Goal: Information Seeking & Learning: Learn about a topic

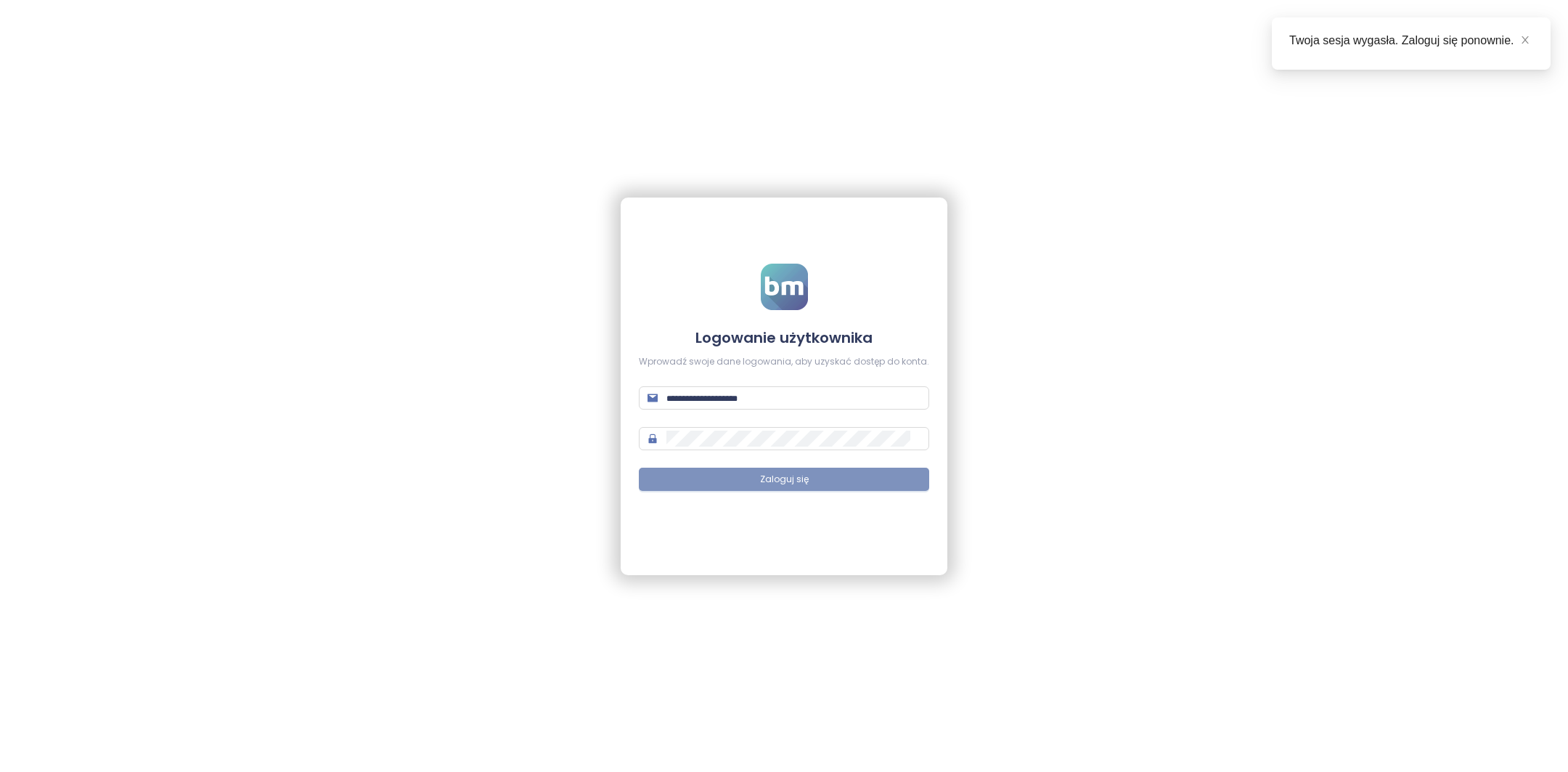
type input "**********"
click at [768, 487] on button "Zaloguj się" at bounding box center [784, 479] width 290 height 23
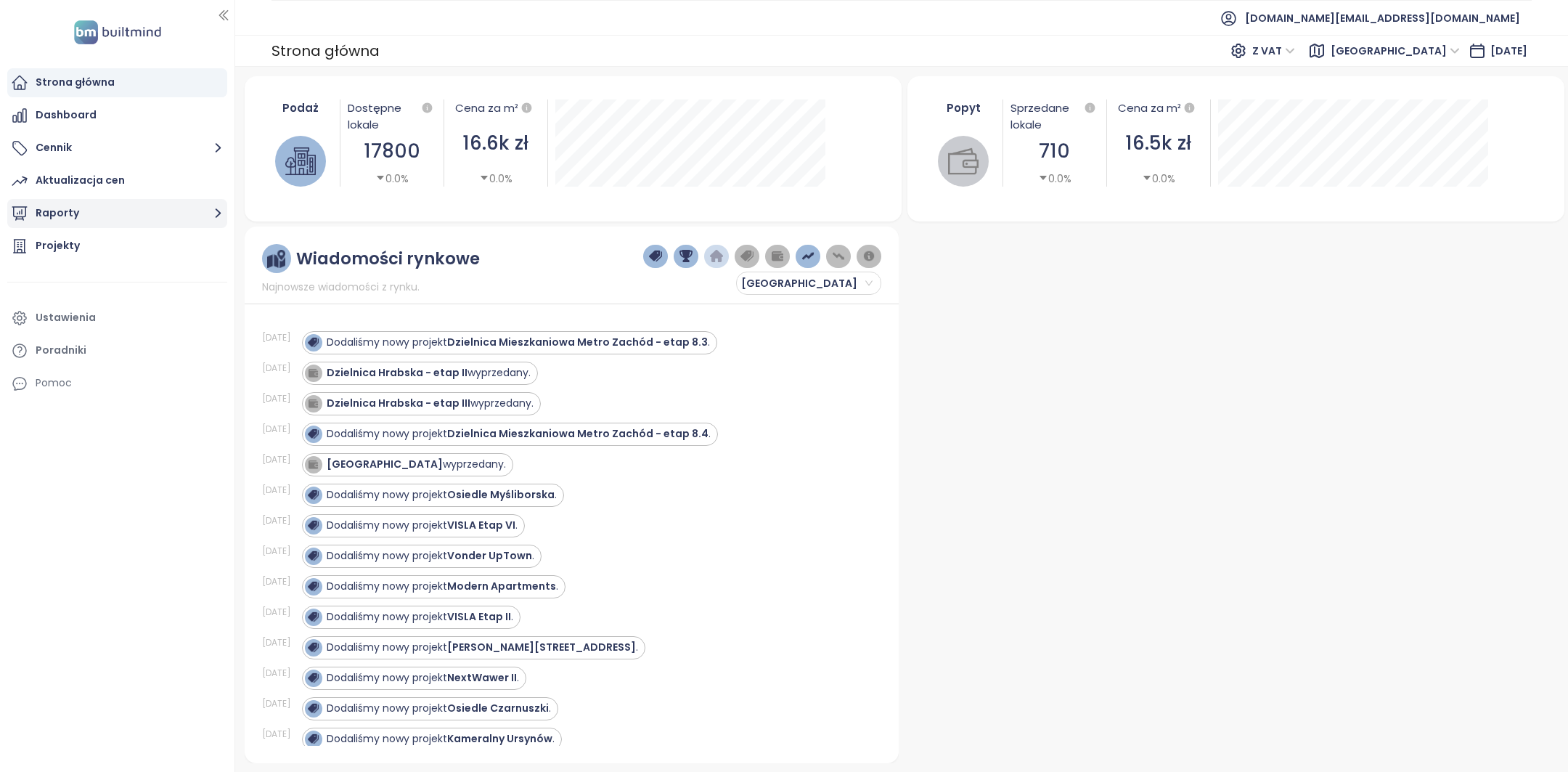
click at [164, 215] on button "Raporty" at bounding box center [117, 213] width 220 height 29
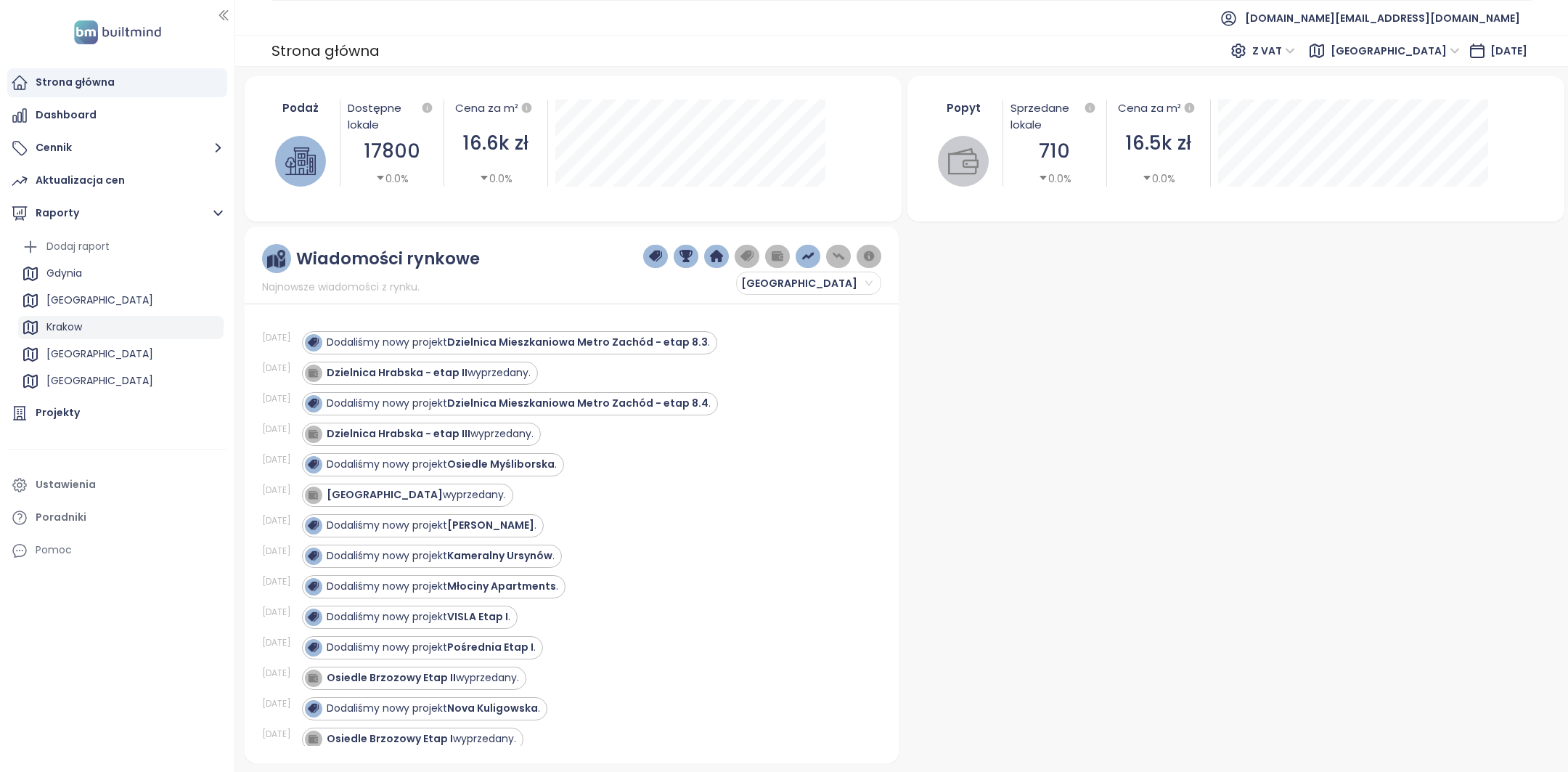
click at [88, 326] on div "Krakow" at bounding box center [120, 328] width 206 height 23
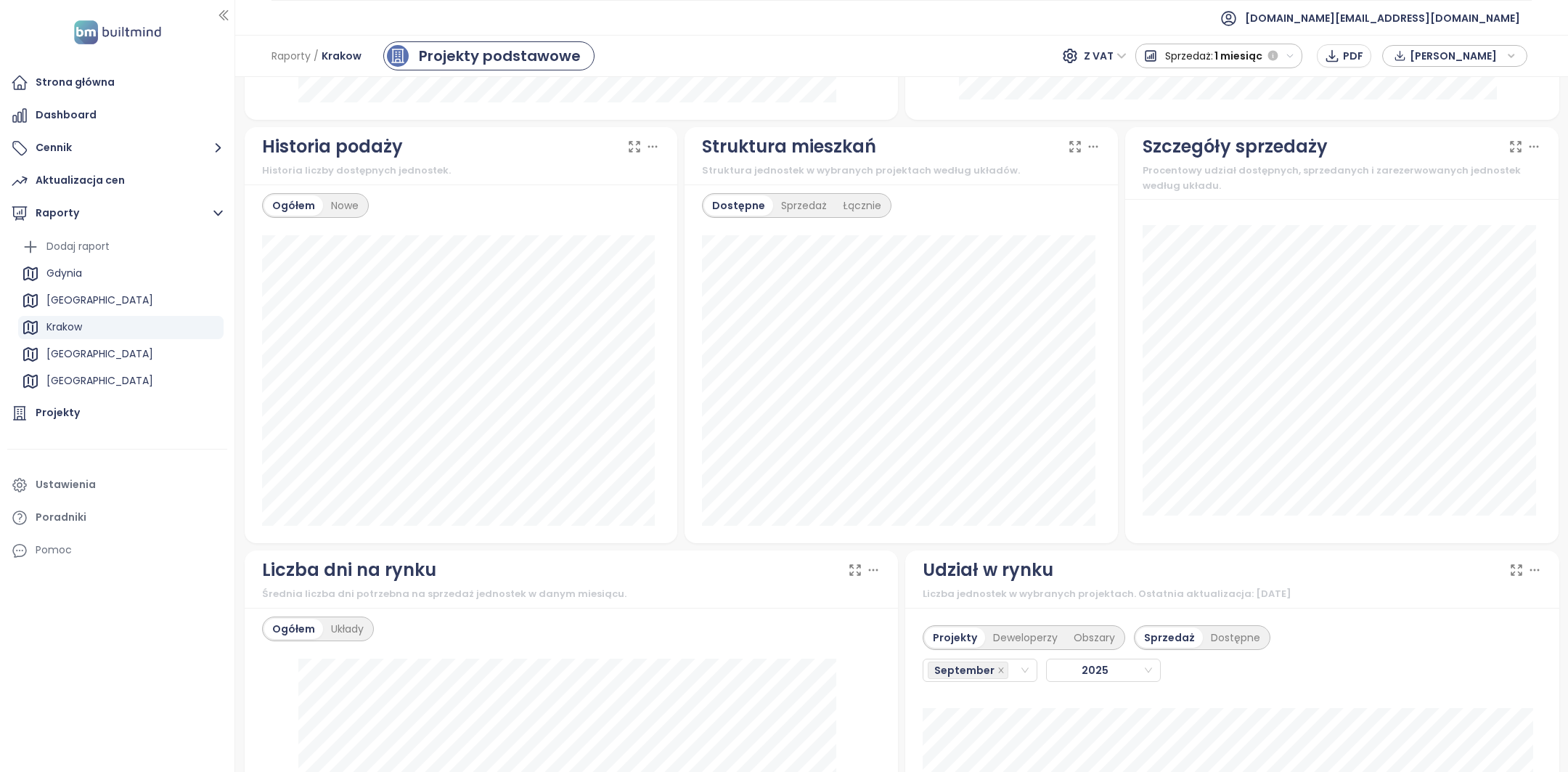
scroll to position [1203, 0]
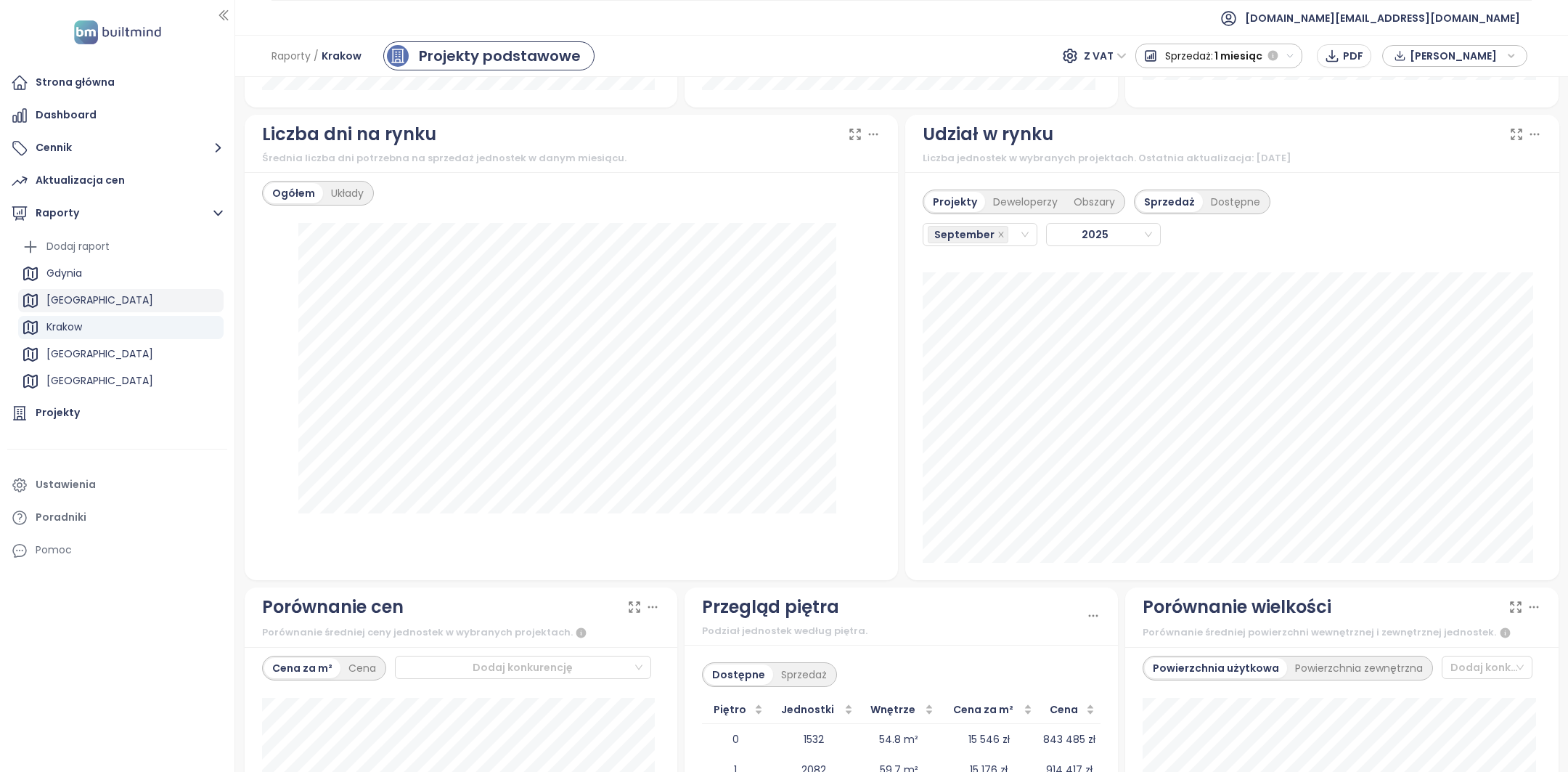
click at [104, 299] on div "[GEOGRAPHIC_DATA]" at bounding box center [120, 300] width 206 height 23
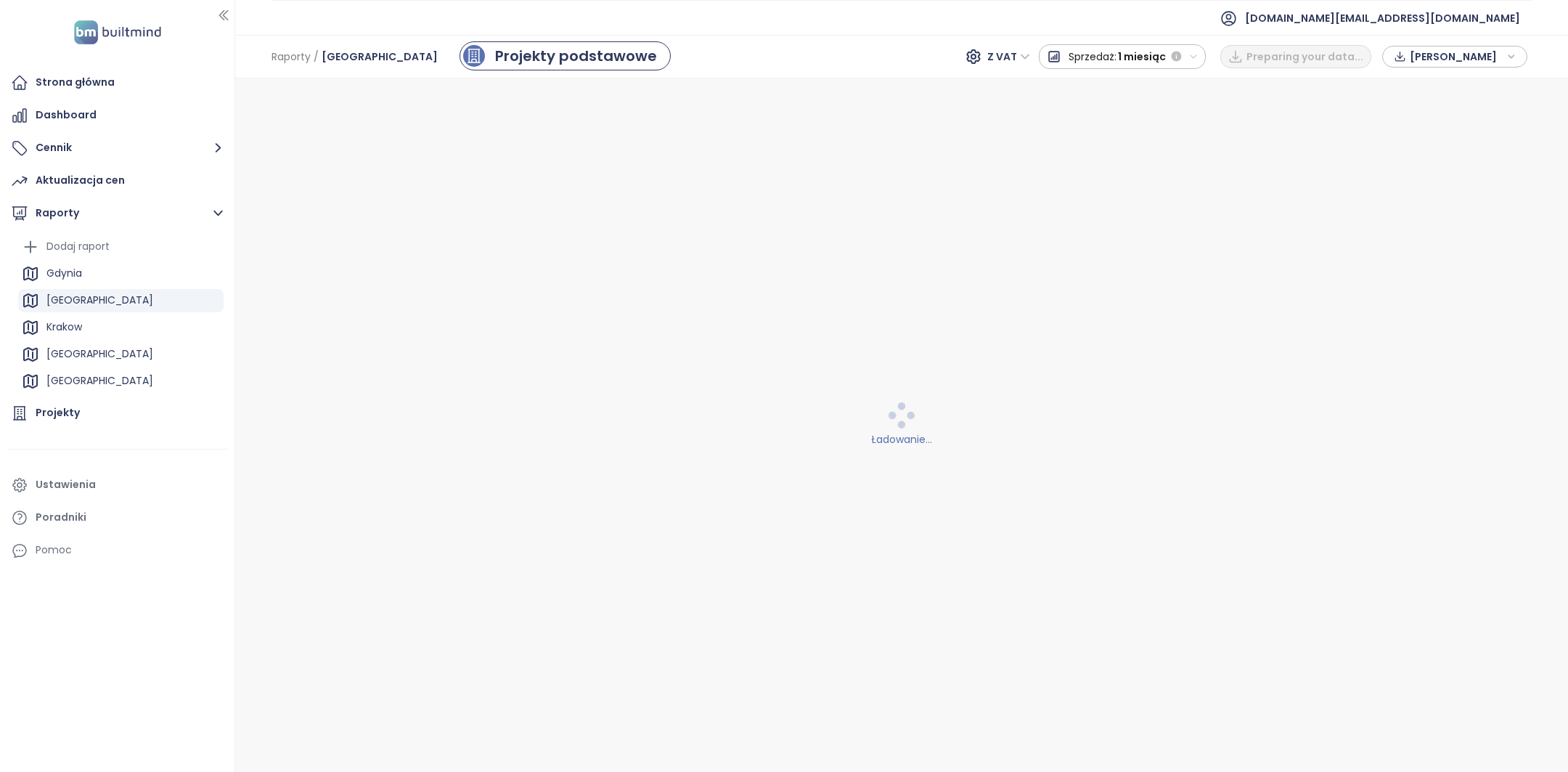
scroll to position [0, 0]
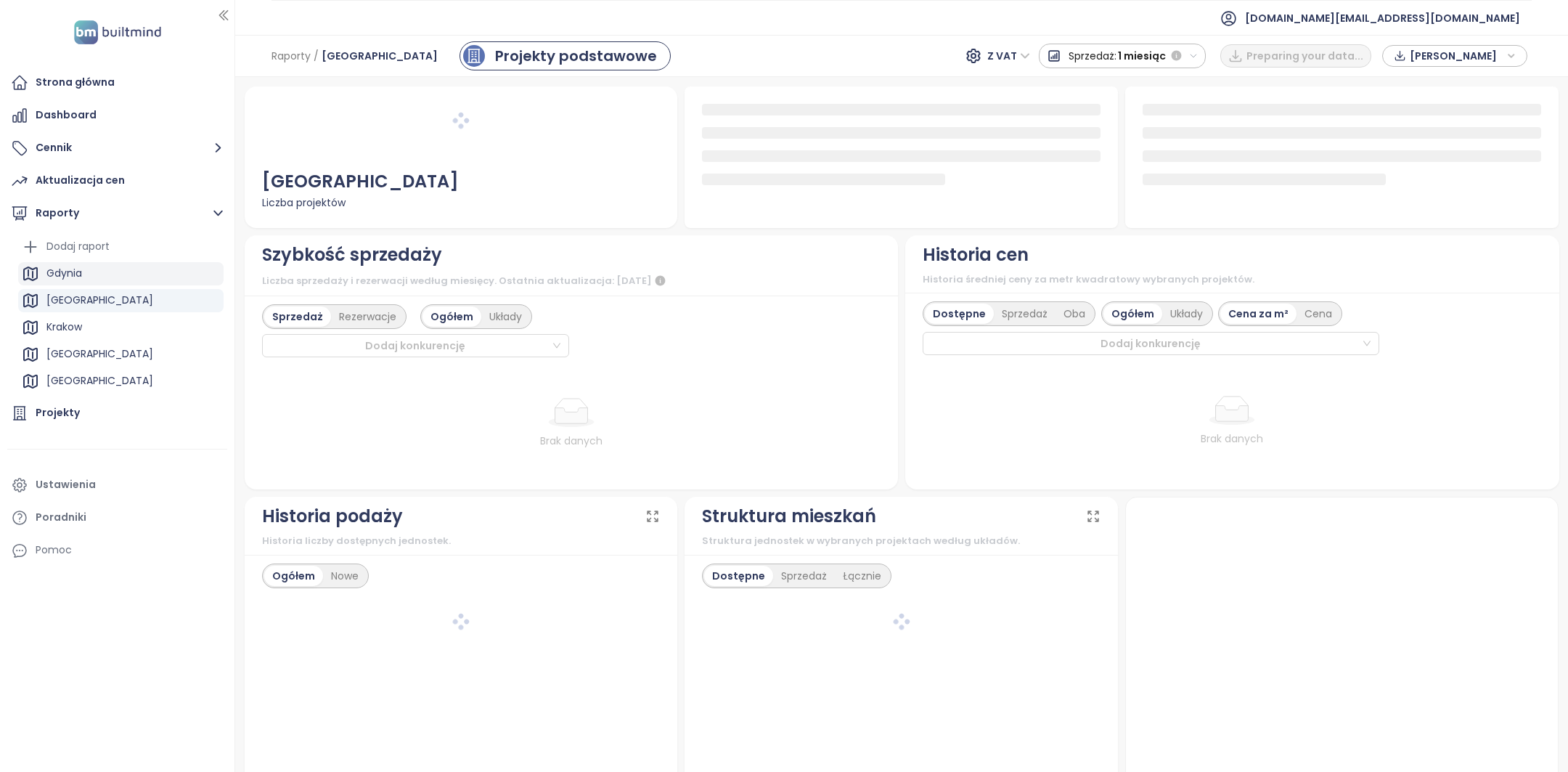
click at [74, 275] on div "Gdynia" at bounding box center [63, 273] width 35 height 18
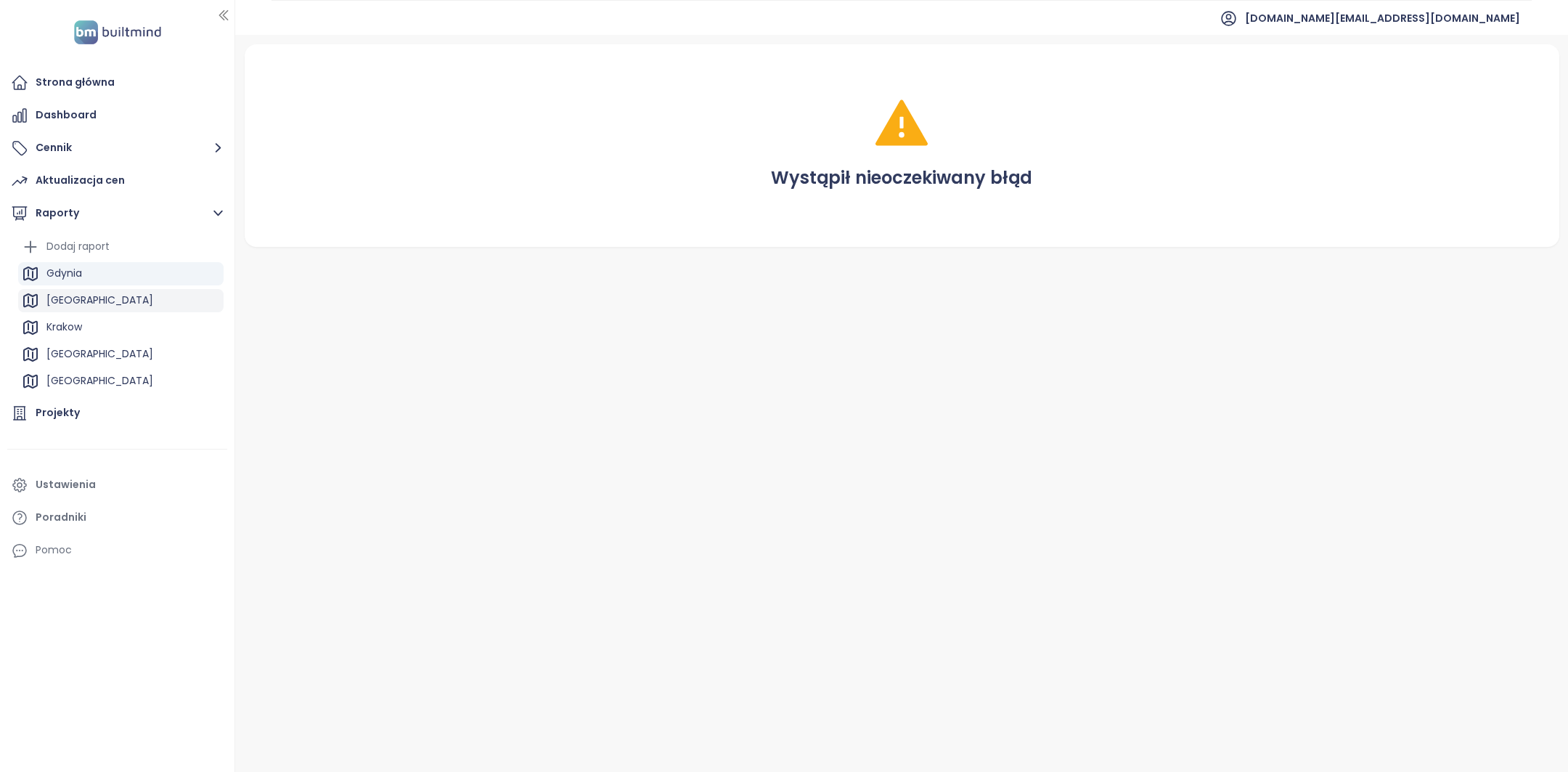
click at [98, 298] on div "[GEOGRAPHIC_DATA]" at bounding box center [99, 300] width 106 height 18
click at [87, 275] on div "Gdynia" at bounding box center [120, 274] width 206 height 23
click at [80, 305] on div "[GEOGRAPHIC_DATA]" at bounding box center [99, 300] width 106 height 18
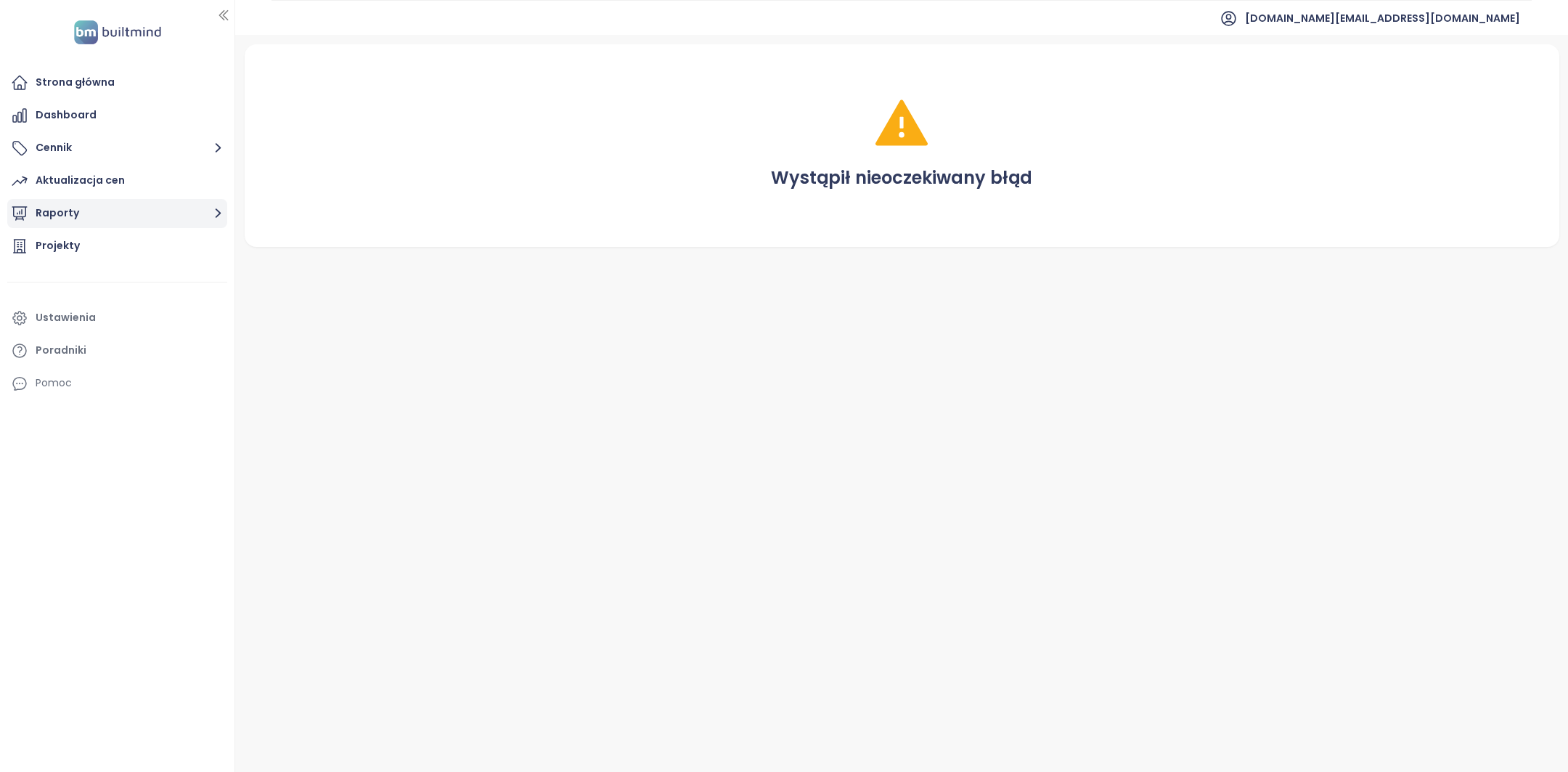
click at [96, 222] on button "Raporty" at bounding box center [117, 213] width 220 height 29
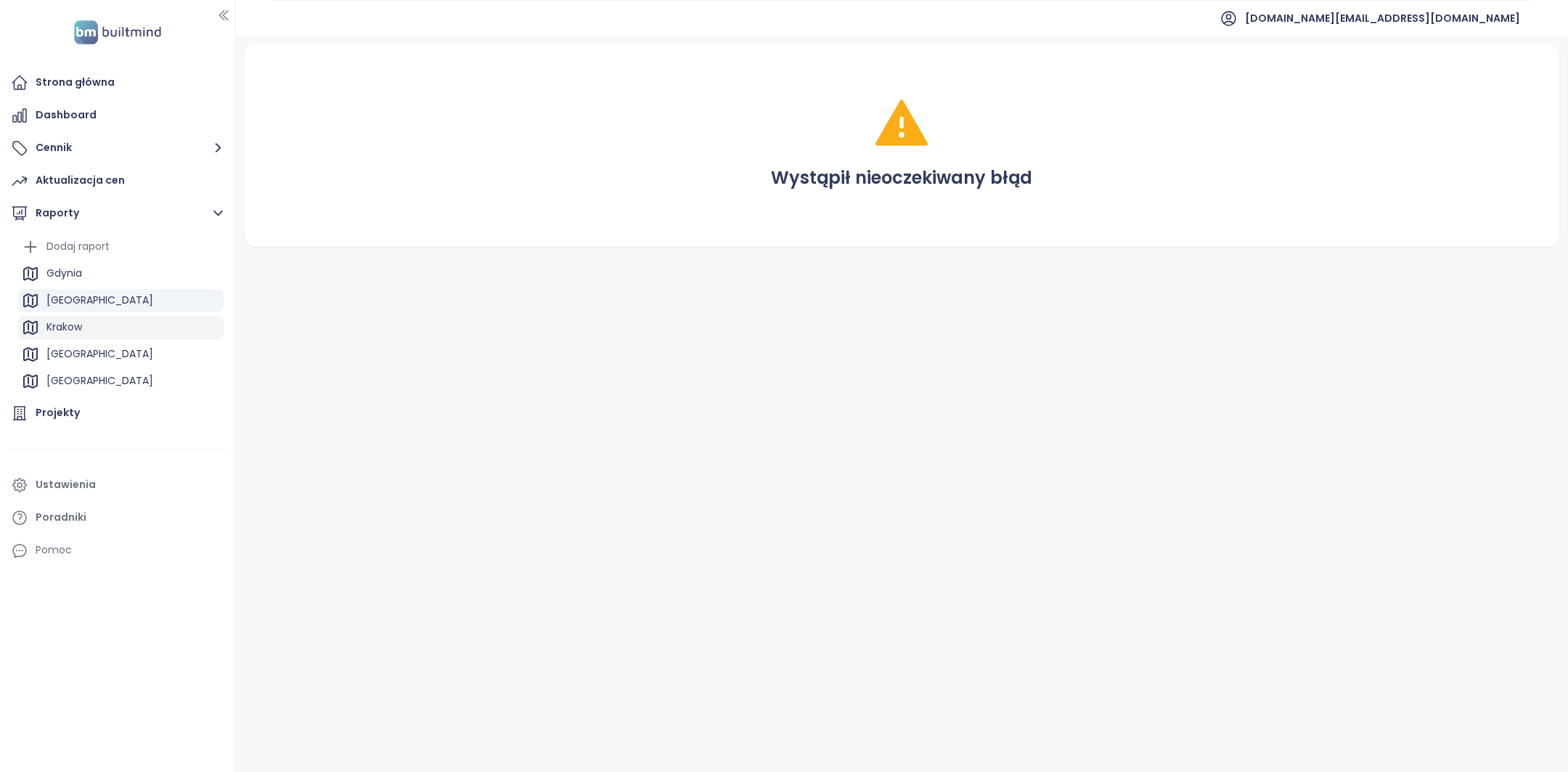
click at [88, 329] on div "Krakow" at bounding box center [120, 328] width 206 height 23
click at [88, 350] on div "Poznań" at bounding box center [120, 354] width 206 height 23
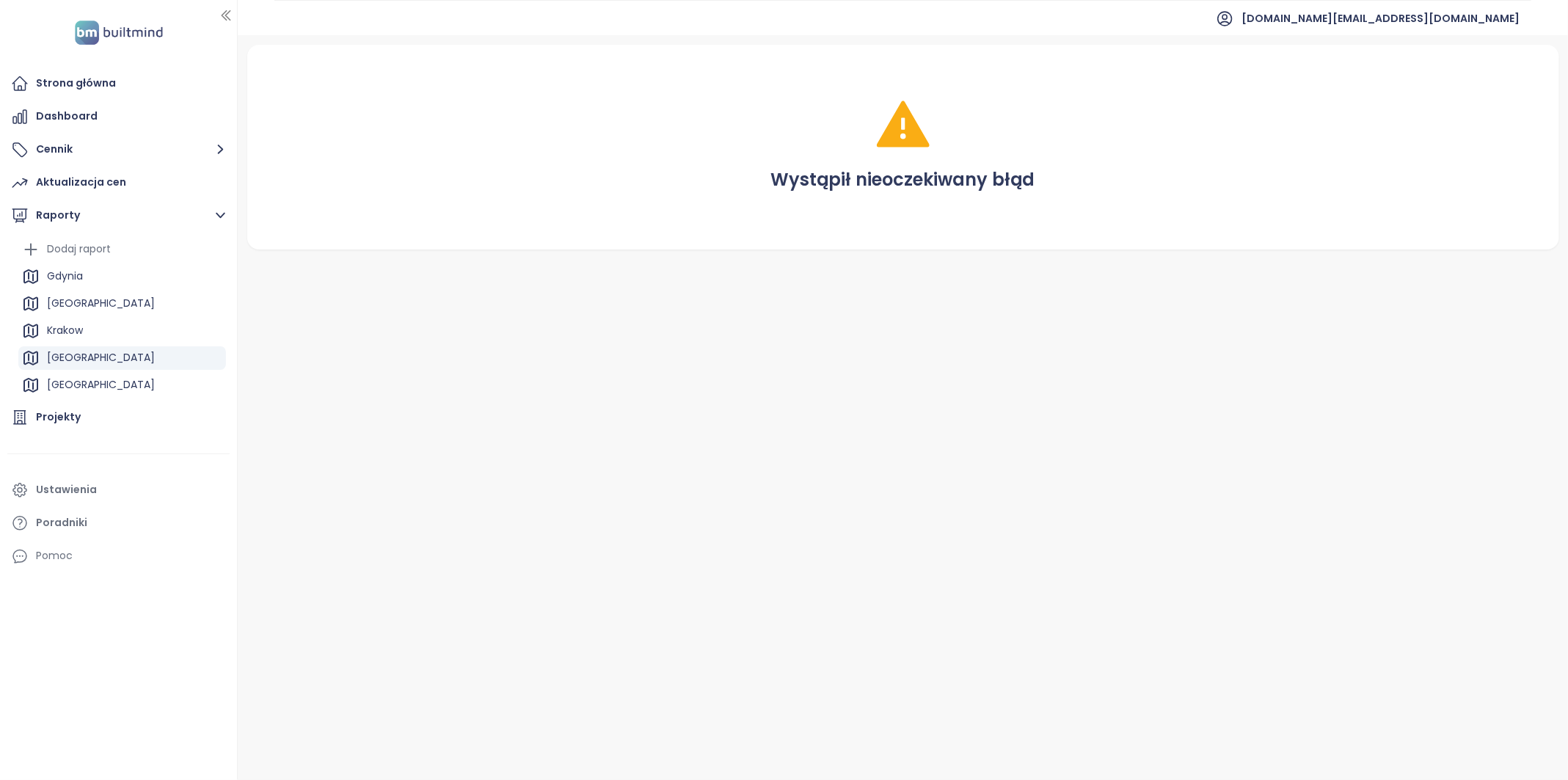
click at [88, 359] on div "Poznań" at bounding box center [122, 358] width 208 height 24
click at [88, 383] on div "Łódź" at bounding box center [122, 385] width 208 height 24
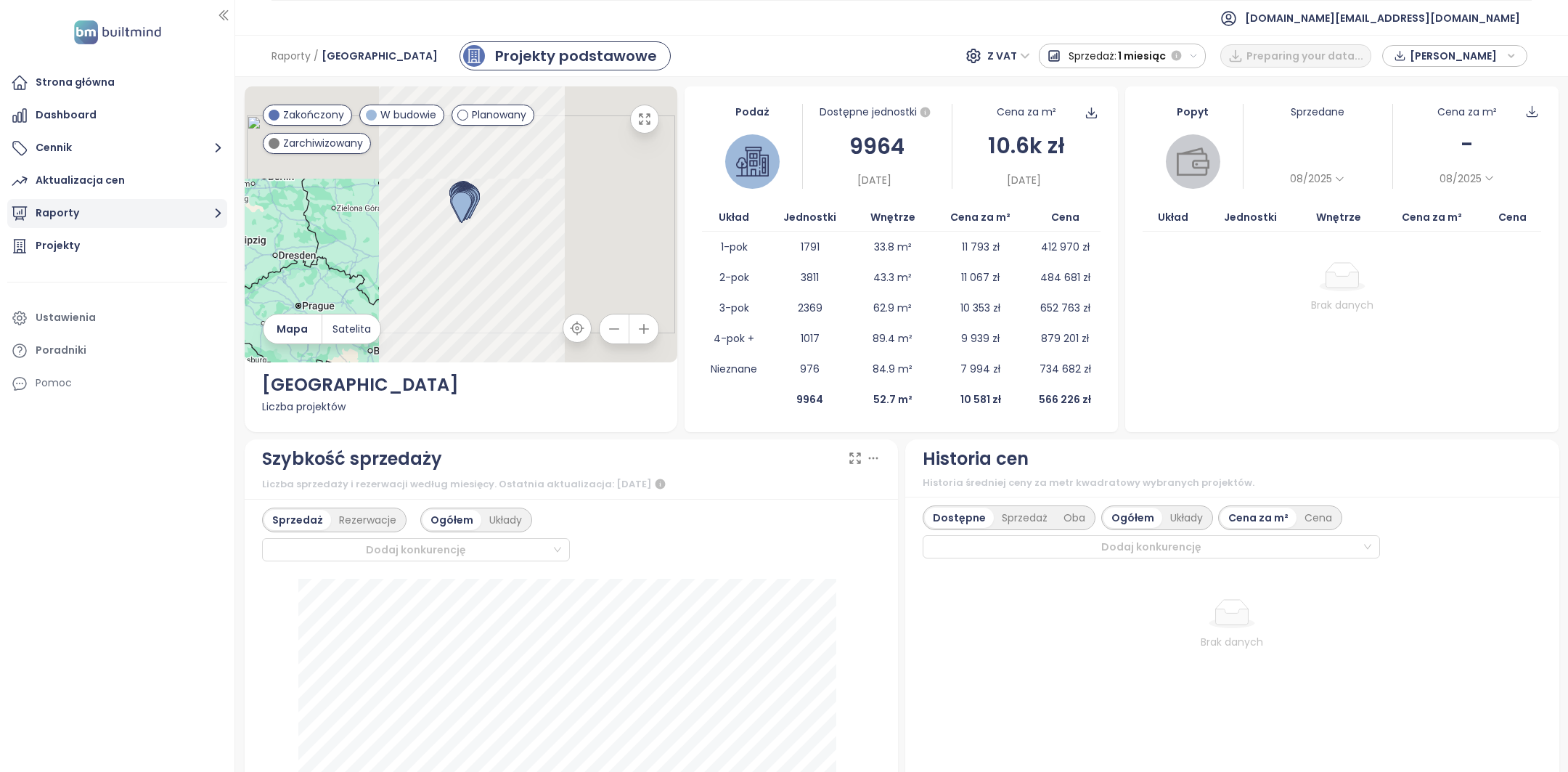
click at [68, 208] on button "Raporty" at bounding box center [117, 213] width 220 height 29
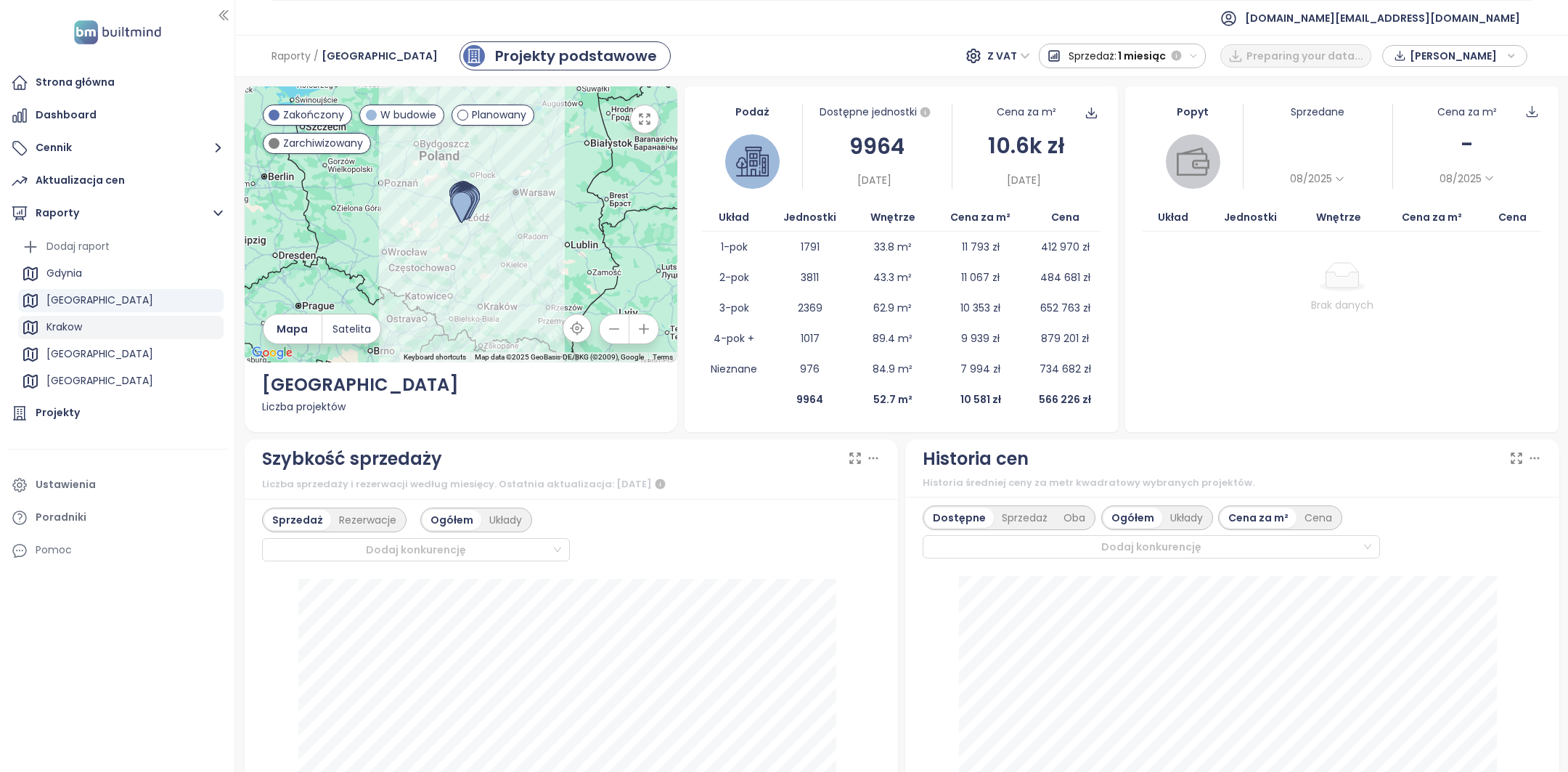
click at [76, 319] on div "Krakow" at bounding box center [63, 327] width 35 height 18
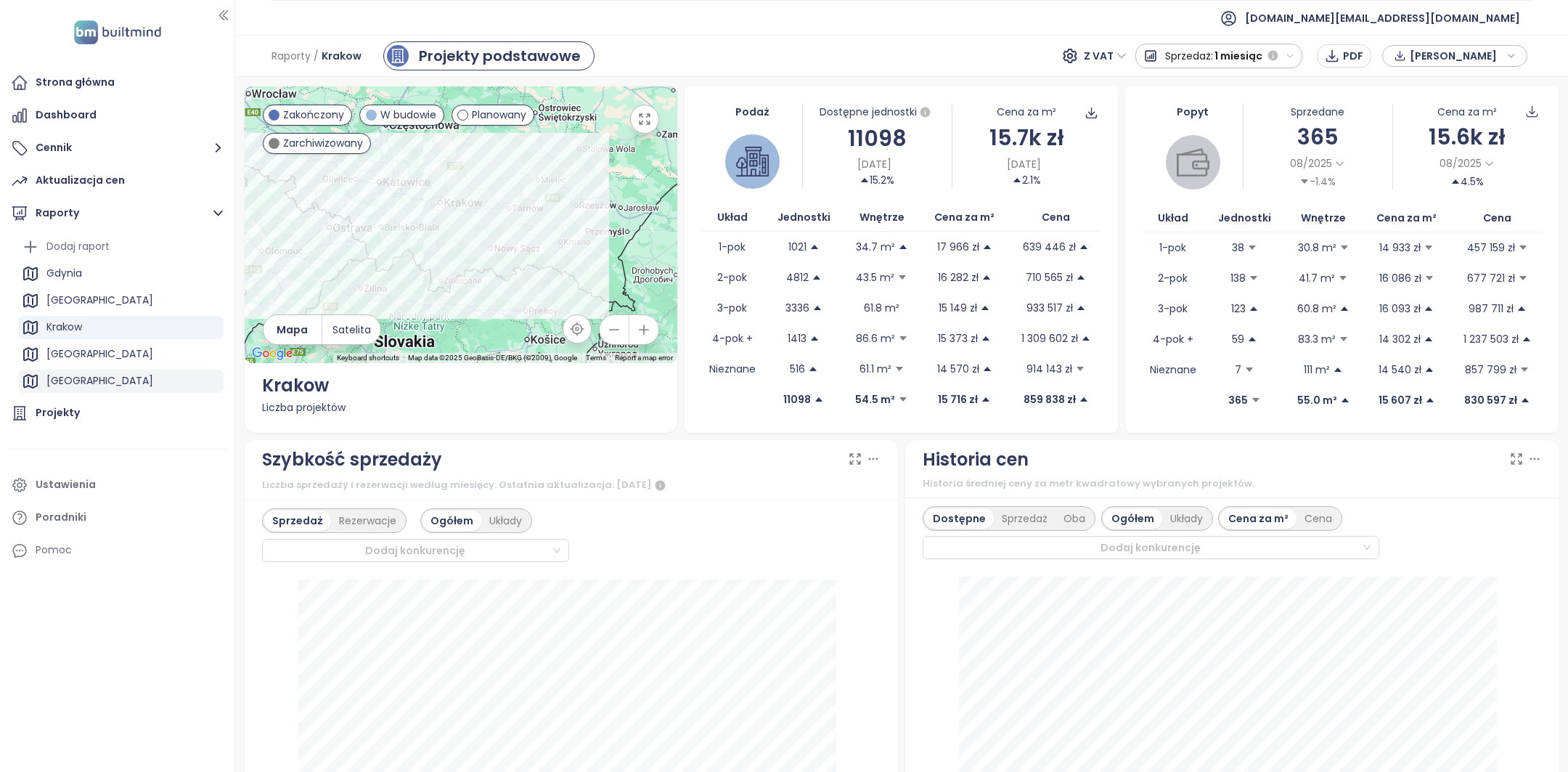
click at [70, 376] on div "[GEOGRAPHIC_DATA]" at bounding box center [120, 381] width 206 height 23
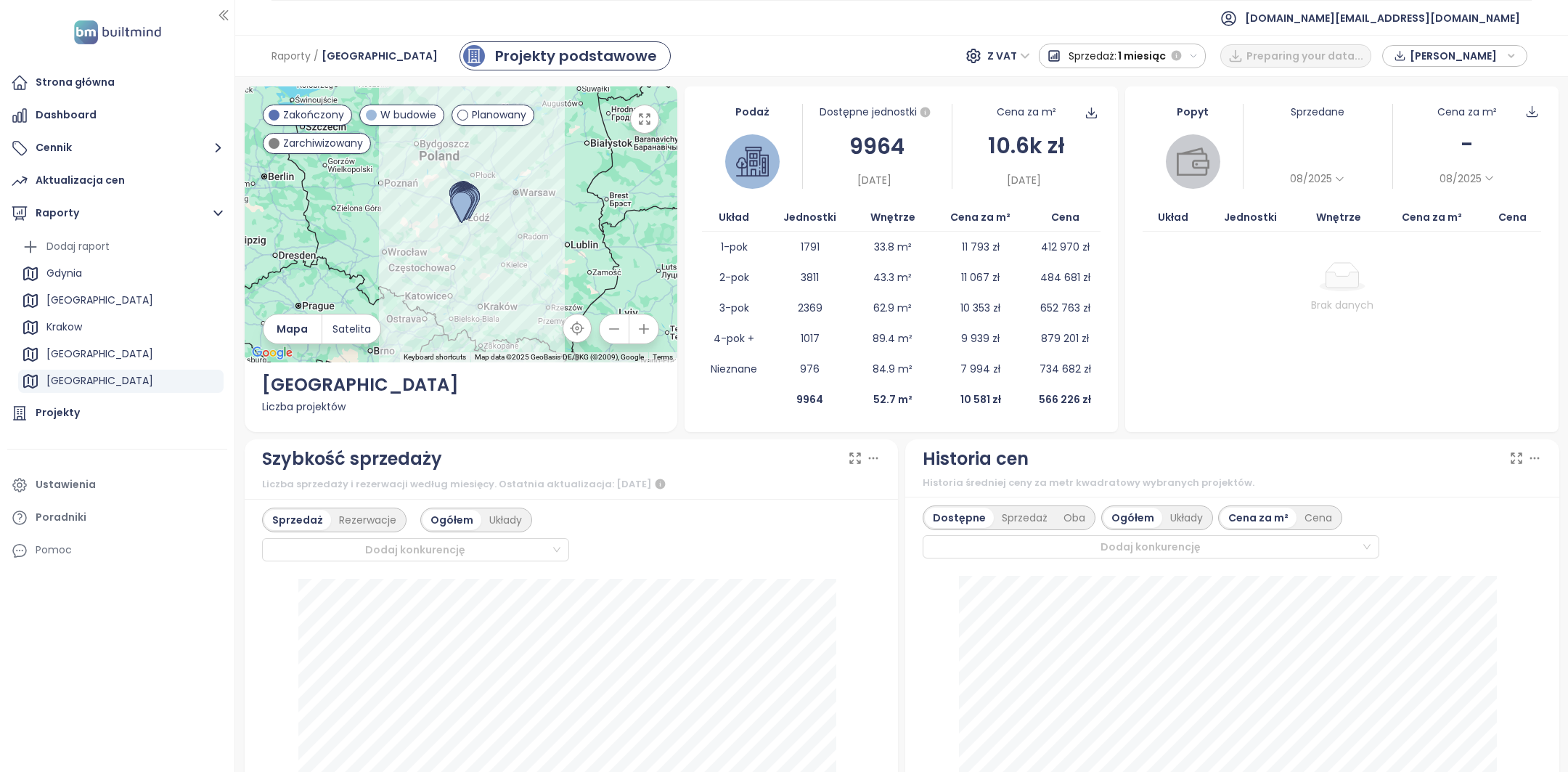
scroll to position [84, 0]
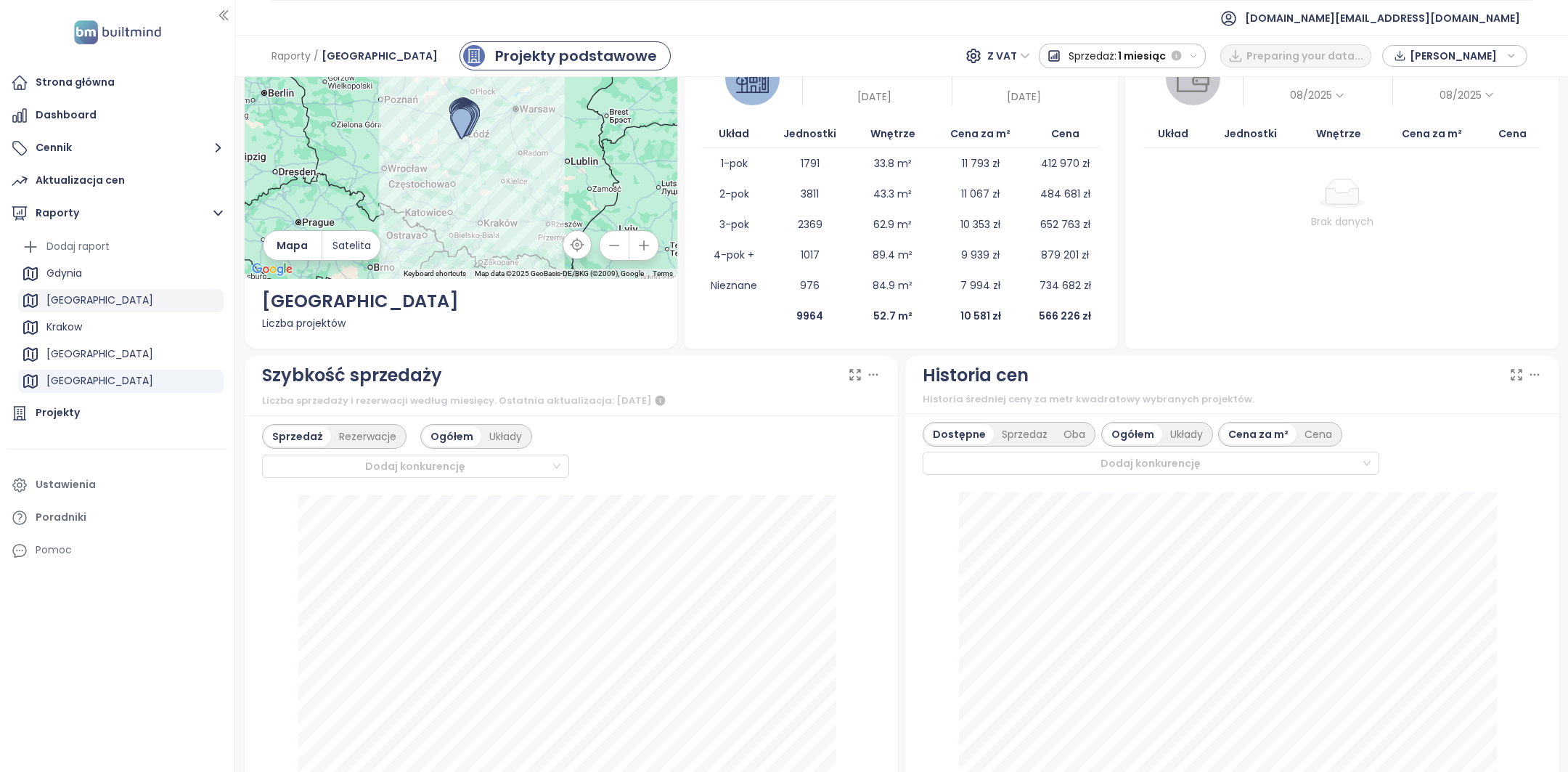
click at [121, 293] on div "[GEOGRAPHIC_DATA]" at bounding box center [120, 300] width 206 height 23
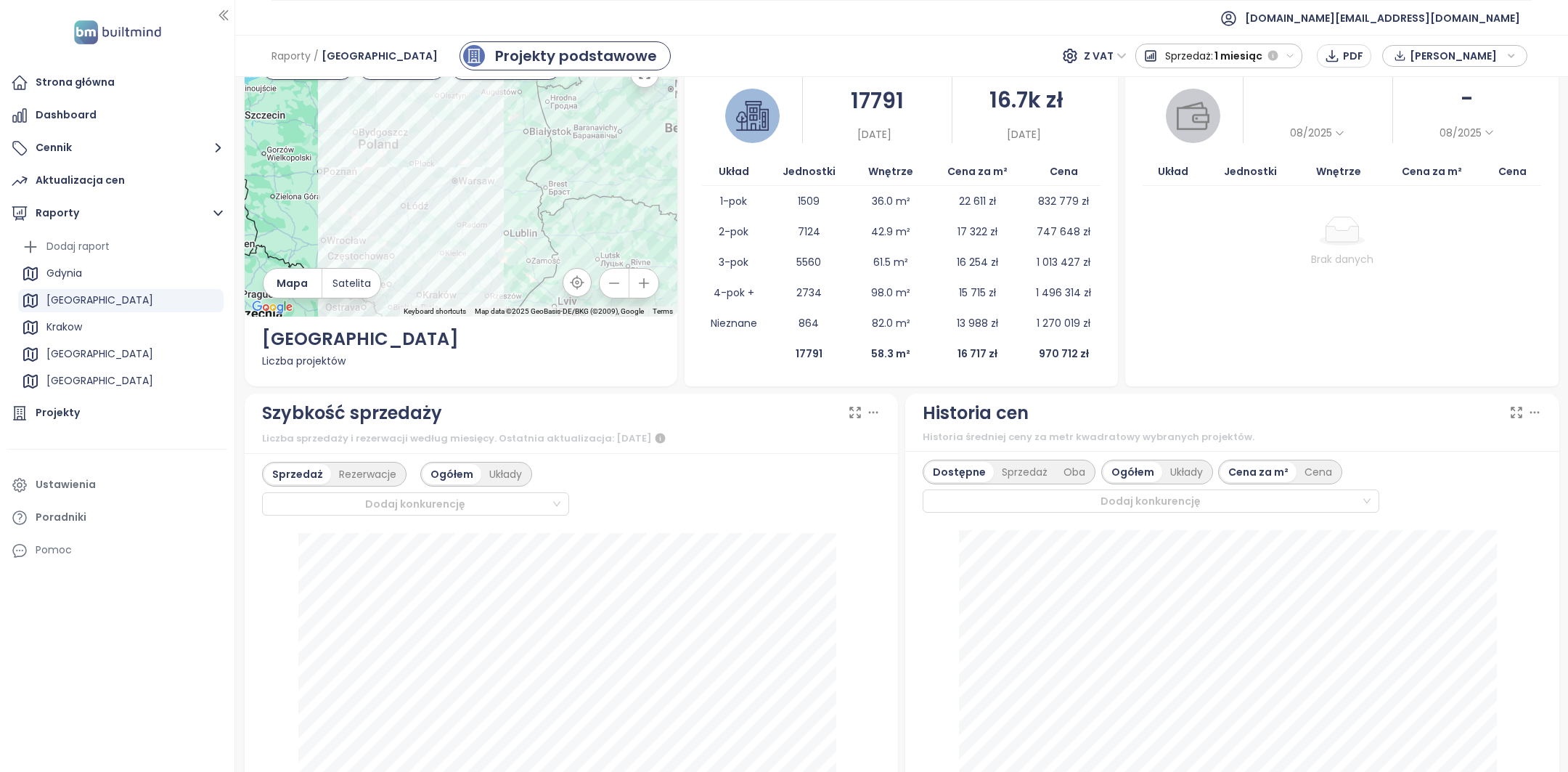
scroll to position [0, 0]
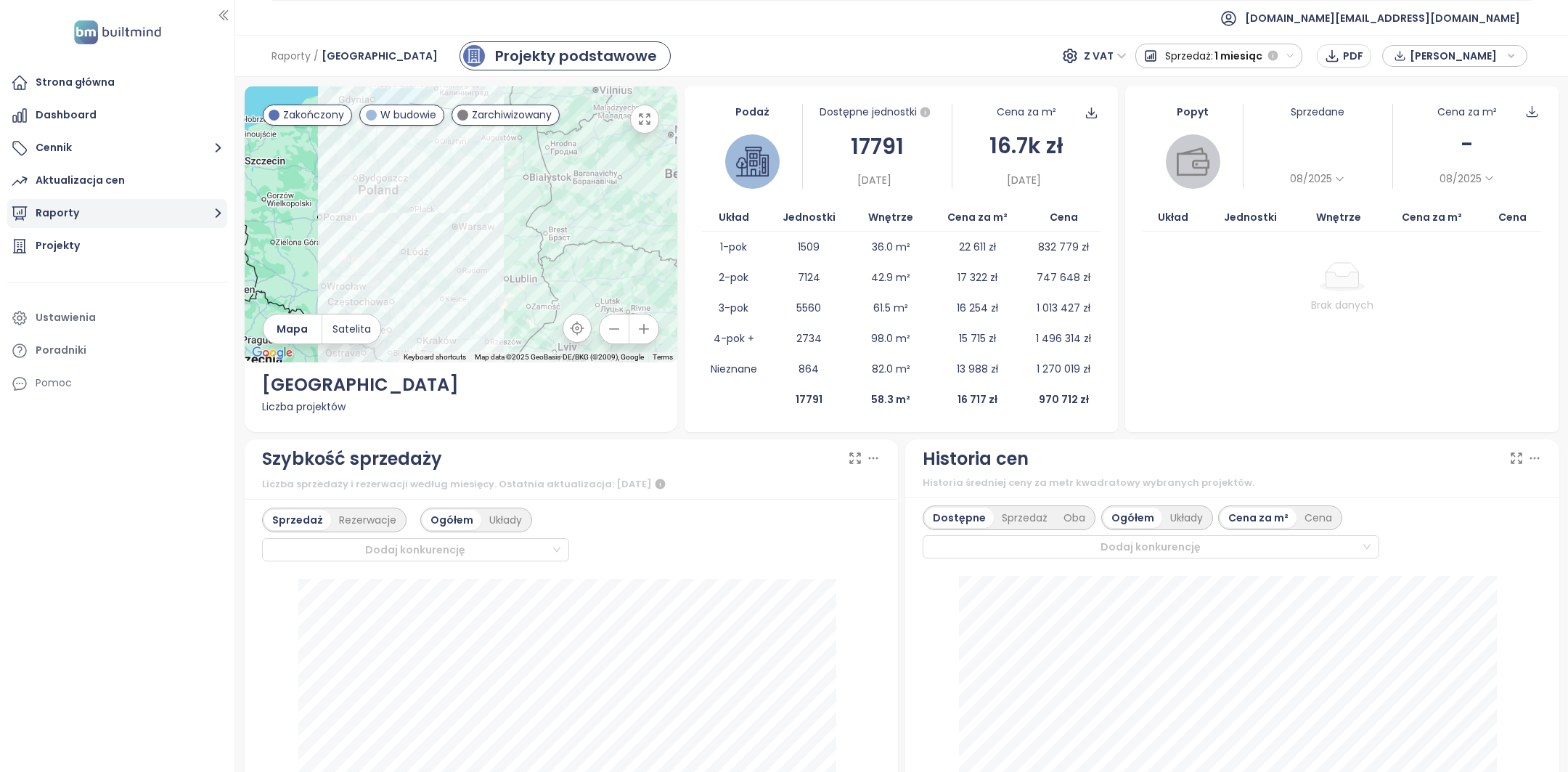
click at [107, 206] on button "Raporty" at bounding box center [117, 213] width 220 height 29
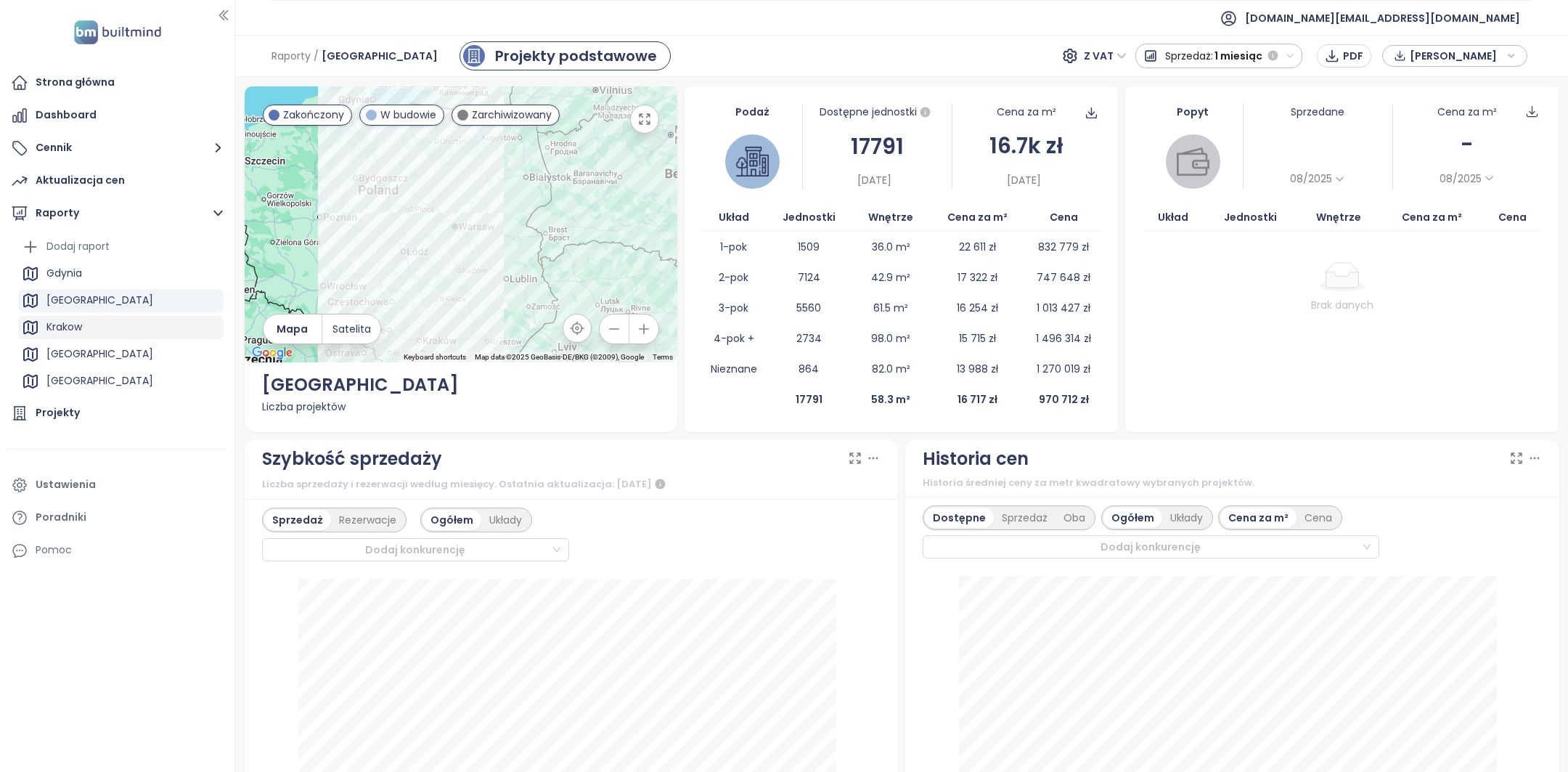
click at [109, 321] on div "Krakow" at bounding box center [120, 328] width 206 height 23
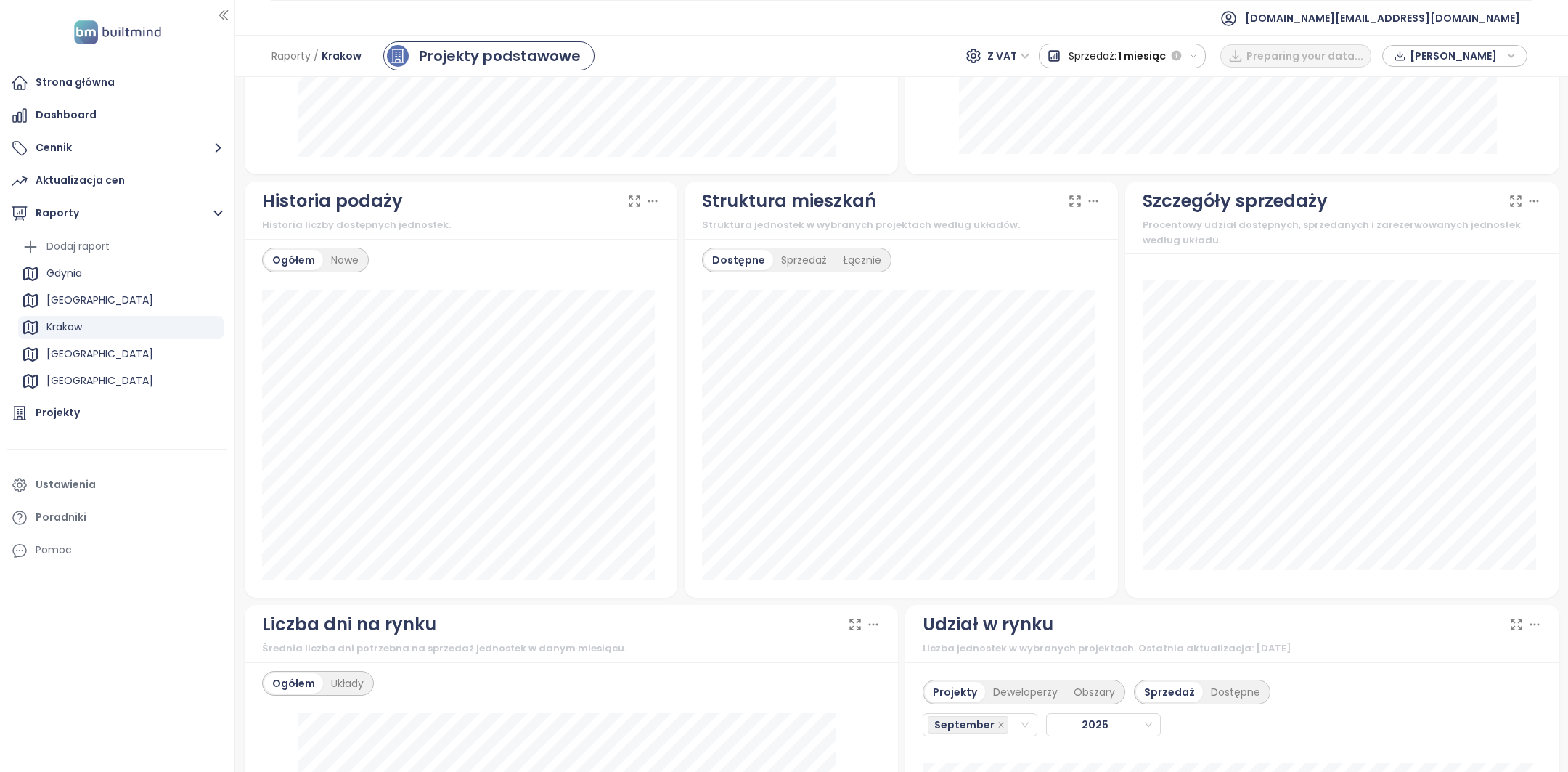
scroll to position [677, 0]
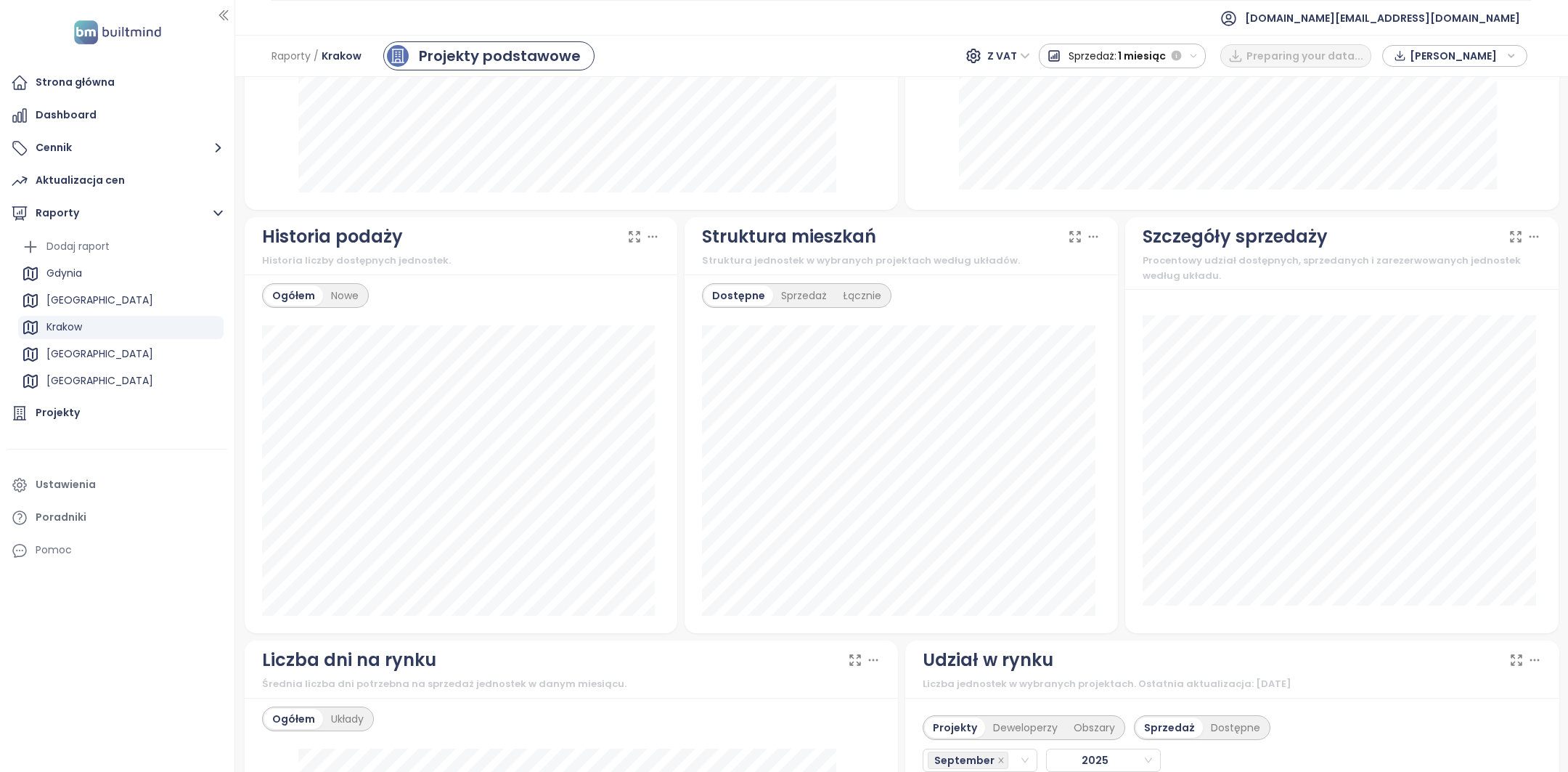
click at [795, 307] on div "Dostępne Sprzedaż Łącznie 3-pokojowe 2805/9190 30.5%" at bounding box center [901, 454] width 433 height 359
click at [795, 302] on div "Sprzedaż" at bounding box center [804, 296] width 62 height 20
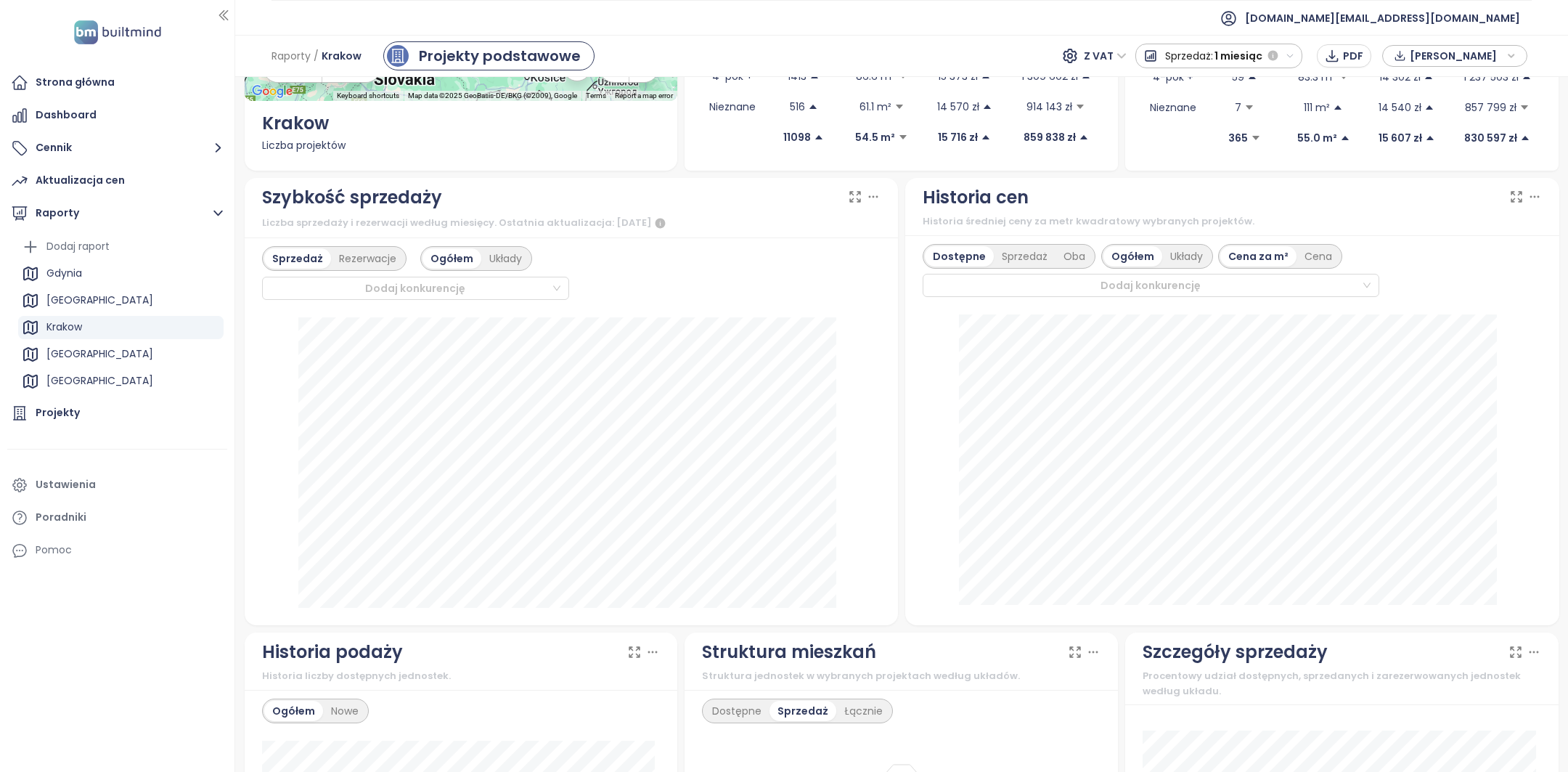
scroll to position [0, 0]
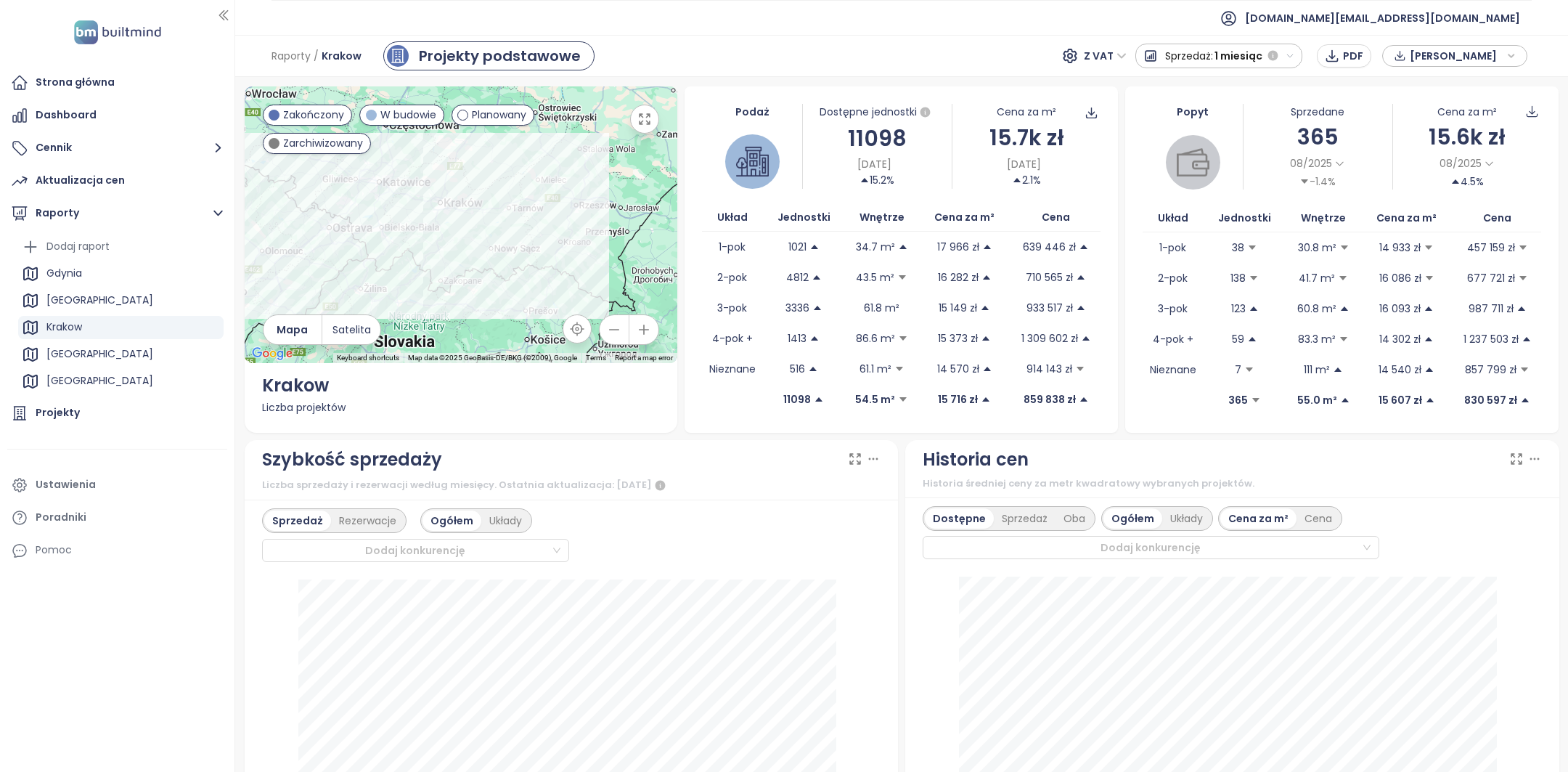
click at [1250, 68] on span "1 miesiąc" at bounding box center [1238, 56] width 48 height 26
click at [1219, 128] on div "3 miesiące" at bounding box center [1218, 134] width 165 height 26
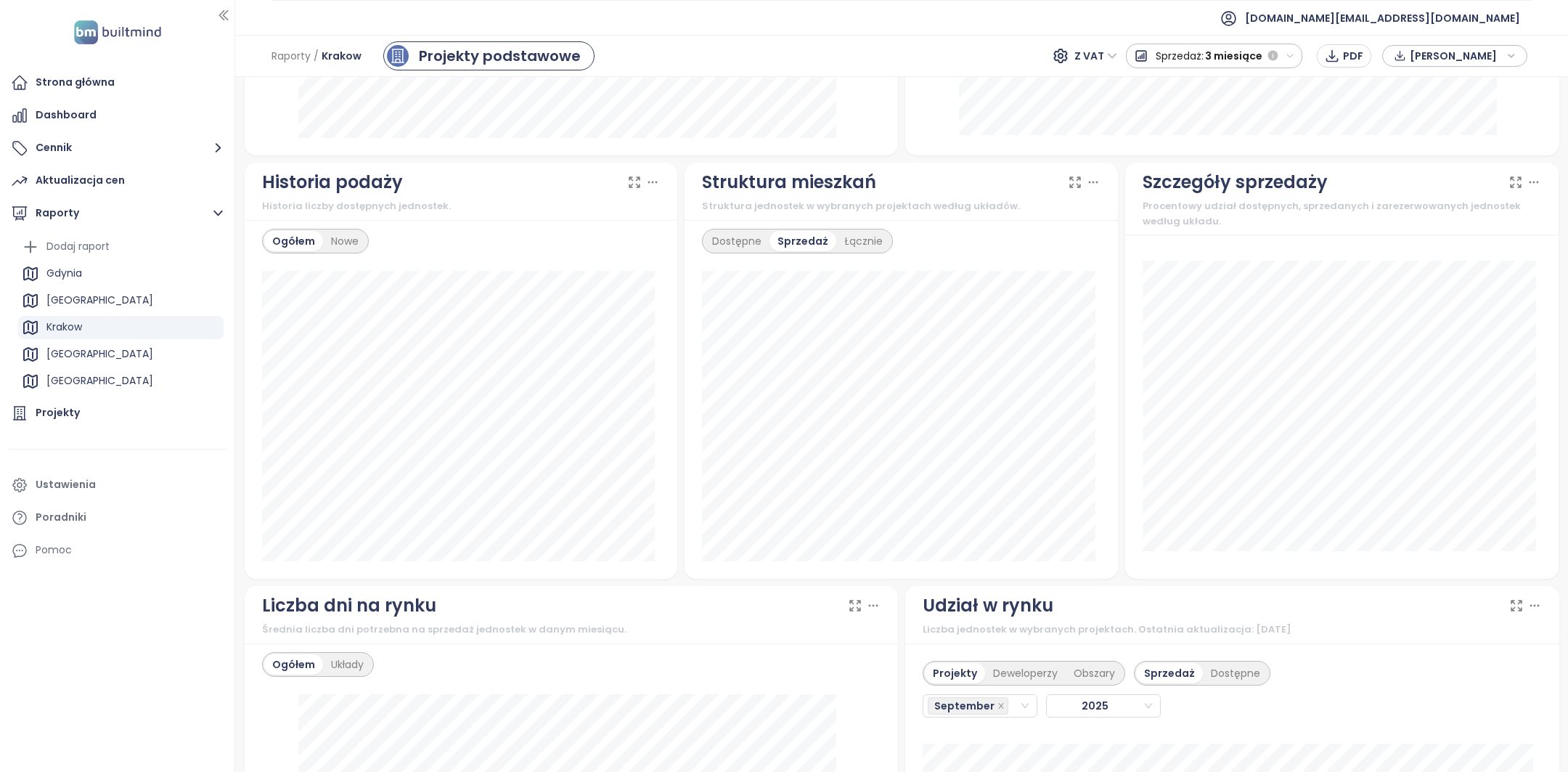
scroll to position [783, 0]
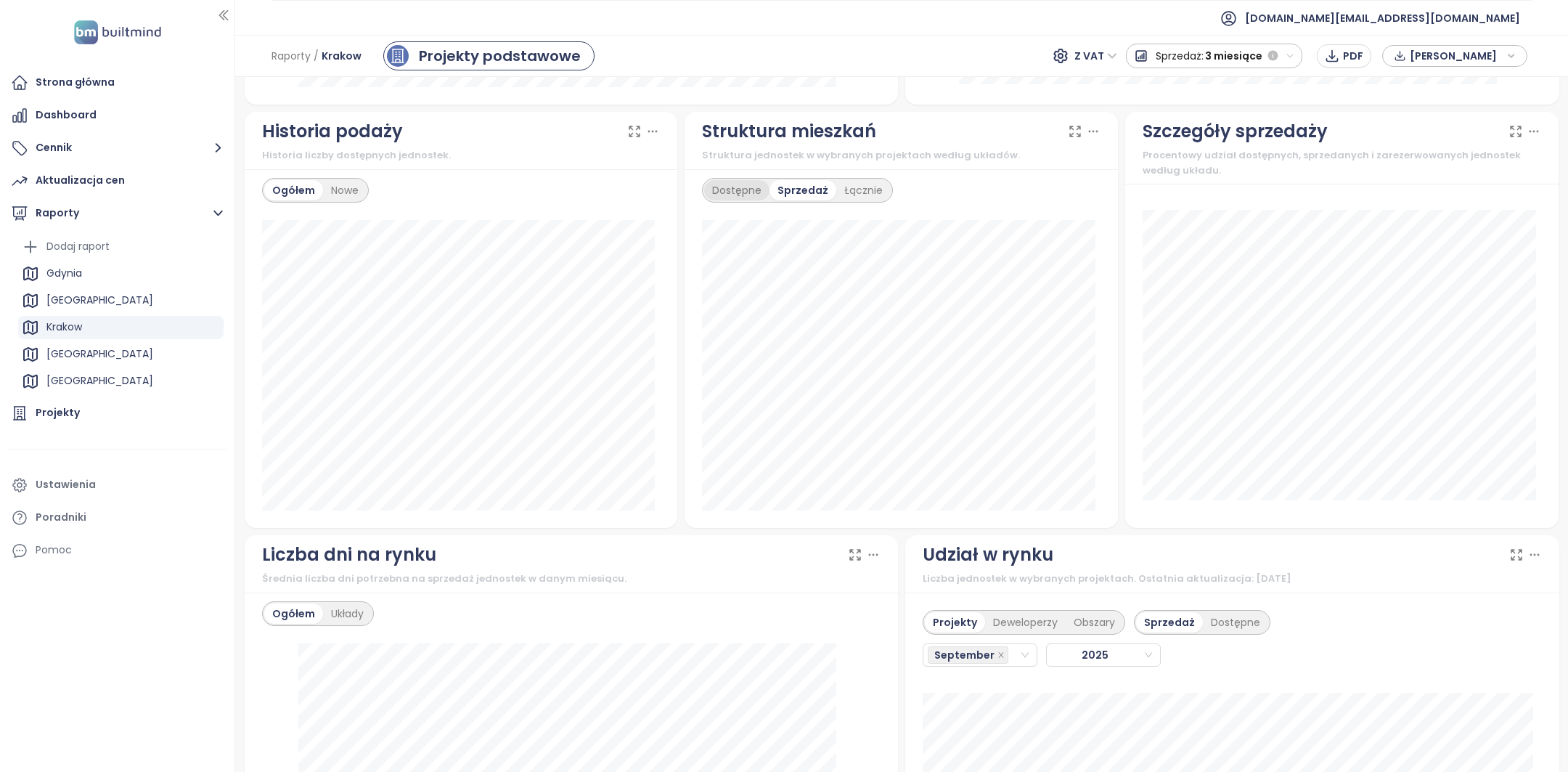
click at [751, 187] on div "Dostępne" at bounding box center [737, 190] width 66 height 20
click at [788, 187] on div "Sprzedaż" at bounding box center [804, 190] width 62 height 20
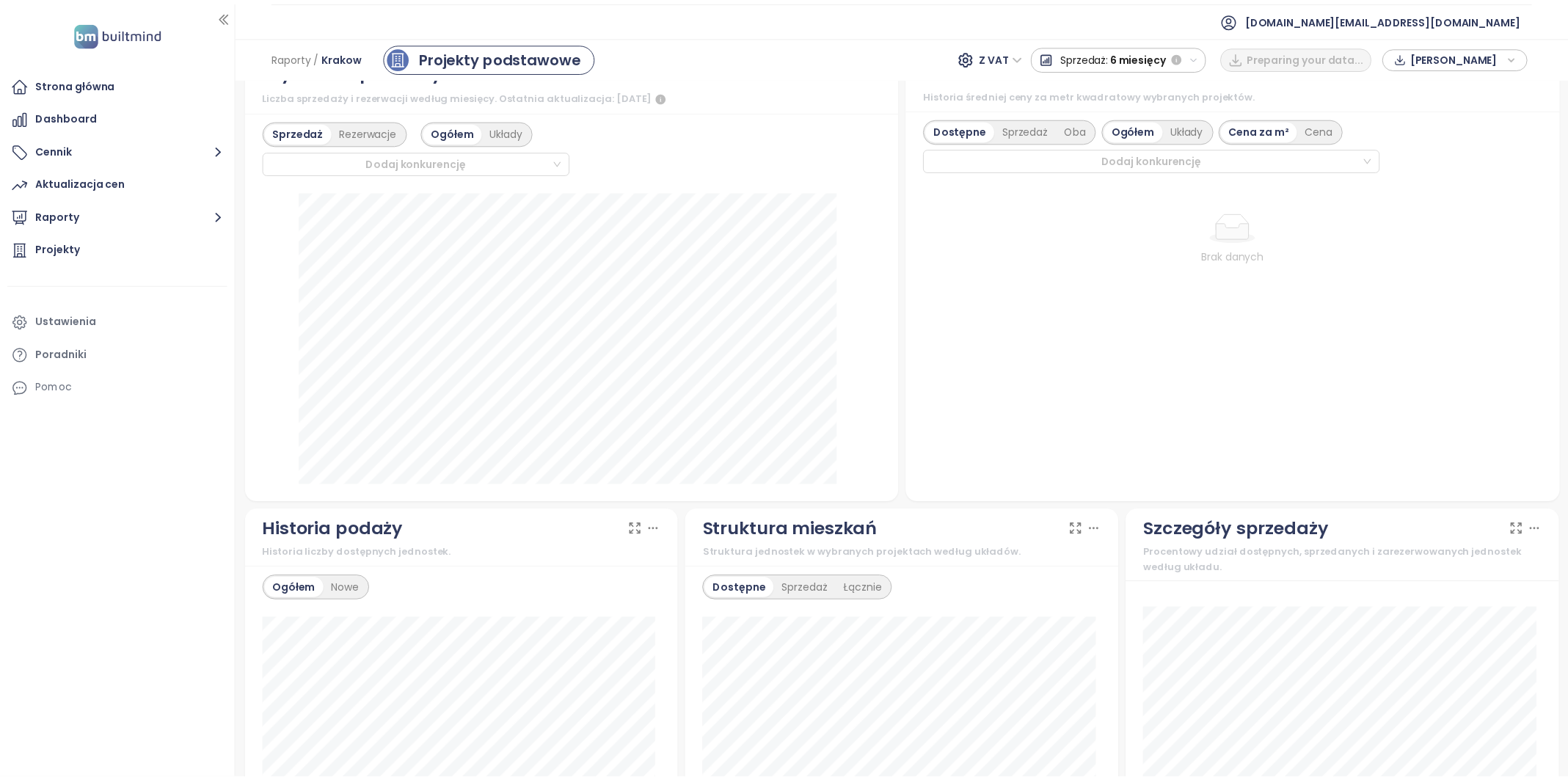
scroll to position [507, 0]
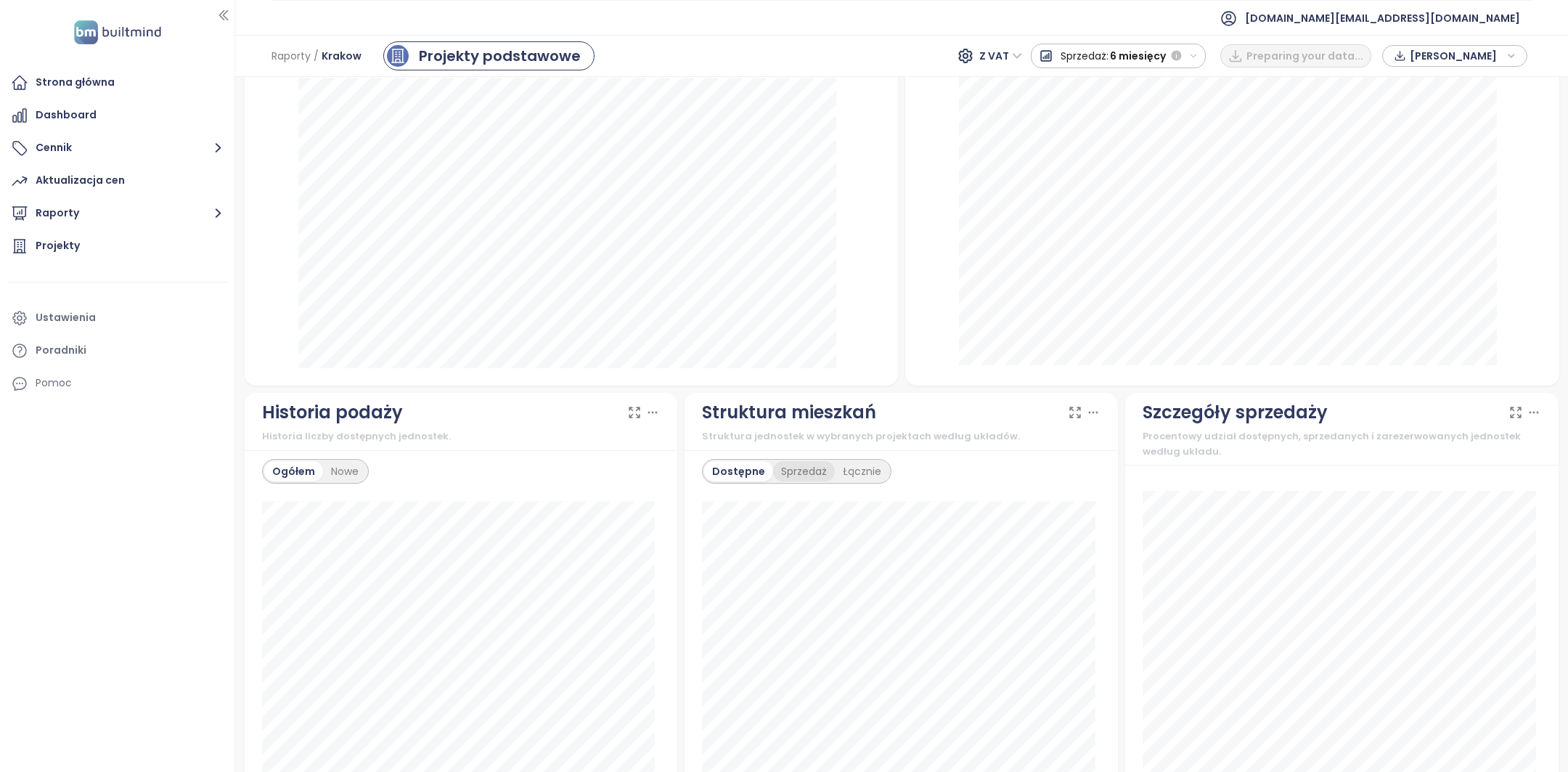
click at [798, 478] on div "Sprzedaż" at bounding box center [804, 471] width 62 height 20
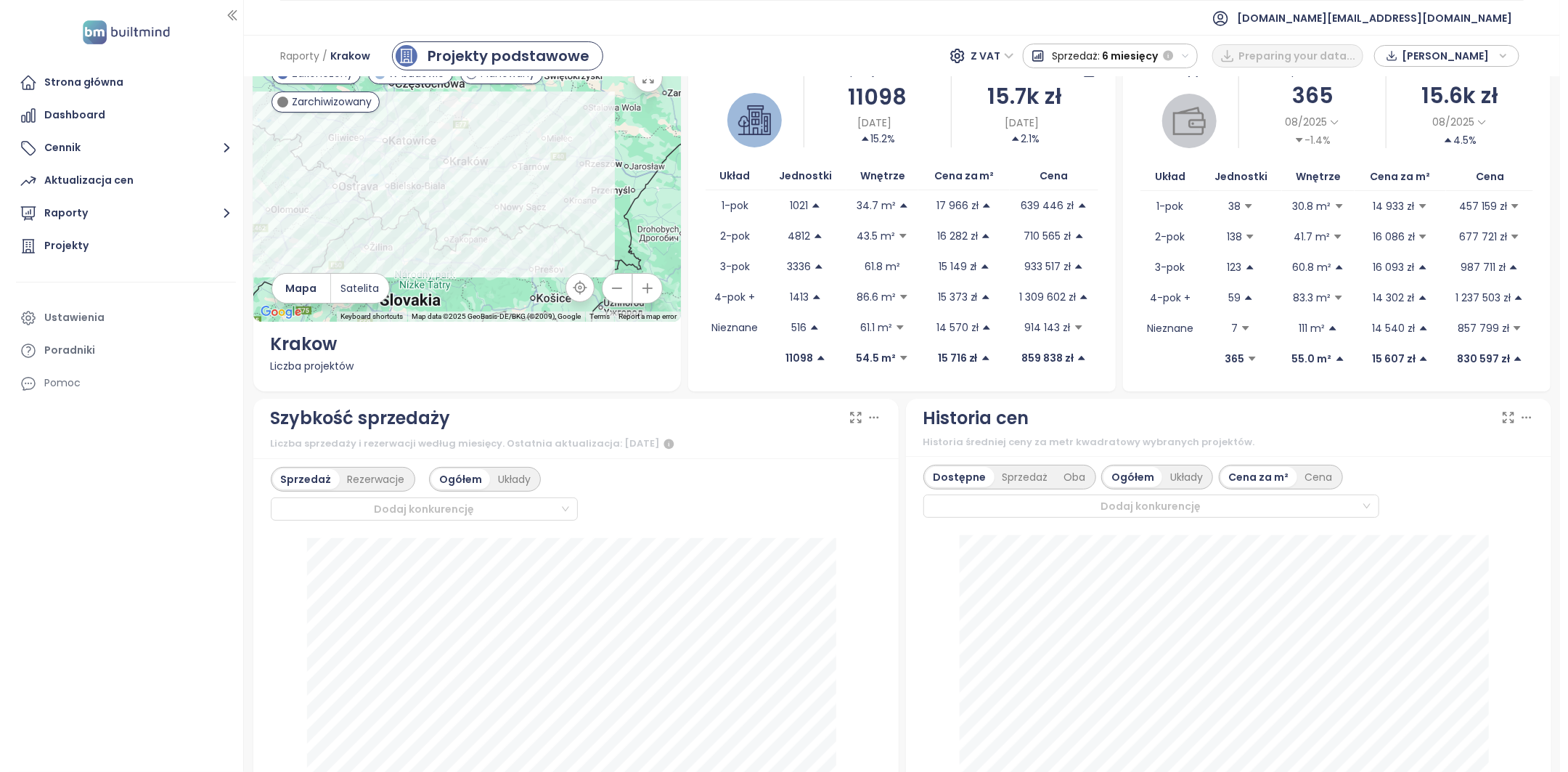
scroll to position [0, 0]
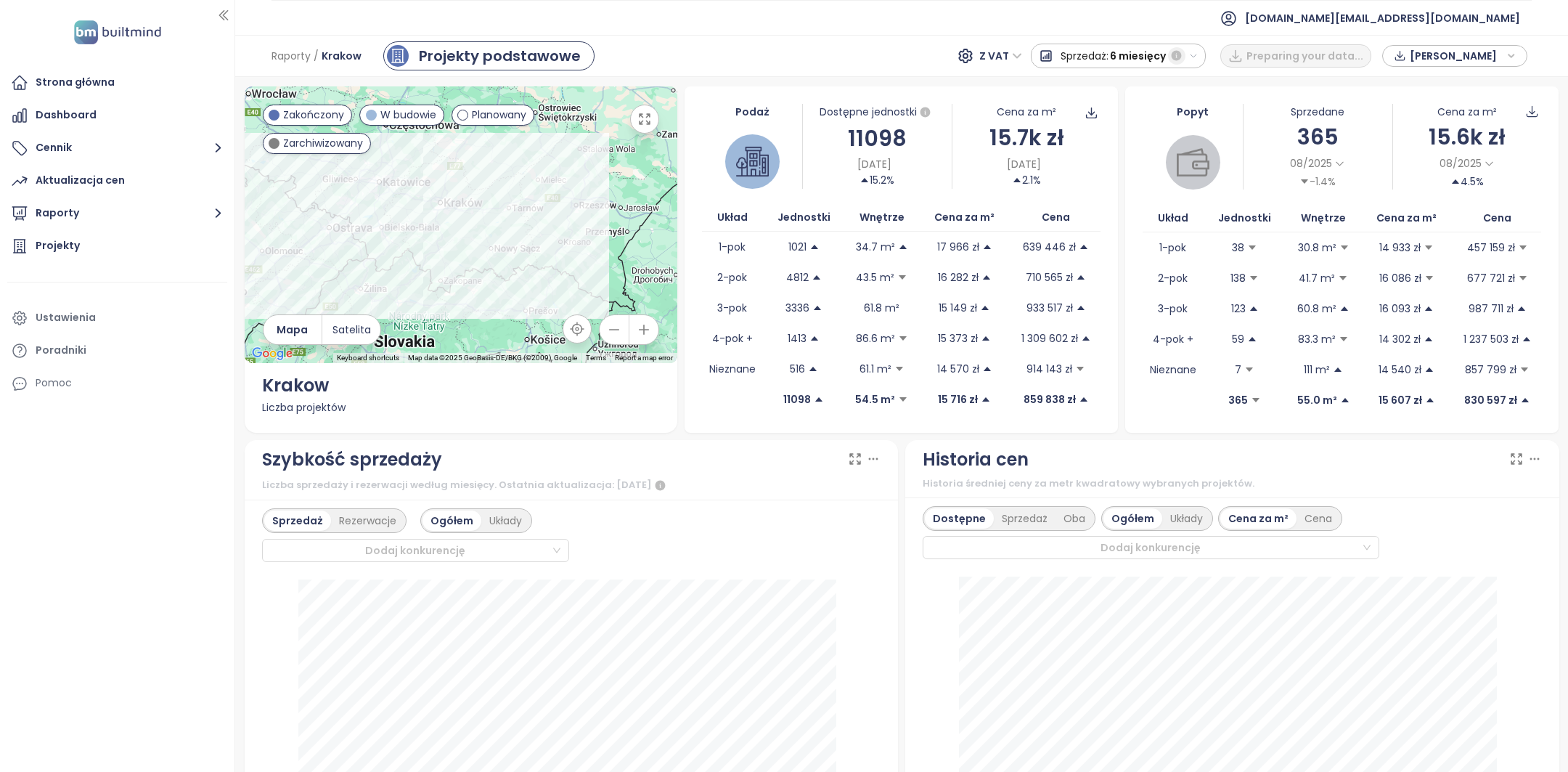
click at [1163, 58] on span "6 miesięcy" at bounding box center [1137, 56] width 56 height 26
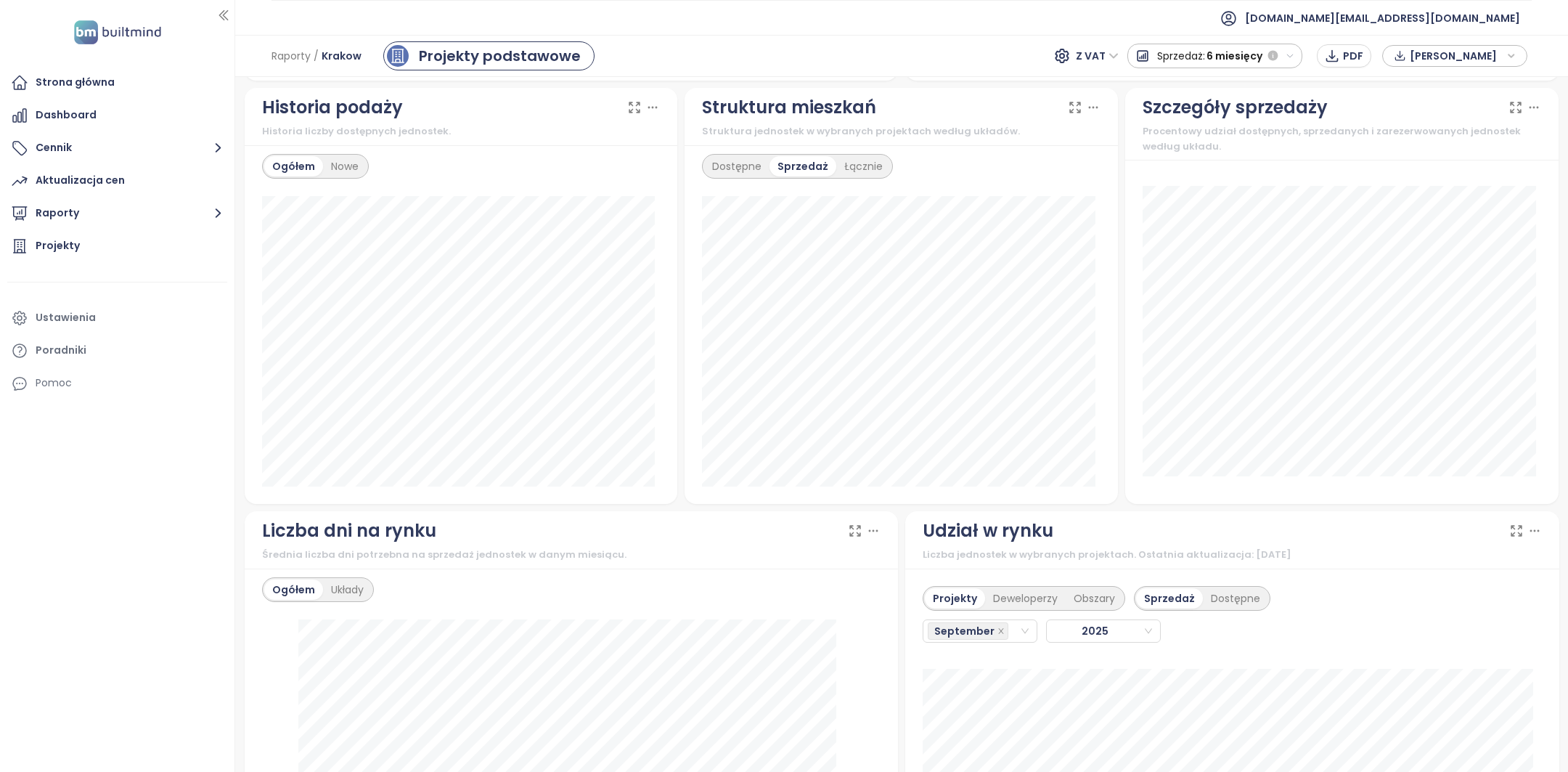
scroll to position [808, 0]
click at [652, 103] on icon at bounding box center [652, 106] width 15 height 15
click at [501, 125] on div "Historia liczby dostępnych jednostek." at bounding box center [461, 130] width 399 height 15
click at [649, 106] on icon at bounding box center [653, 106] width 8 height 1
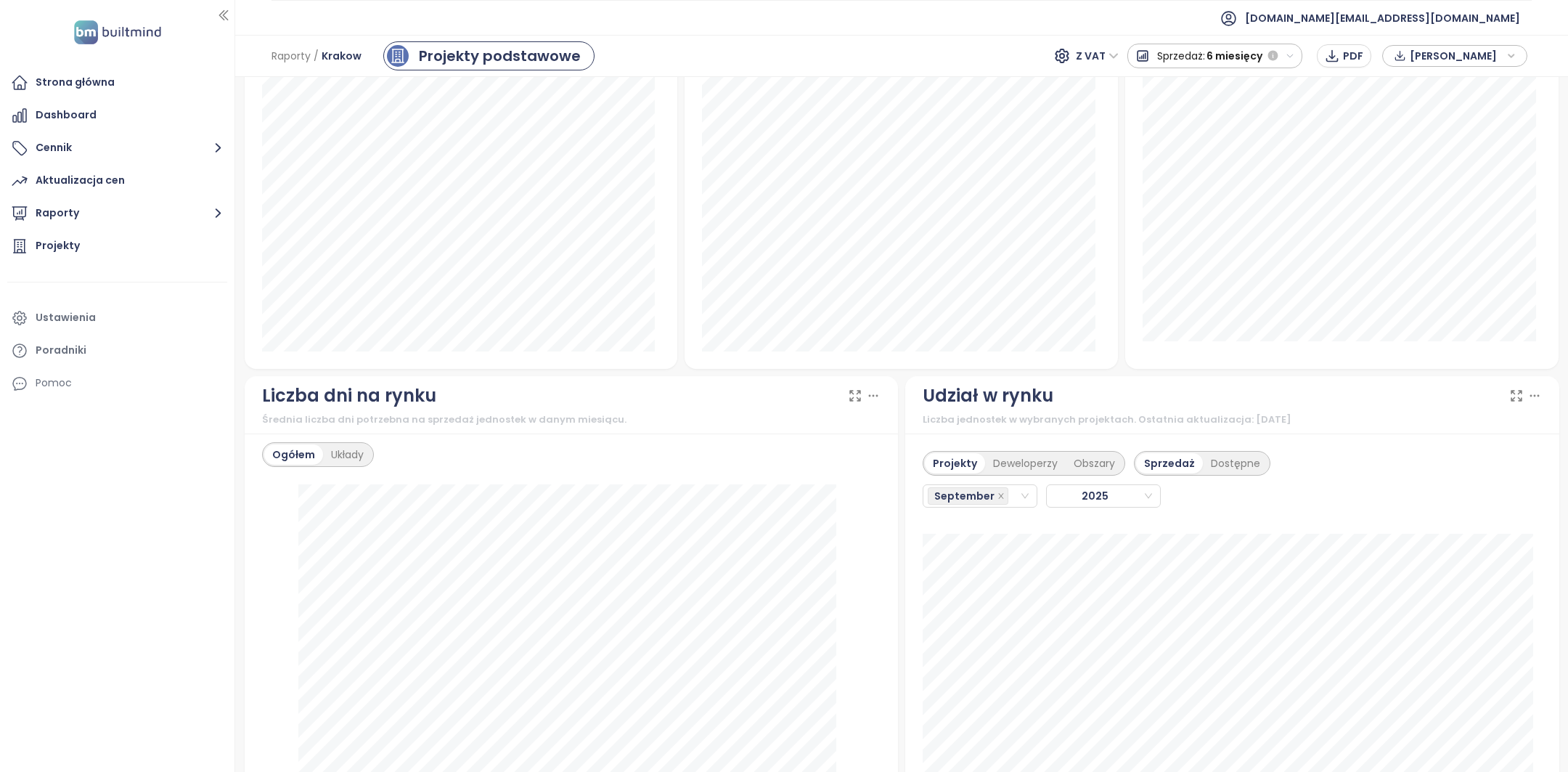
scroll to position [961, 0]
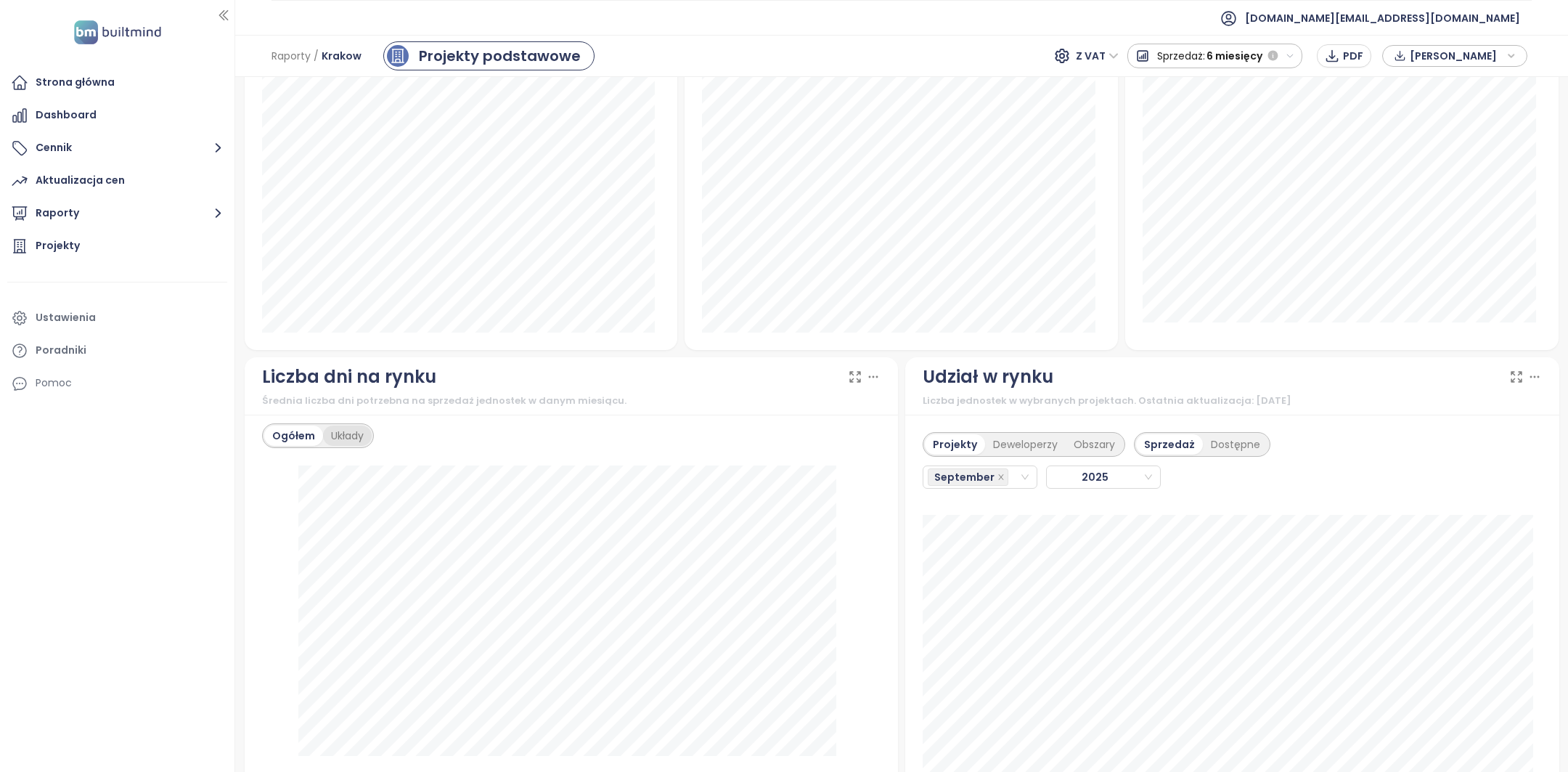
click at [361, 436] on div "Układy" at bounding box center [347, 436] width 48 height 20
click at [303, 440] on div "Ogółem" at bounding box center [292, 436] width 57 height 20
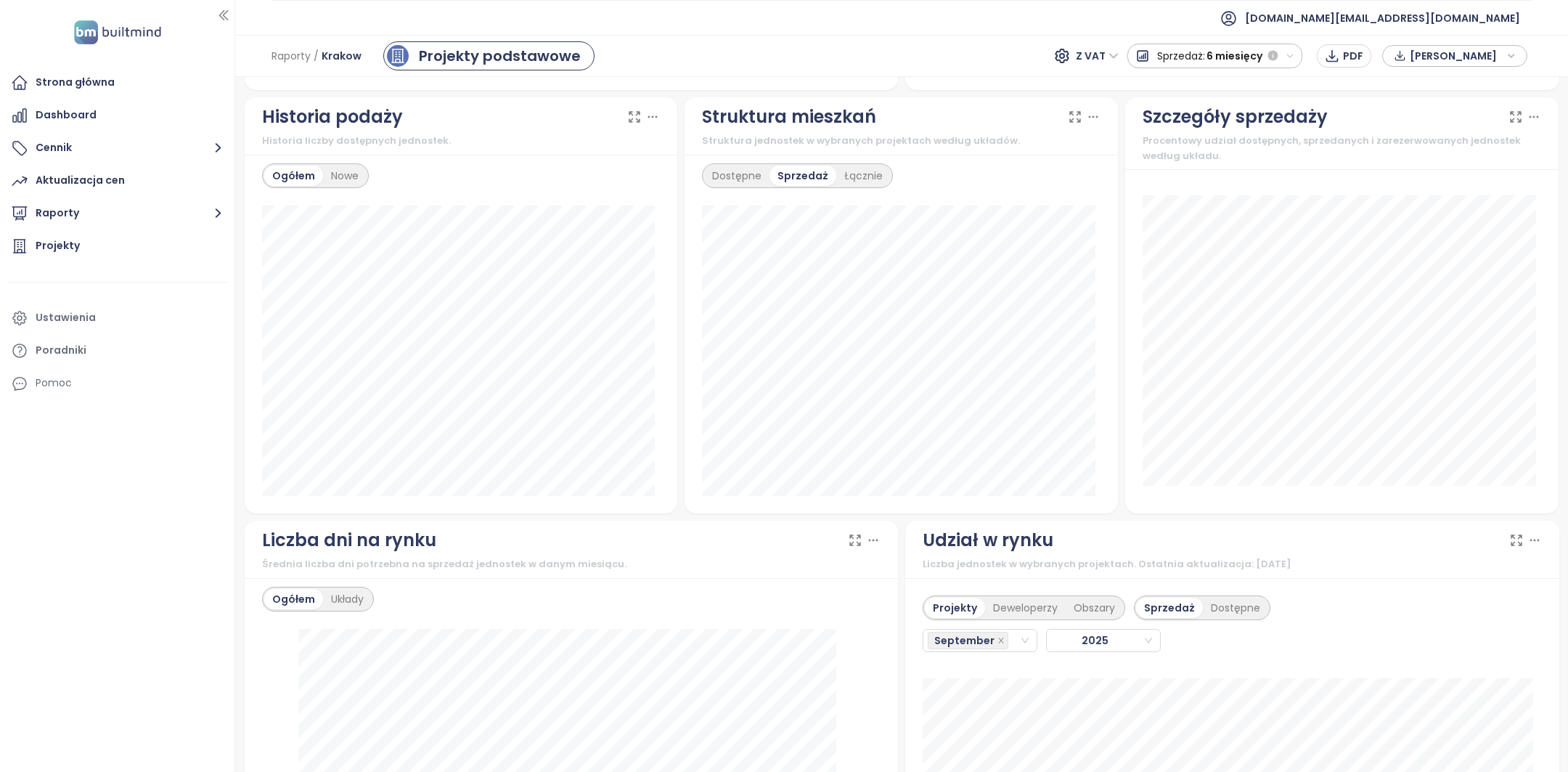
scroll to position [601, 0]
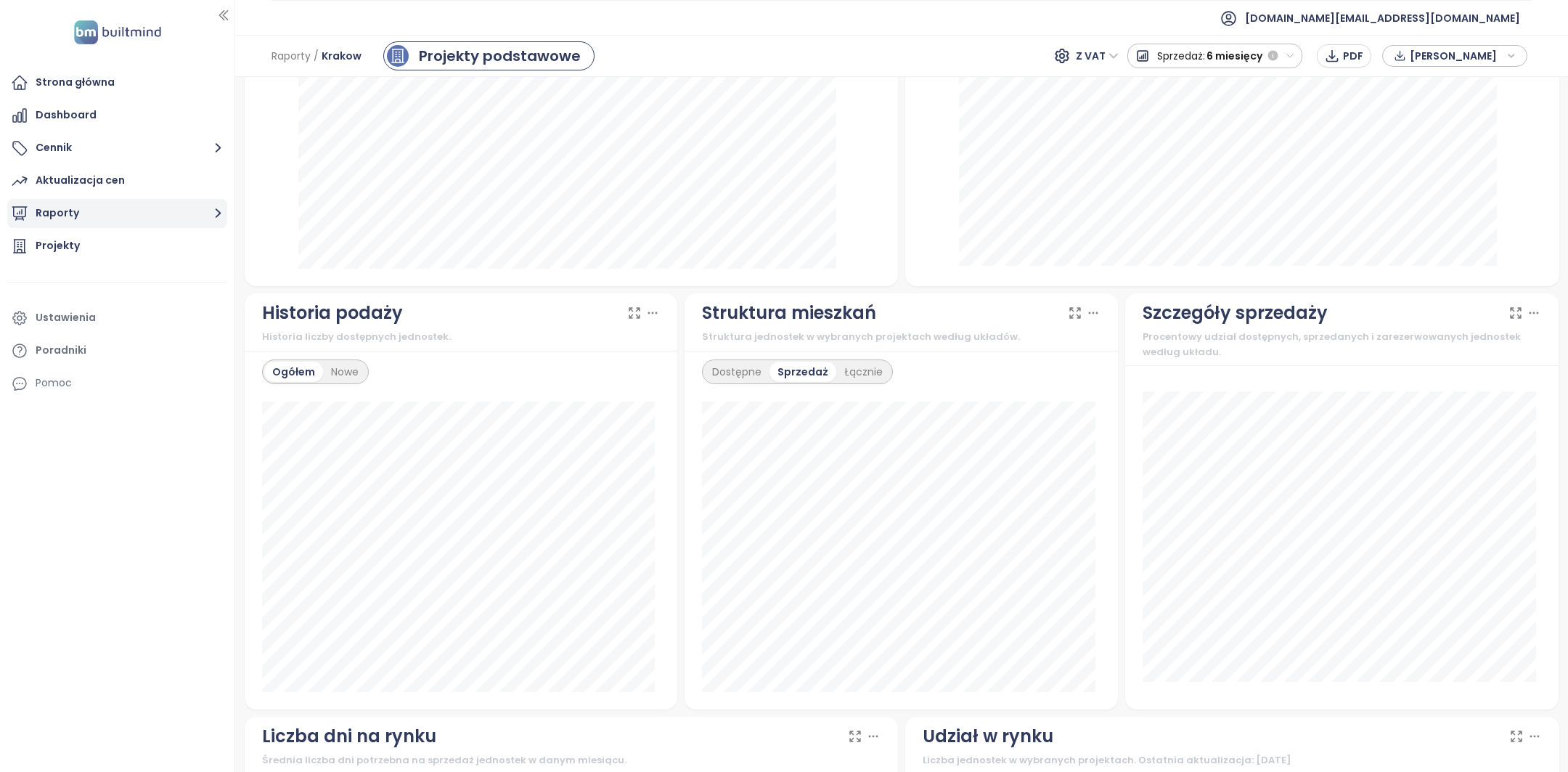
click at [125, 221] on button "Raporty" at bounding box center [117, 213] width 220 height 29
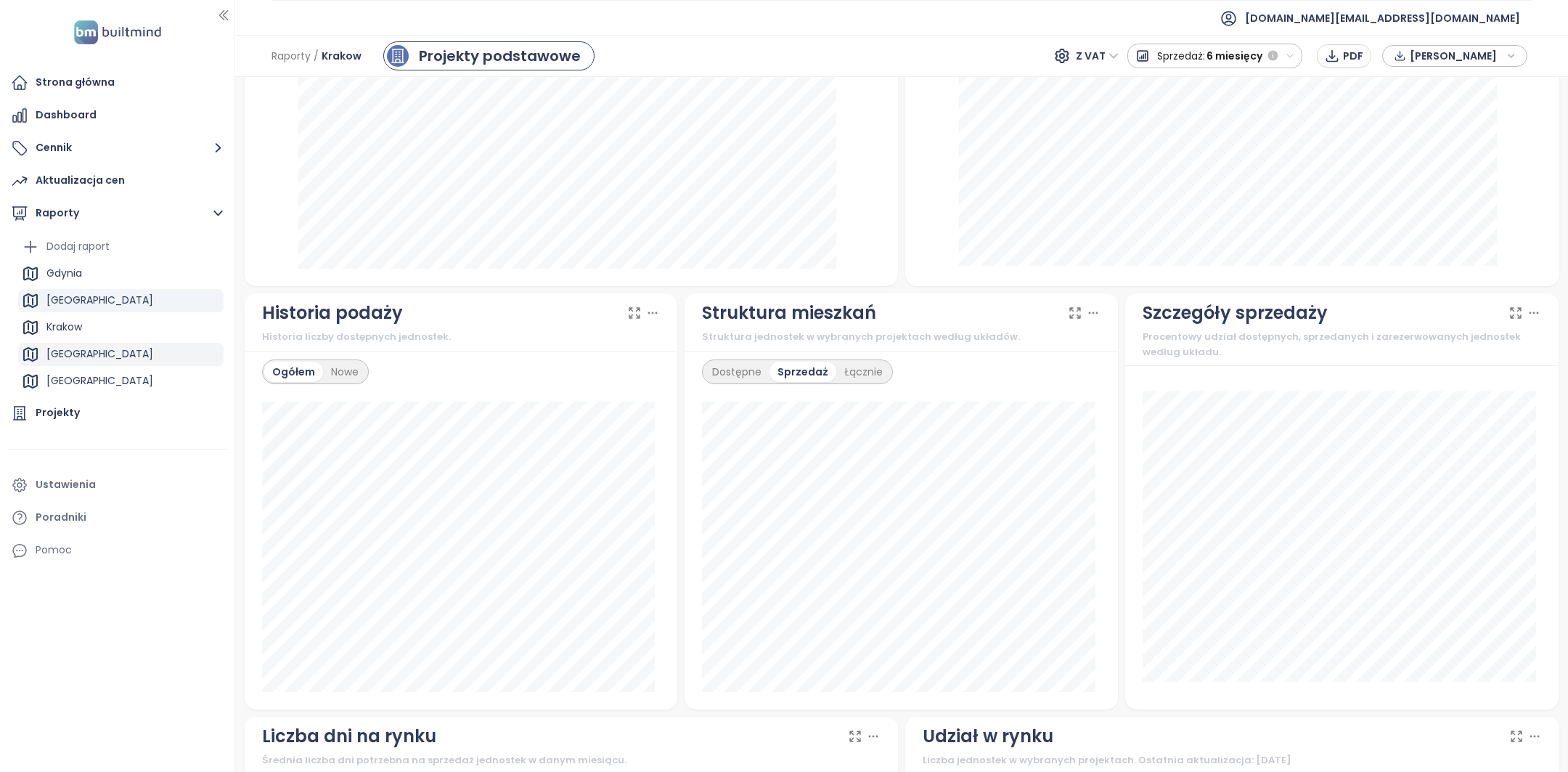
click at [99, 357] on div "[GEOGRAPHIC_DATA]" at bounding box center [120, 354] width 206 height 23
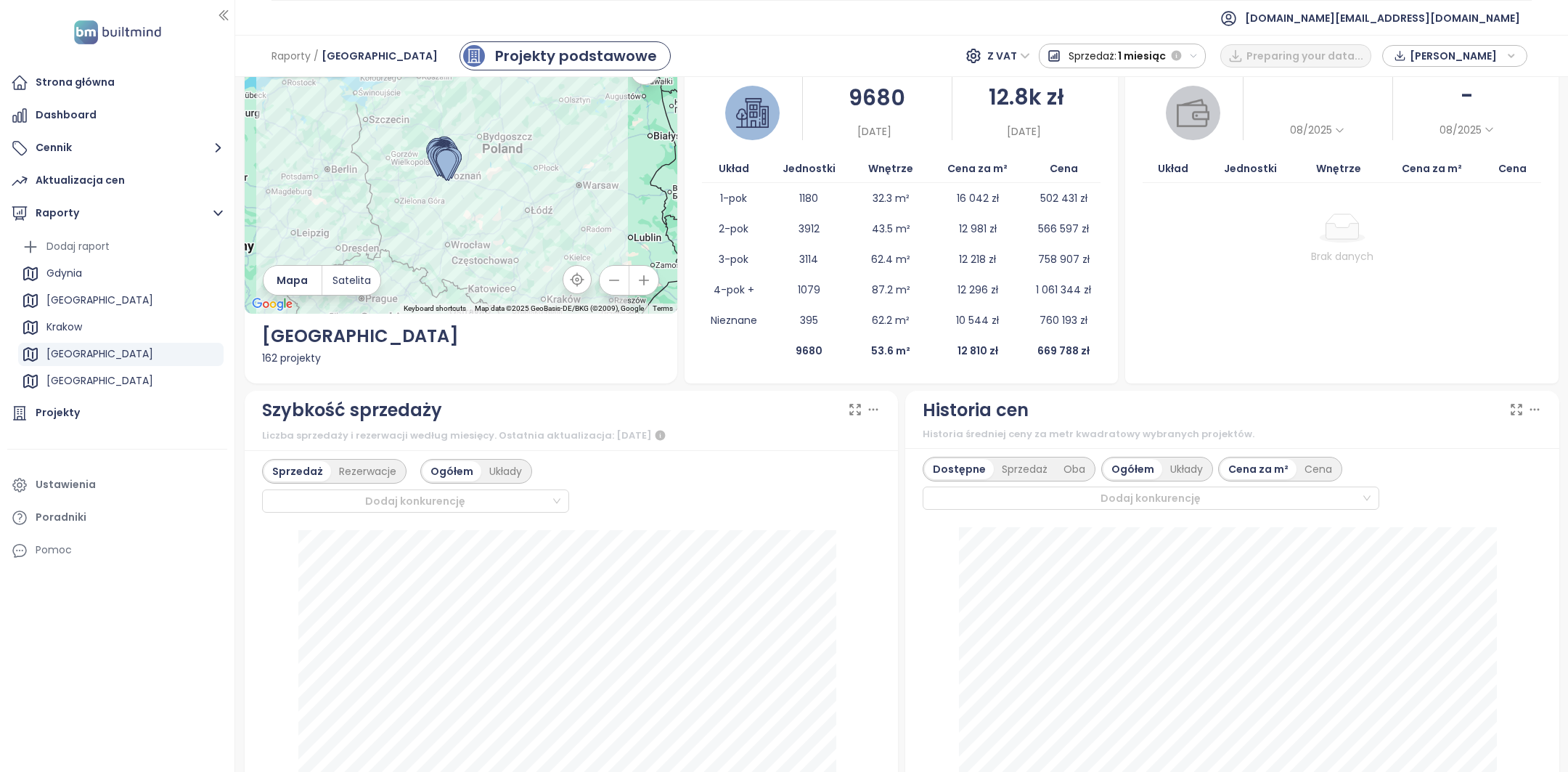
scroll to position [53, 0]
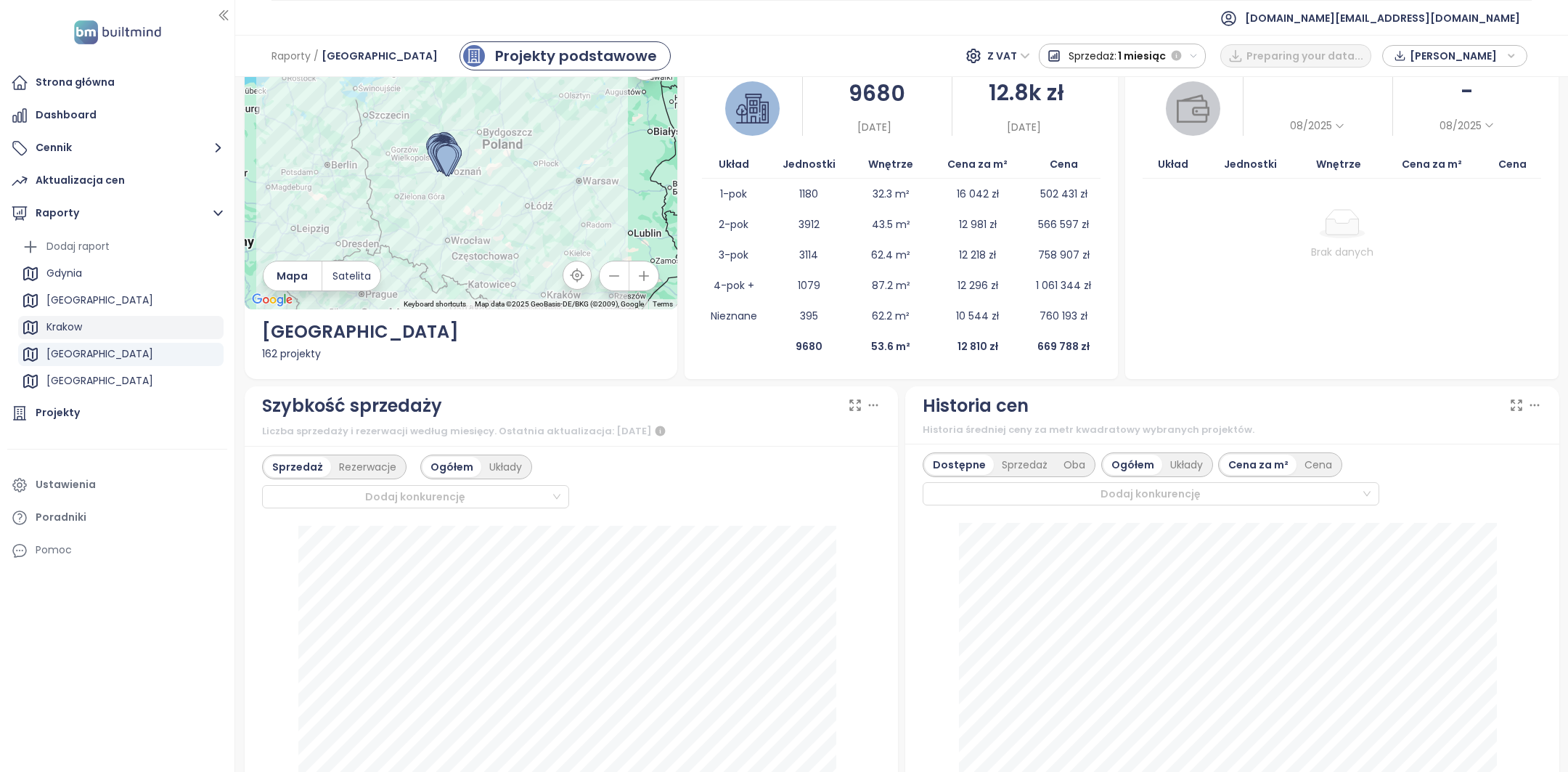
click at [121, 326] on div "Krakow" at bounding box center [120, 328] width 206 height 23
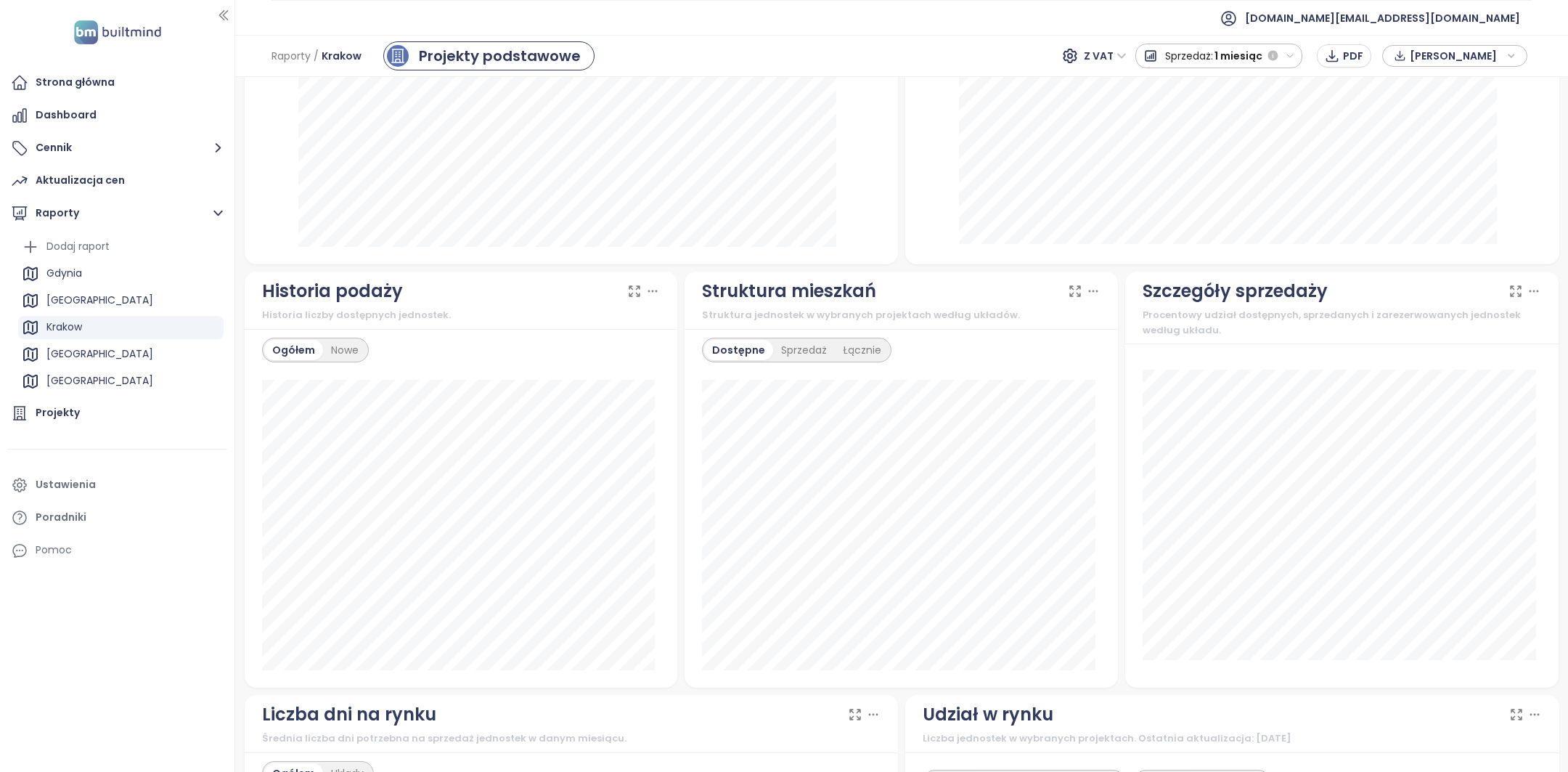
scroll to position [686, 0]
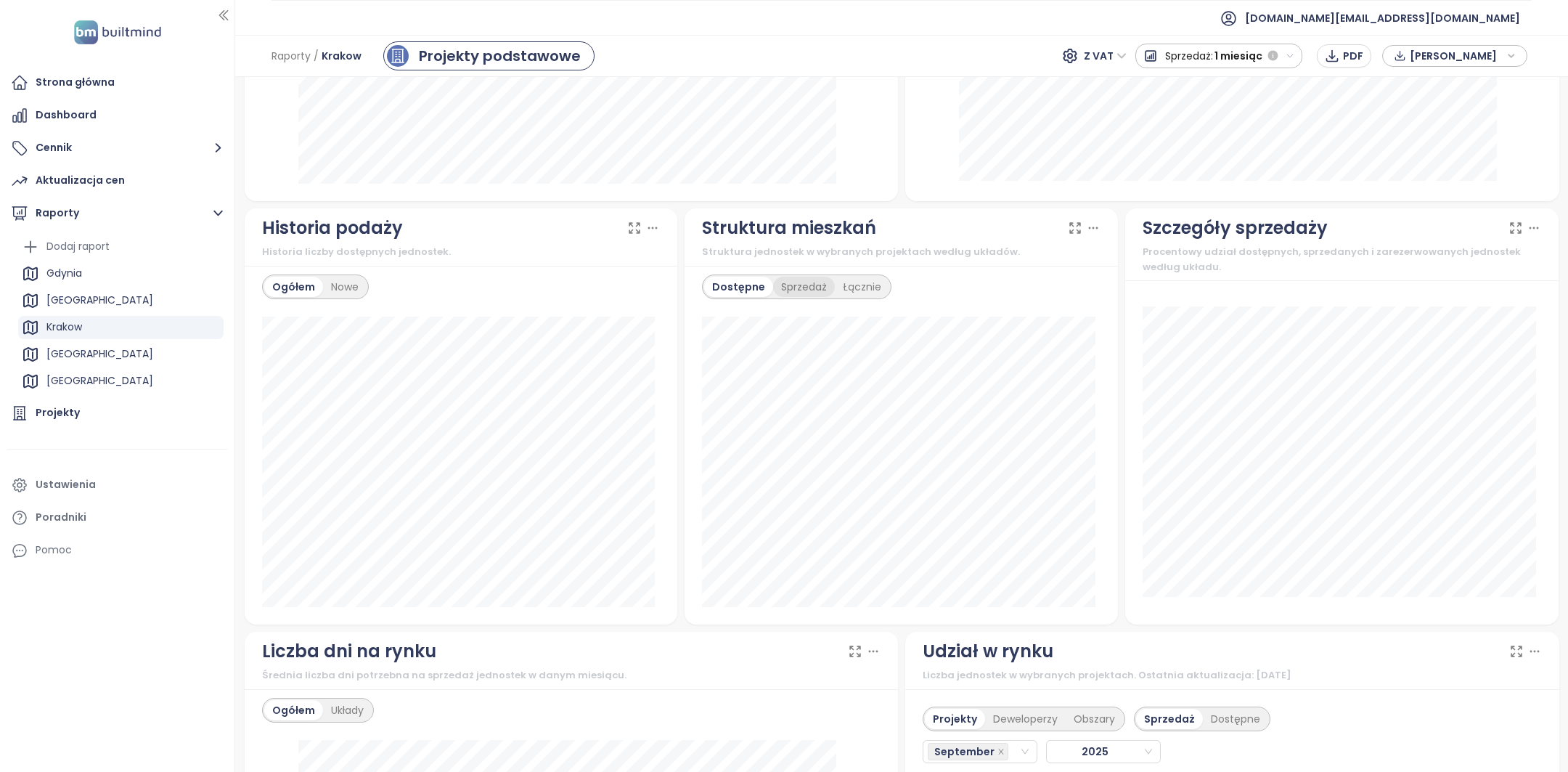
click at [803, 293] on div "Sprzedaż" at bounding box center [804, 287] width 62 height 20
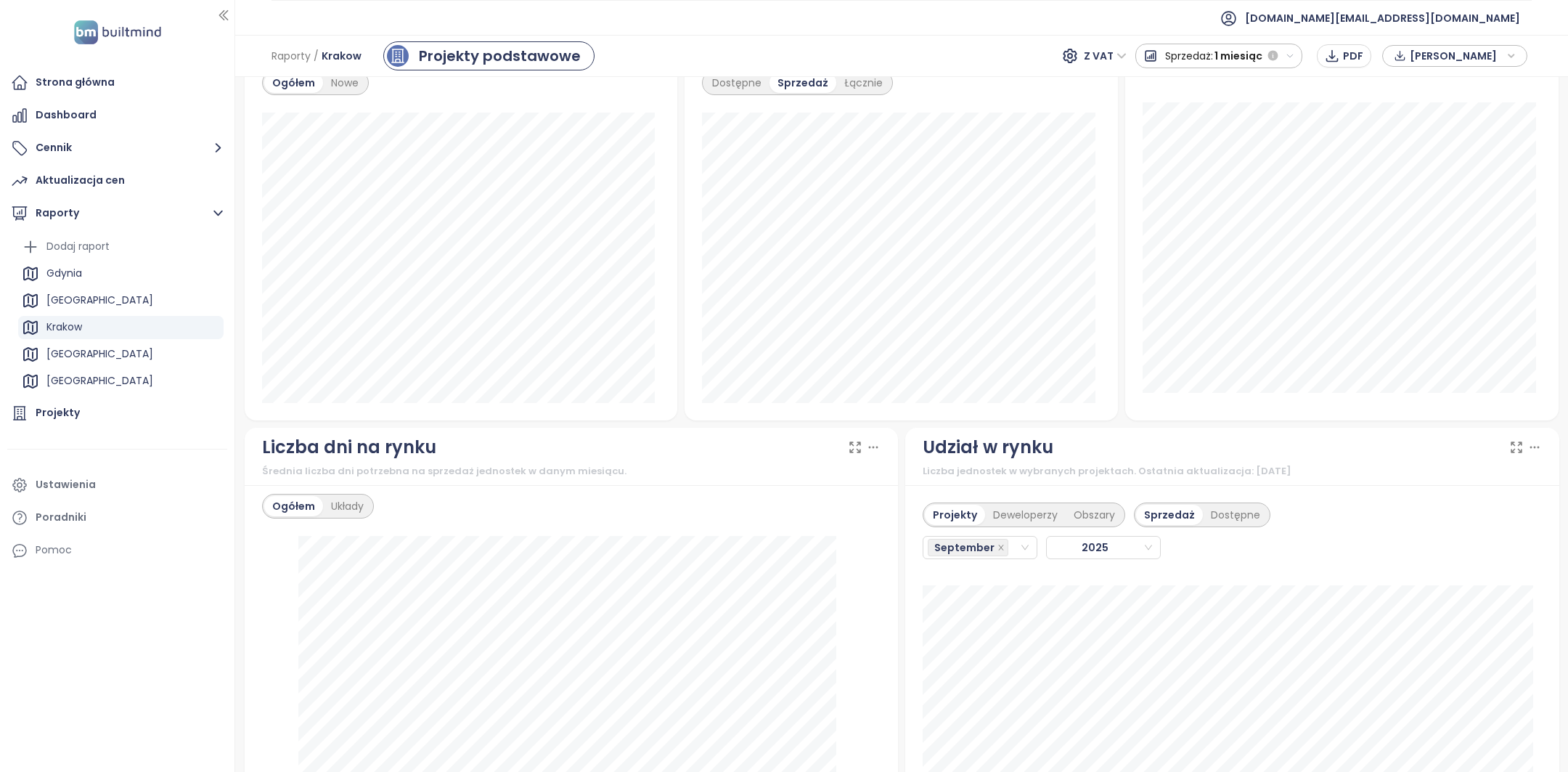
scroll to position [794, 0]
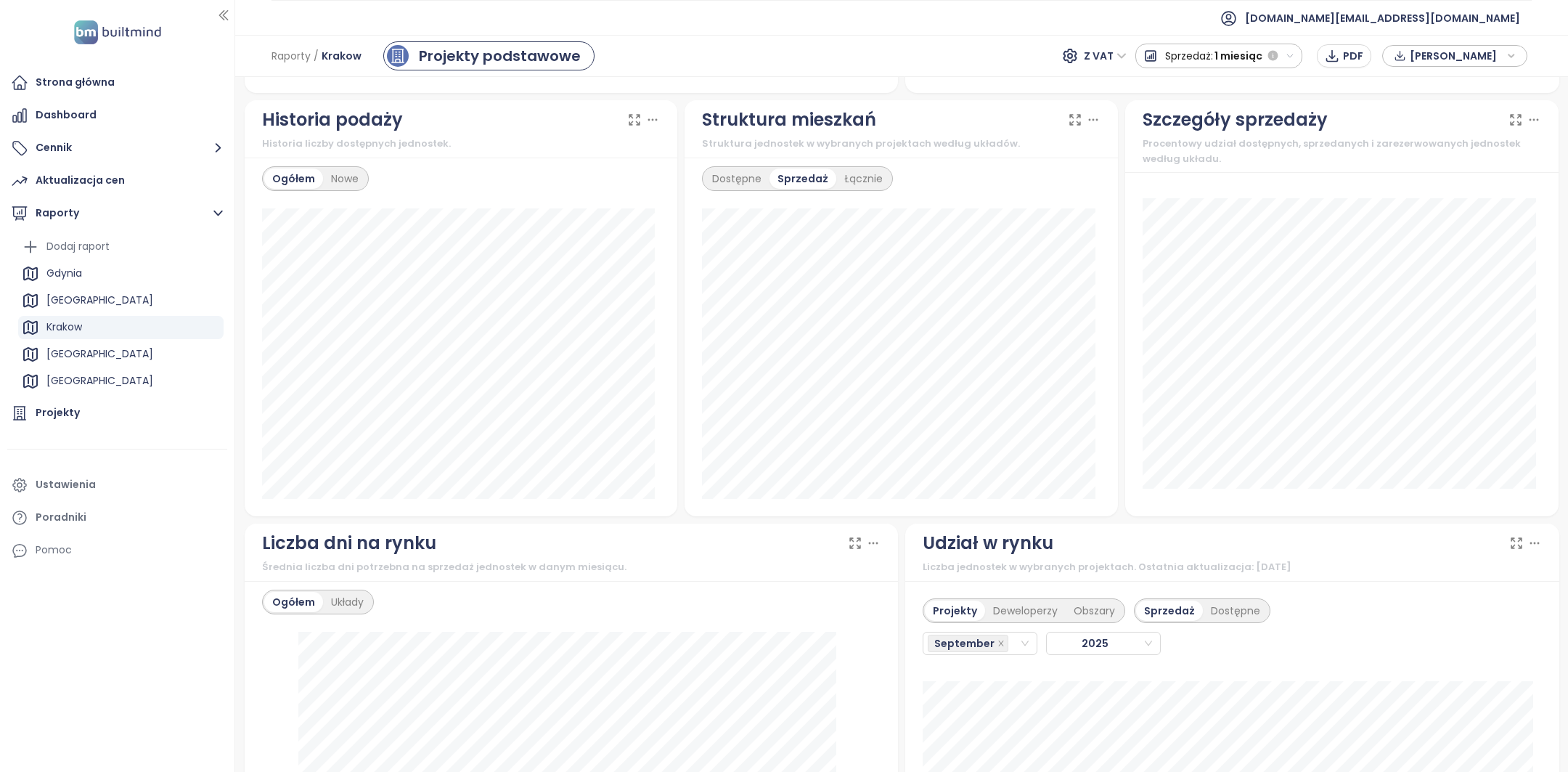
click at [866, 545] on icon at bounding box center [873, 543] width 15 height 15
click at [866, 544] on icon at bounding box center [873, 543] width 15 height 15
click at [651, 117] on icon at bounding box center [652, 120] width 15 height 15
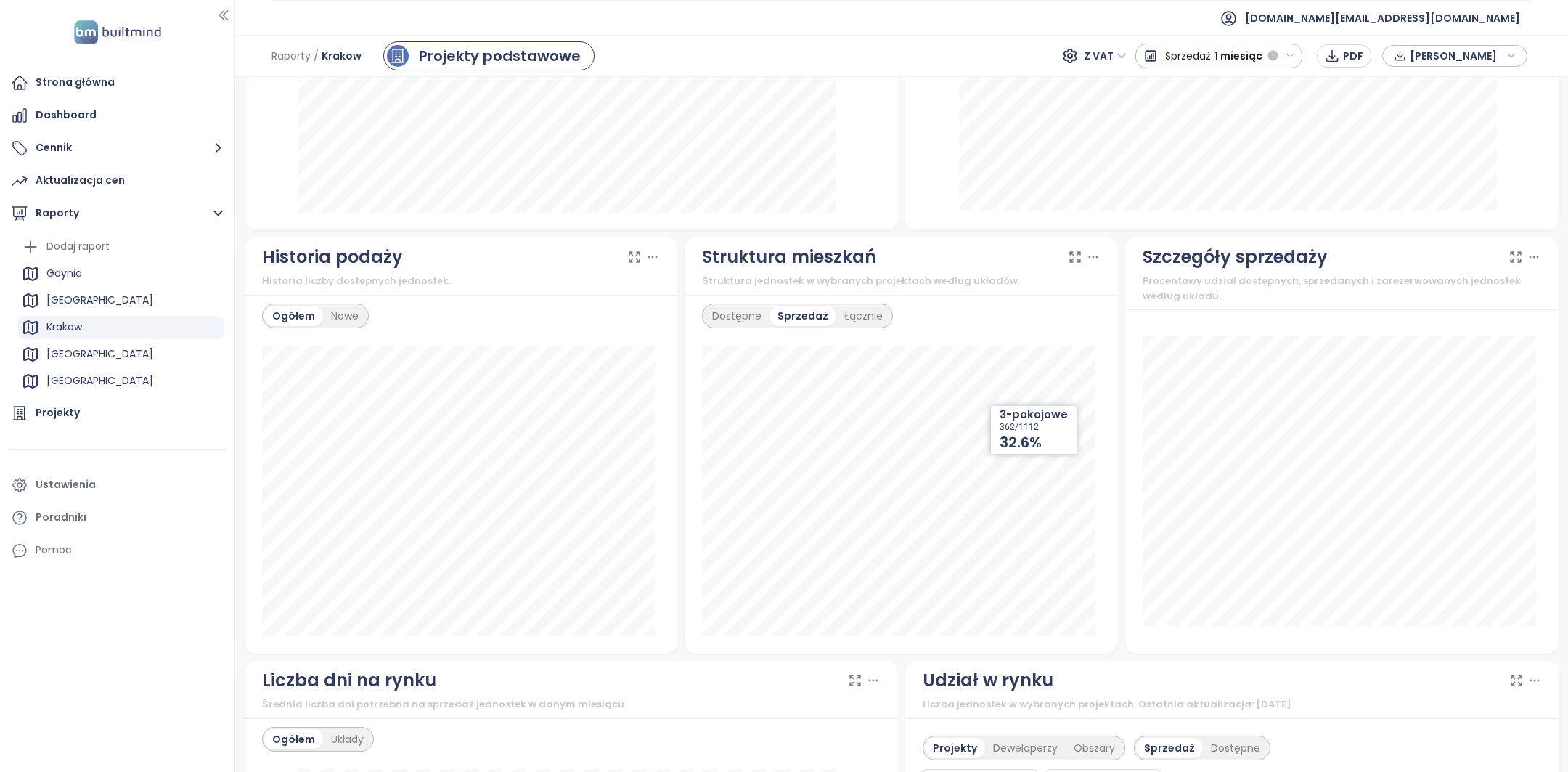
scroll to position [1026, 0]
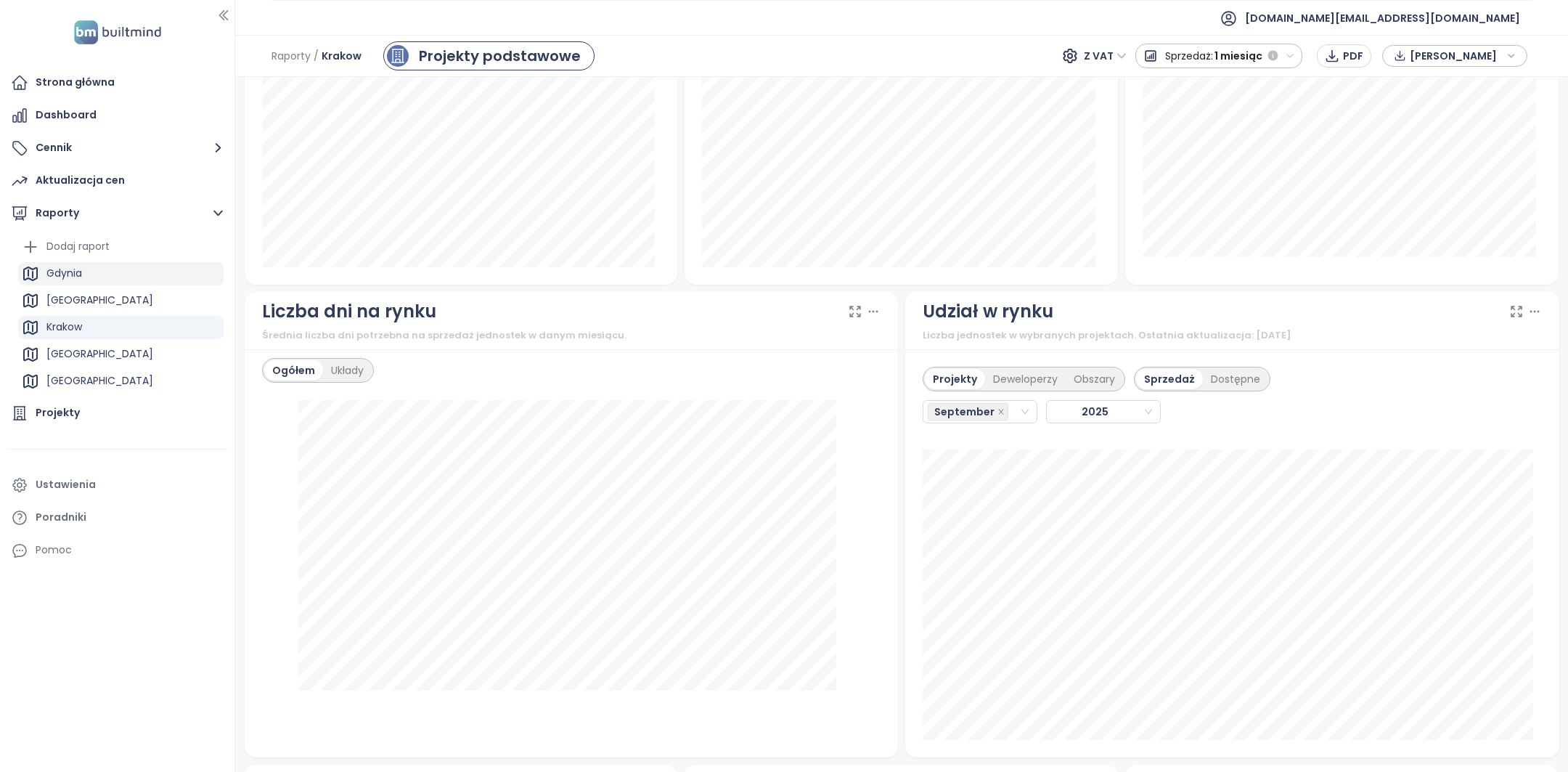
click at [96, 268] on div "Gdynia" at bounding box center [120, 274] width 206 height 23
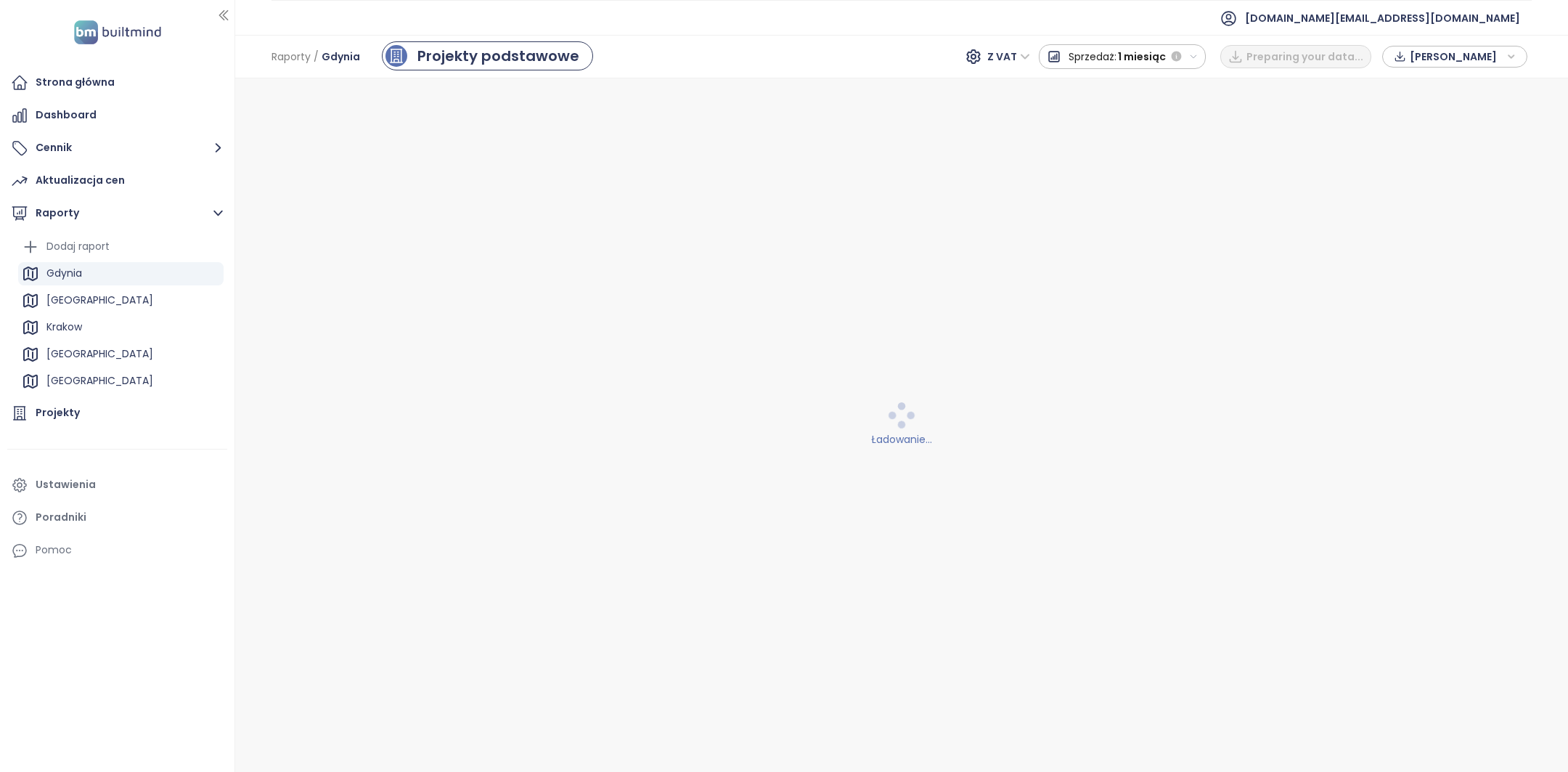
scroll to position [0, 0]
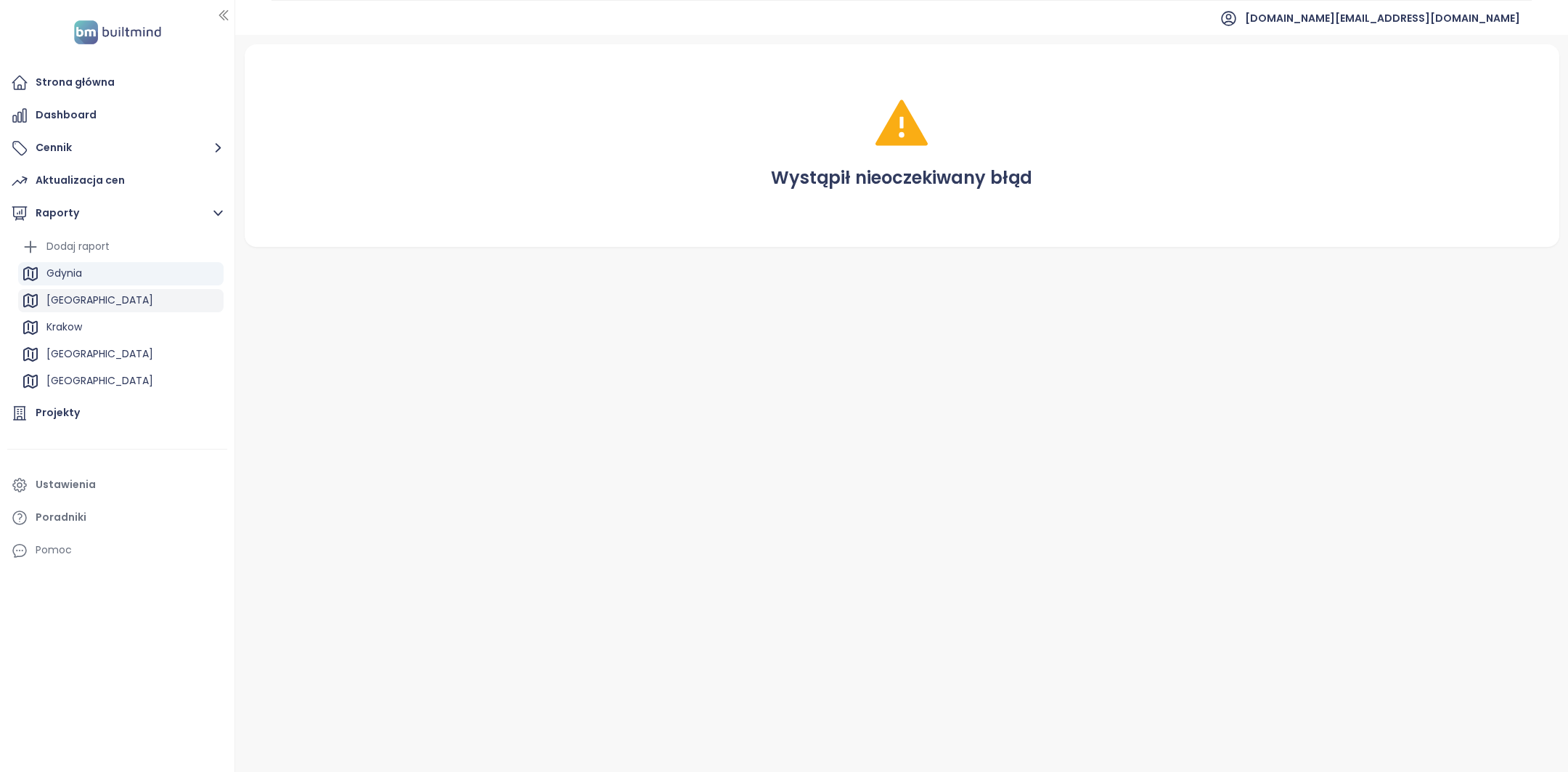
click at [96, 296] on div "[GEOGRAPHIC_DATA]" at bounding box center [99, 300] width 106 height 18
click at [91, 321] on div "Krakow" at bounding box center [120, 328] width 206 height 23
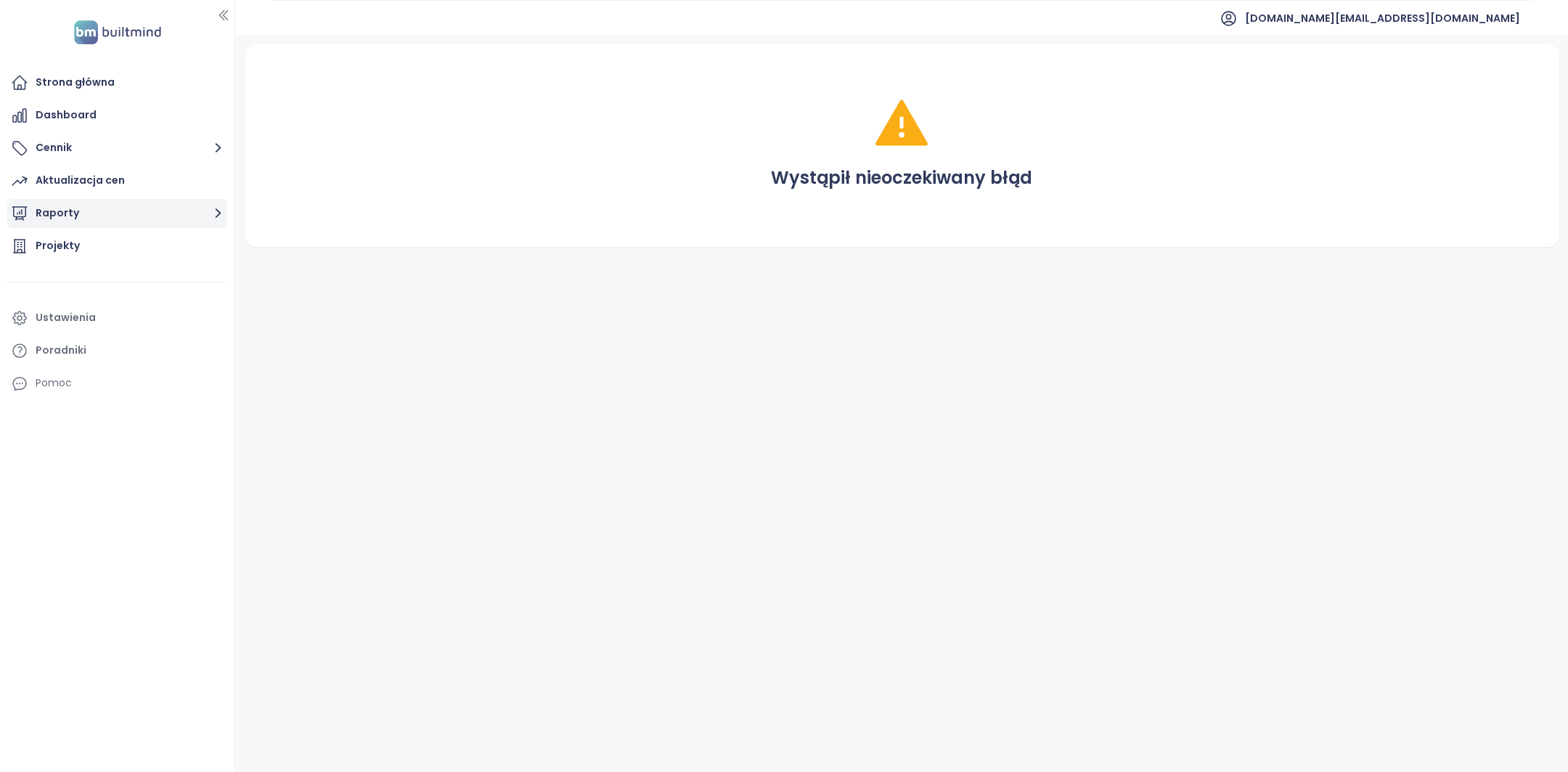
click at [83, 203] on button "Raporty" at bounding box center [117, 213] width 220 height 29
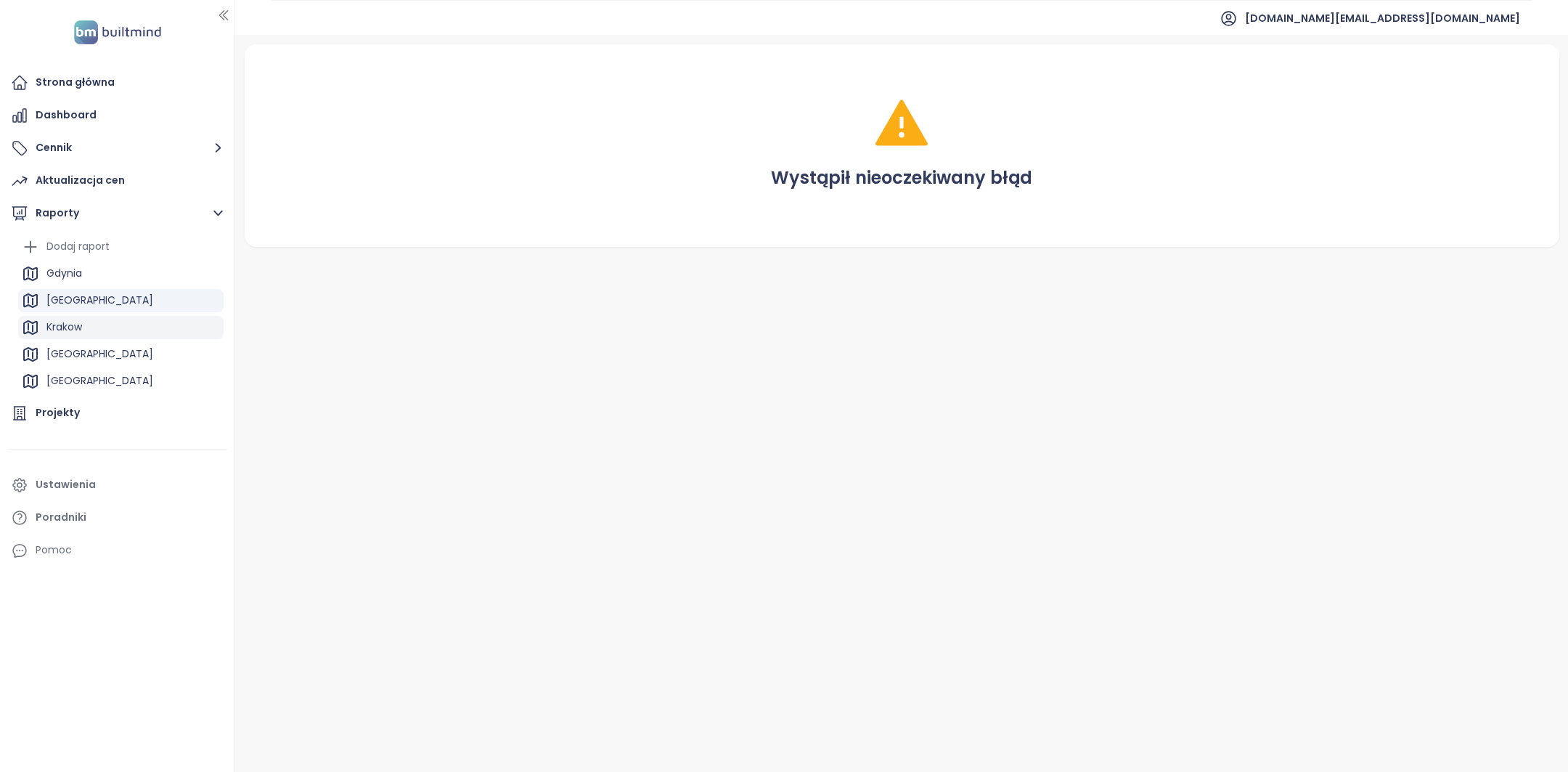
click at [91, 321] on div "Krakow" at bounding box center [120, 328] width 206 height 23
click at [90, 355] on div "[GEOGRAPHIC_DATA]" at bounding box center [120, 354] width 206 height 23
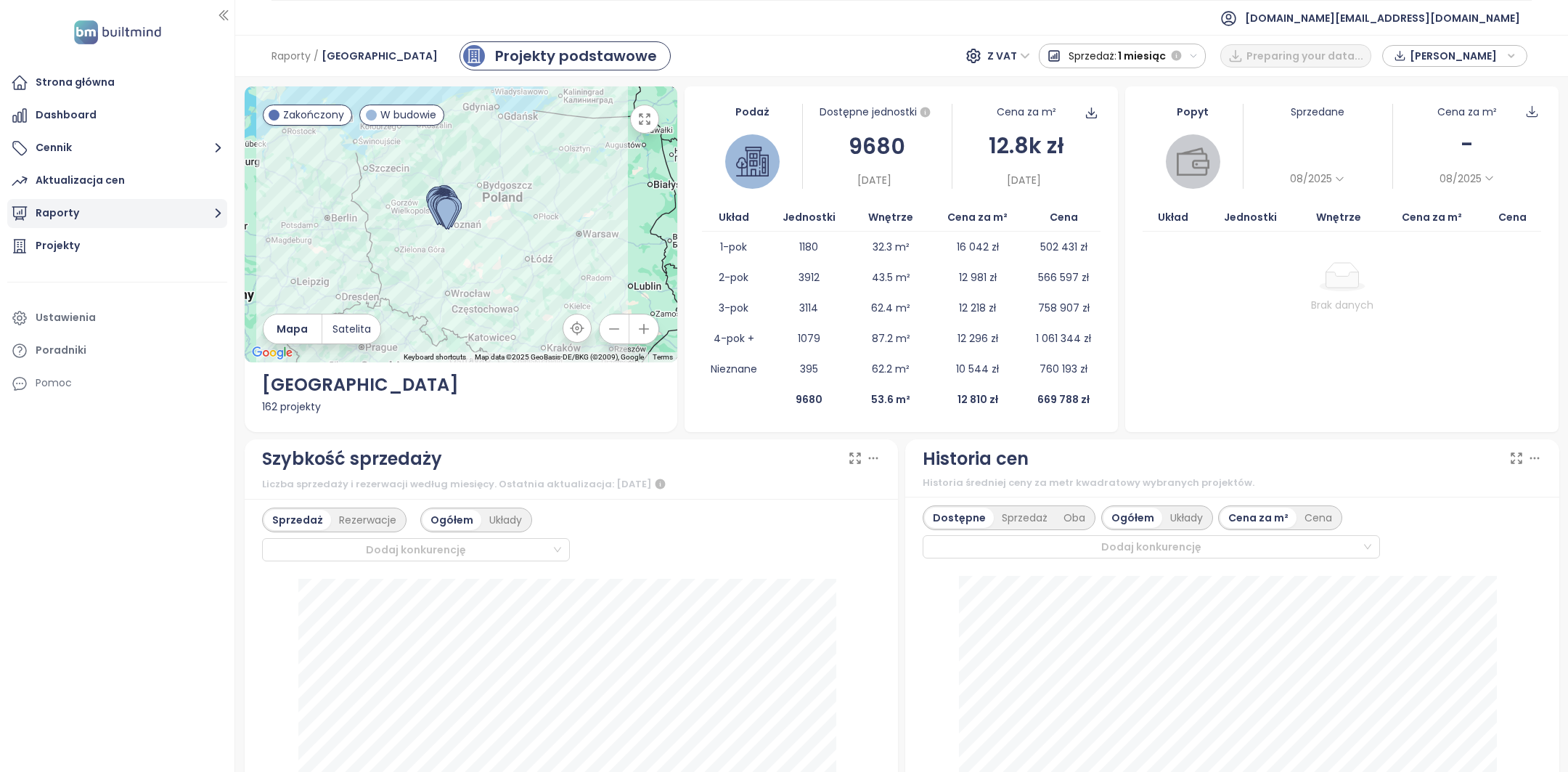
click at [119, 224] on button "Raporty" at bounding box center [117, 213] width 220 height 29
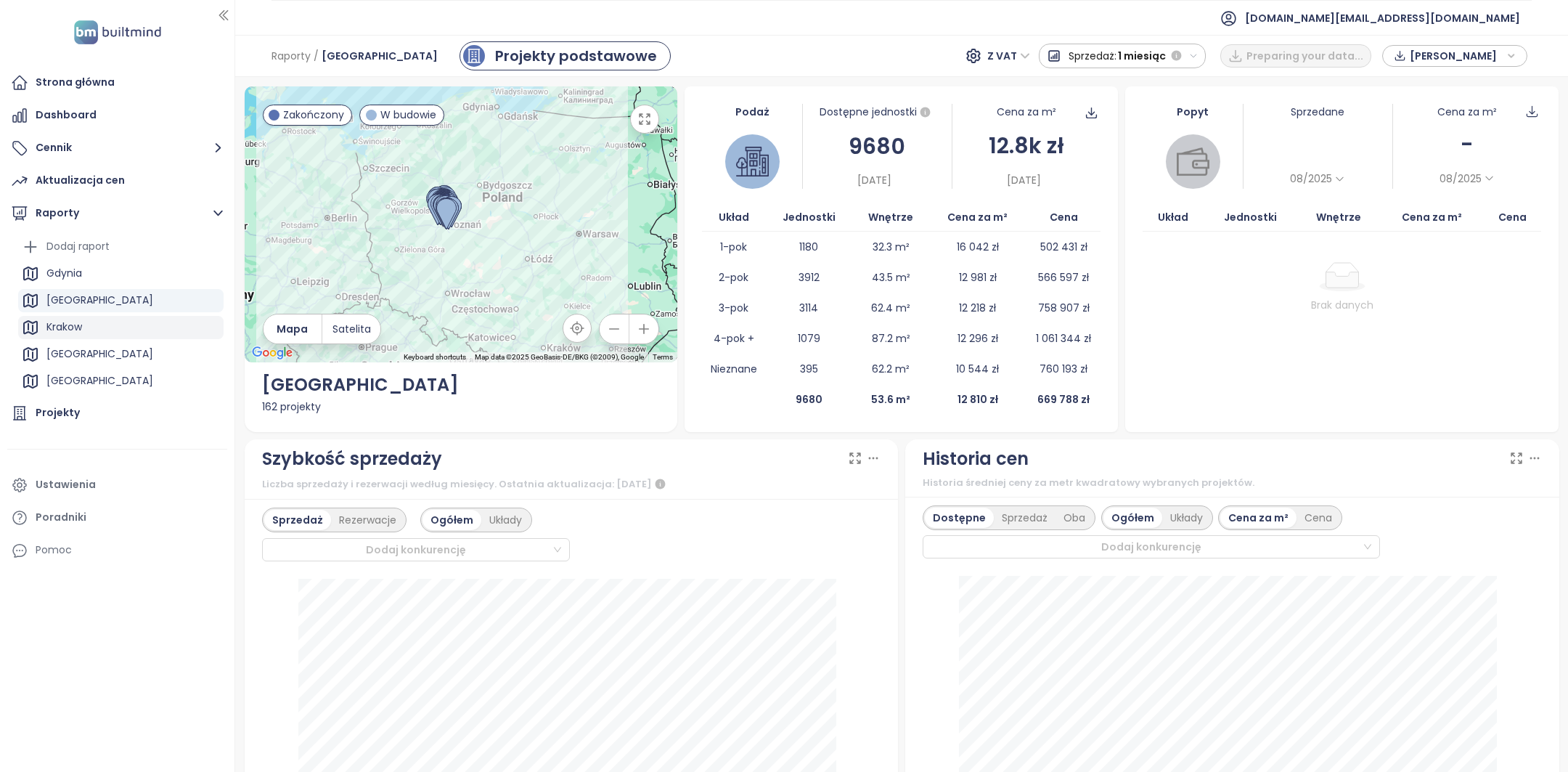
click at [109, 327] on div "Krakow" at bounding box center [120, 328] width 206 height 23
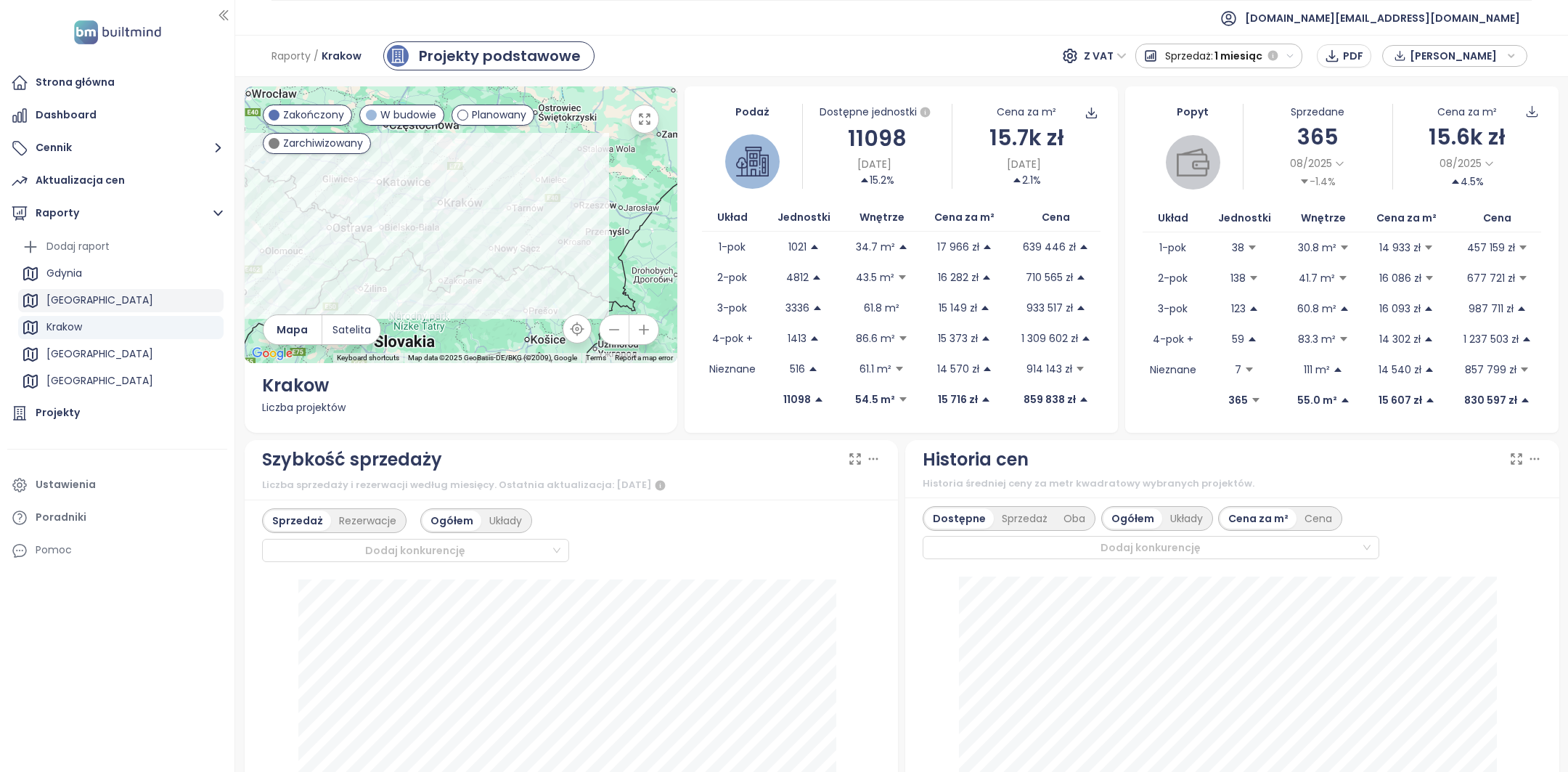
click at [94, 303] on div "[GEOGRAPHIC_DATA]" at bounding box center [99, 300] width 106 height 18
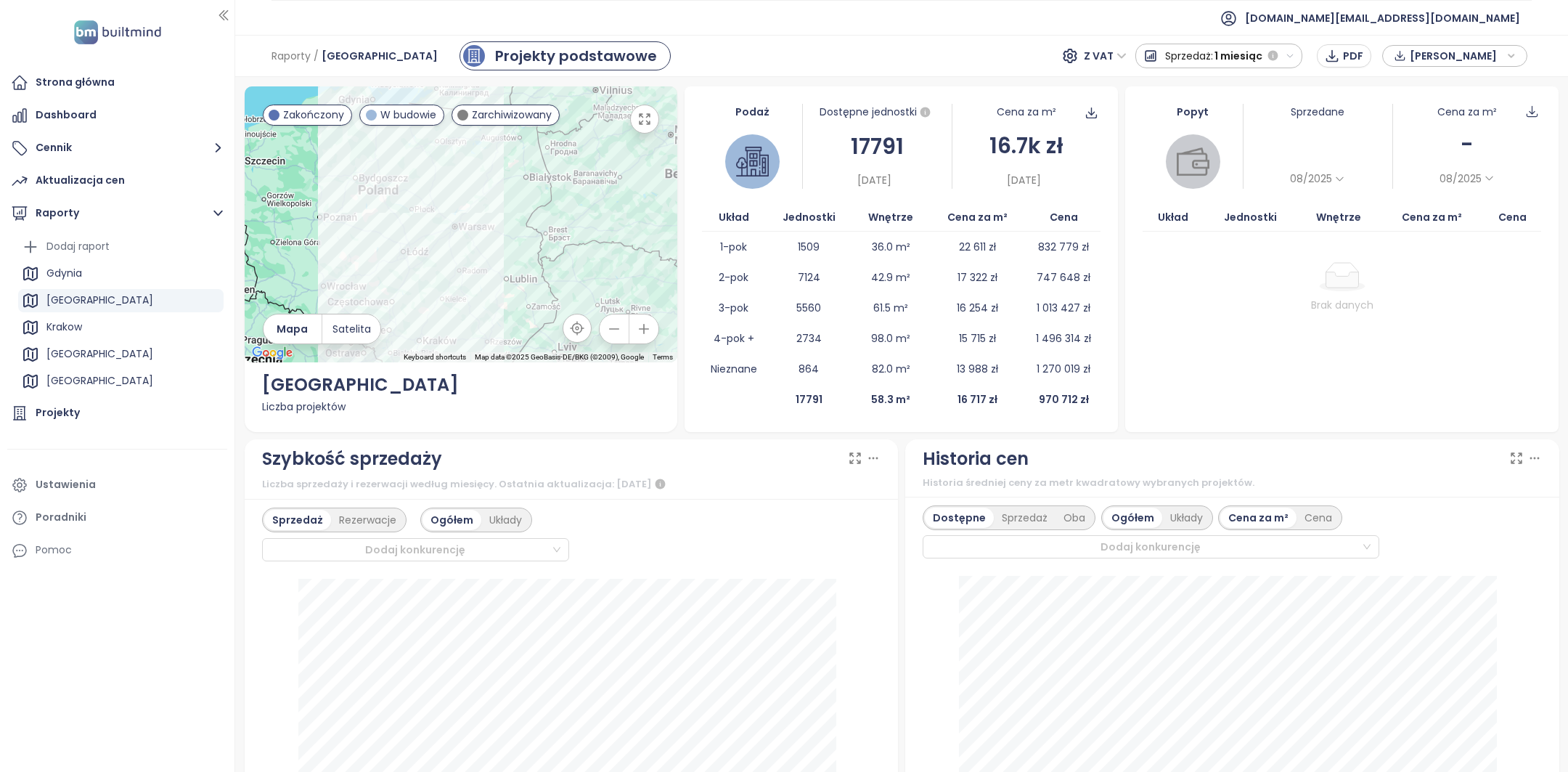
click at [1231, 62] on span "1 miesiąc" at bounding box center [1238, 56] width 48 height 26
click at [1211, 134] on div "Cały okres" at bounding box center [1218, 134] width 165 height 26
click at [1227, 63] on span "Cały okres" at bounding box center [1234, 56] width 56 height 26
click at [1222, 106] on div "1 miesiąc" at bounding box center [1214, 108] width 172 height 26
click at [1220, 66] on span "1 miesiąc" at bounding box center [1238, 56] width 48 height 26
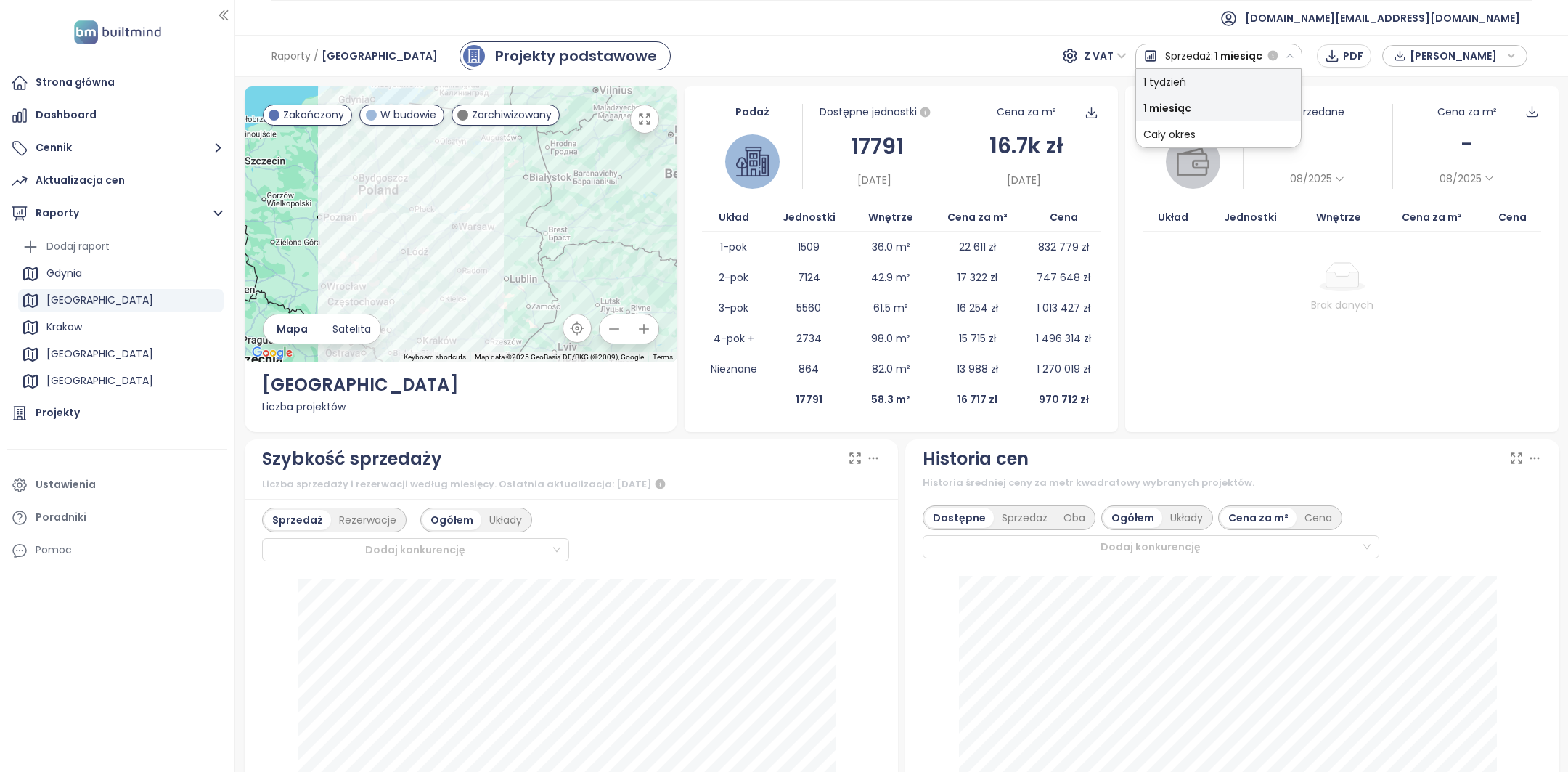
click at [1211, 83] on div "1 tydzień" at bounding box center [1218, 81] width 165 height 26
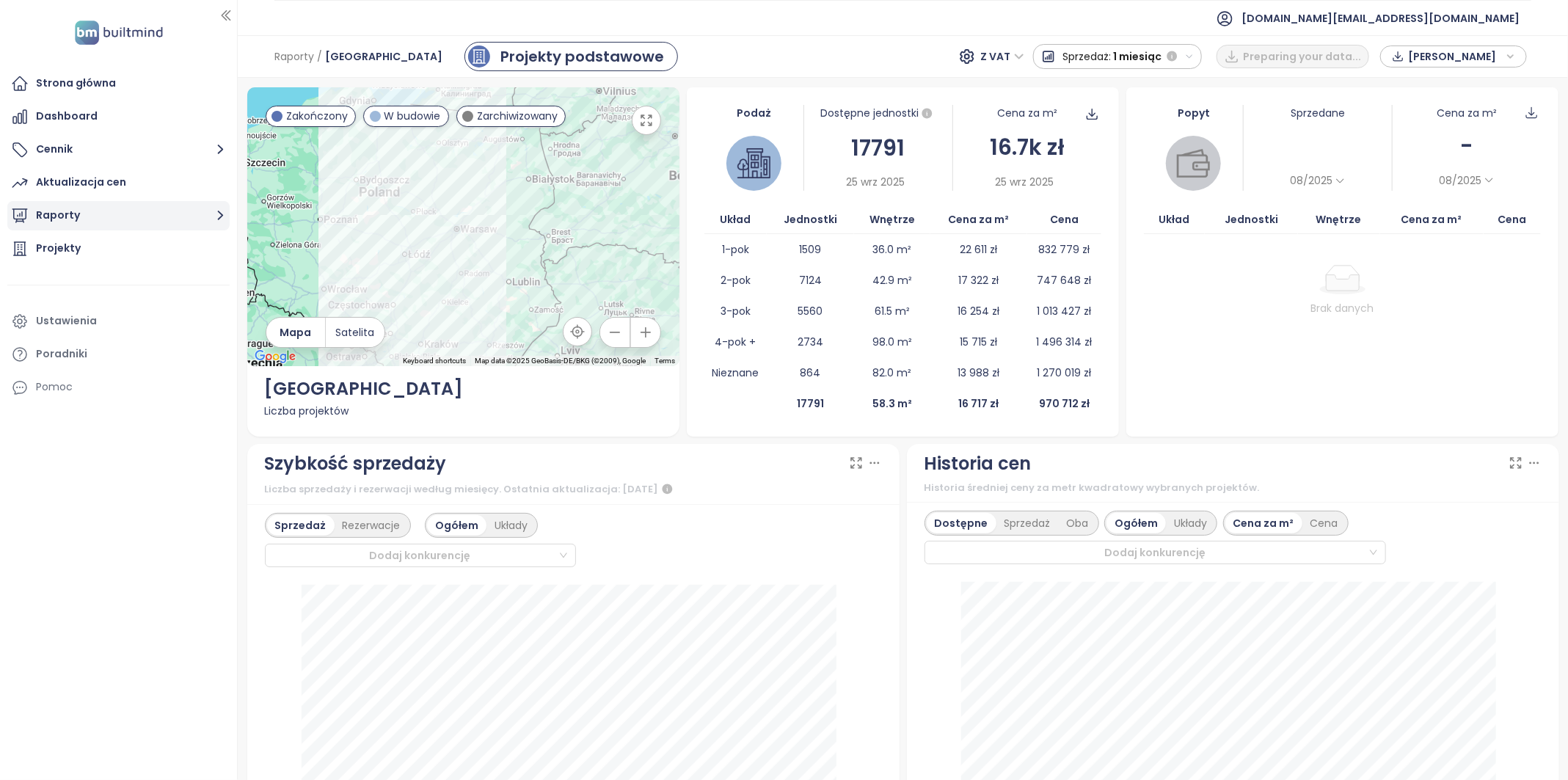
click at [91, 209] on button "Raporty" at bounding box center [118, 215] width 222 height 29
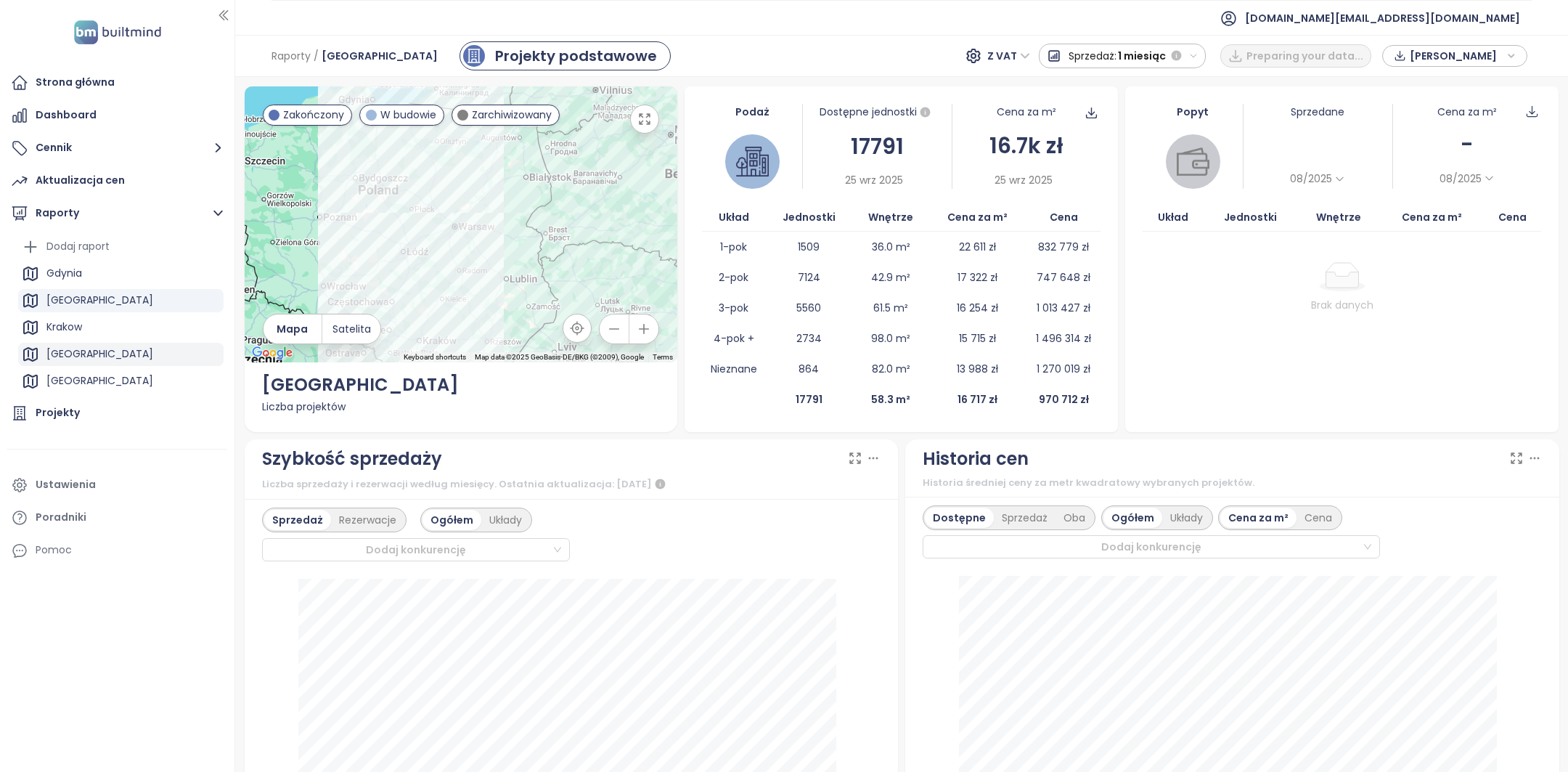
click at [126, 346] on div "[GEOGRAPHIC_DATA]" at bounding box center [120, 354] width 206 height 23
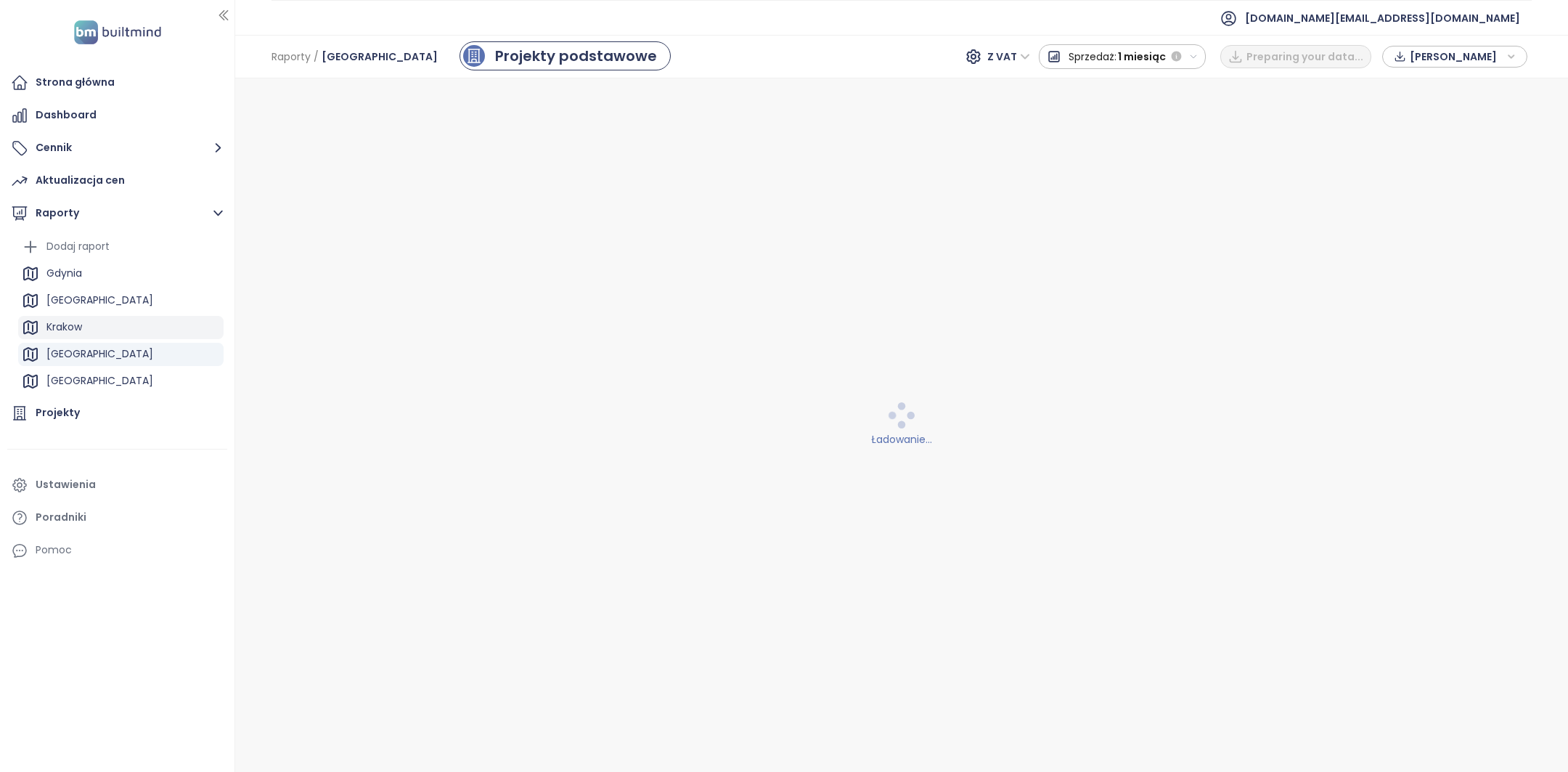
click at [126, 323] on div "Krakow" at bounding box center [120, 328] width 206 height 23
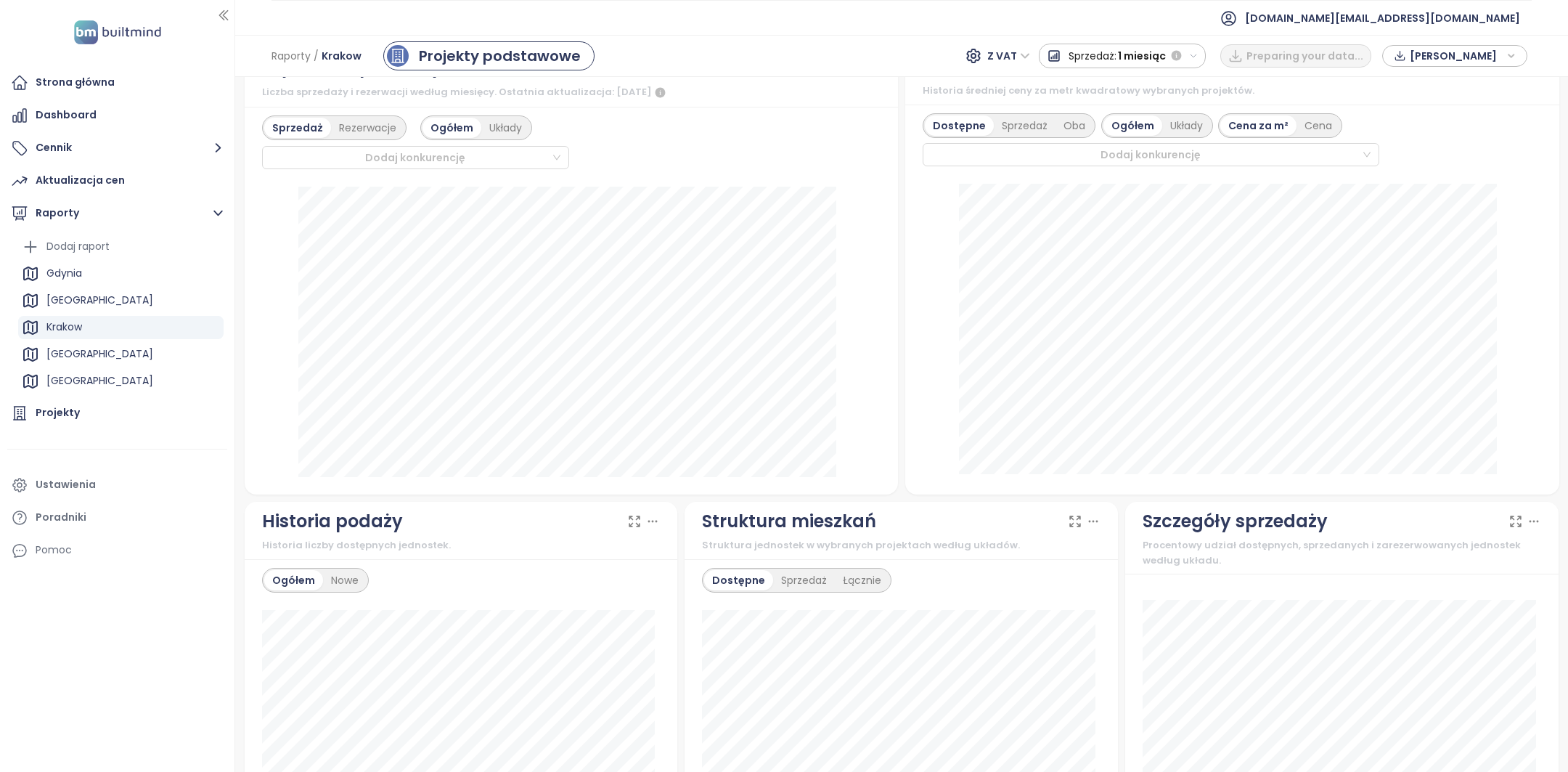
scroll to position [605, 0]
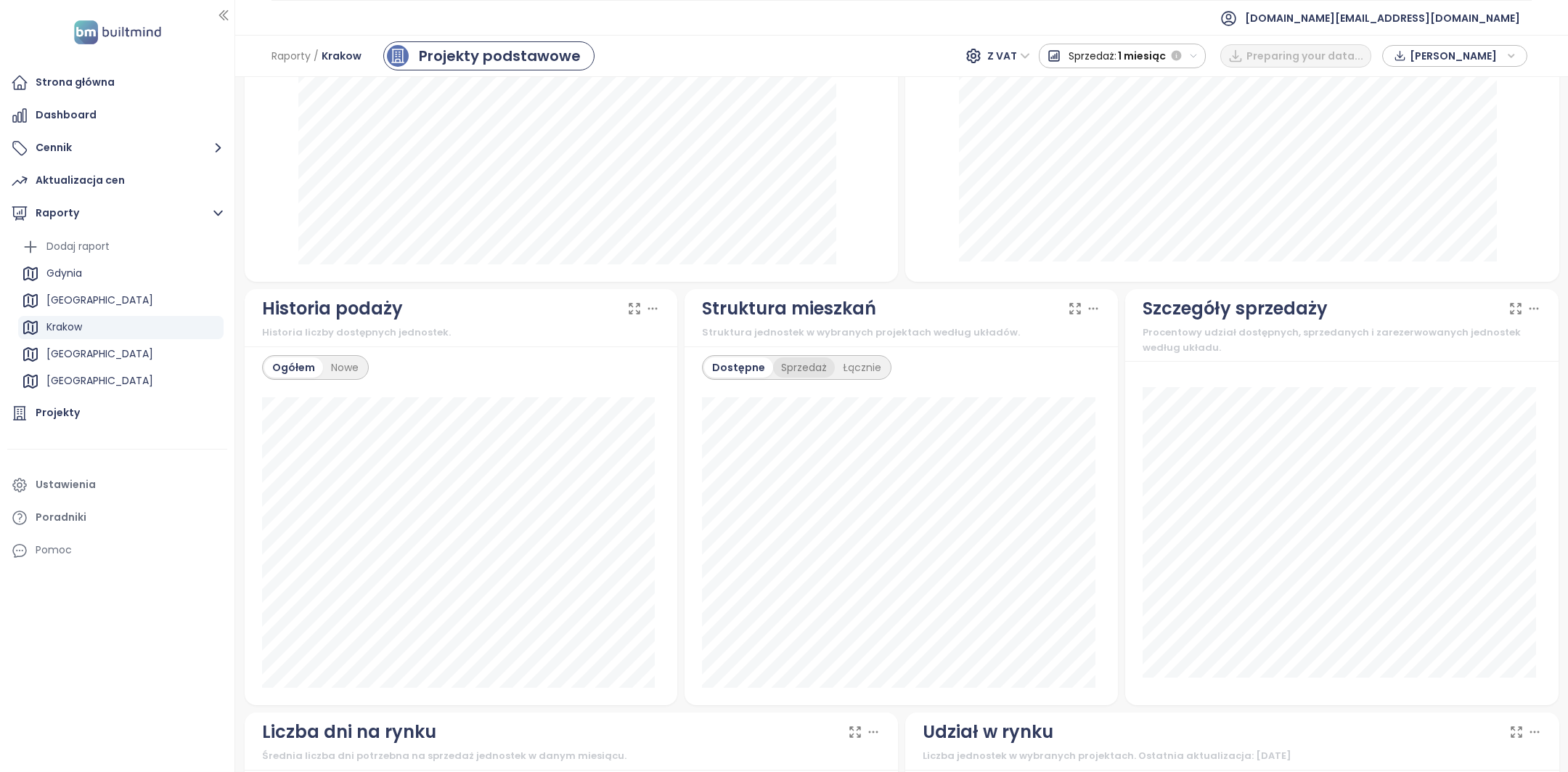
click at [794, 370] on div "Sprzedaż" at bounding box center [804, 368] width 62 height 20
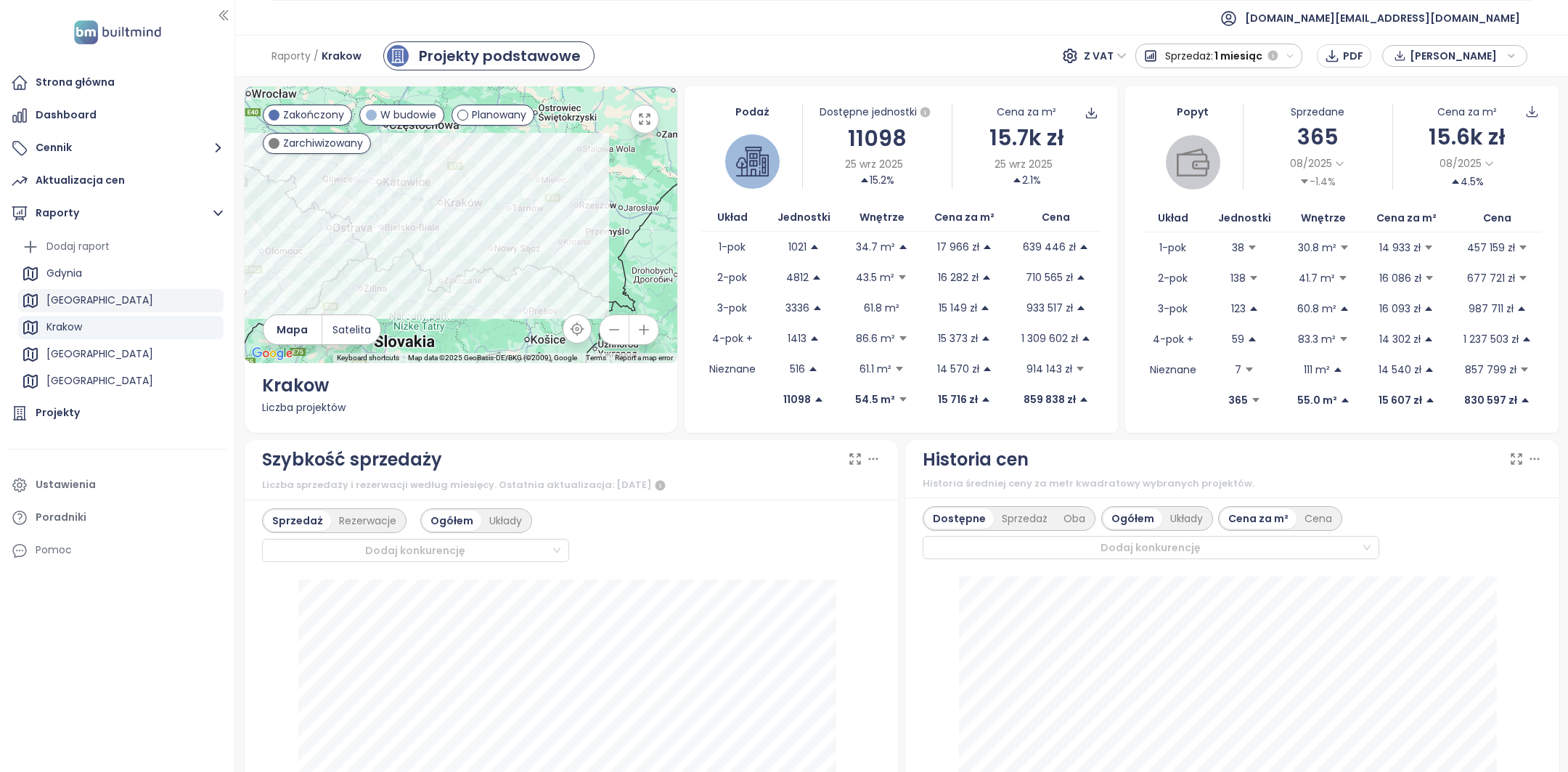
click at [75, 297] on div "[GEOGRAPHIC_DATA]" at bounding box center [99, 300] width 106 height 18
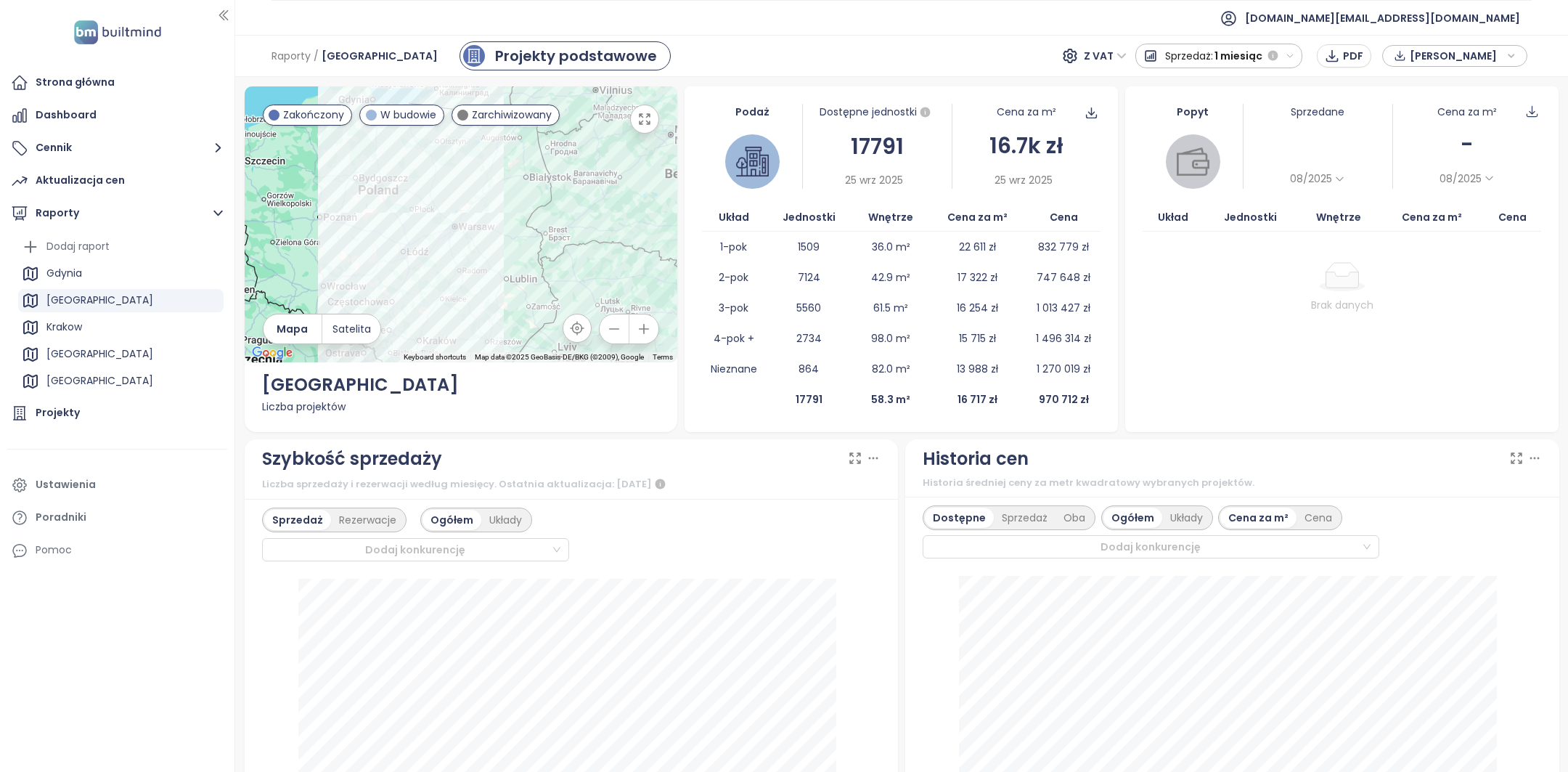
click at [1222, 46] on span "1 miesiąc" at bounding box center [1238, 56] width 48 height 26
click at [1224, 82] on div "1 tydzień" at bounding box center [1218, 81] width 165 height 26
click at [108, 327] on div "Krakow" at bounding box center [120, 328] width 206 height 23
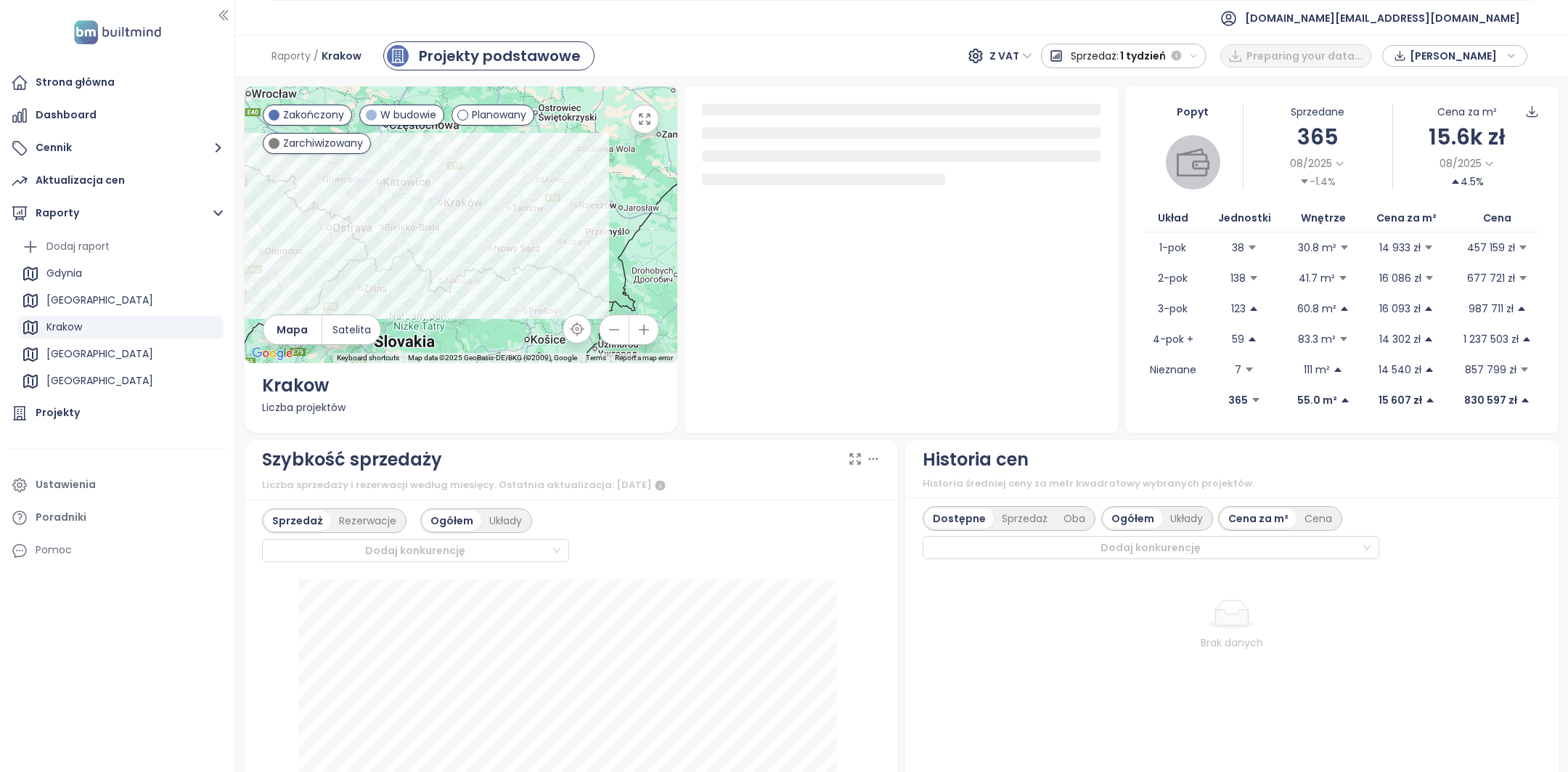
click at [1164, 57] on span "1 tydzień" at bounding box center [1143, 56] width 45 height 26
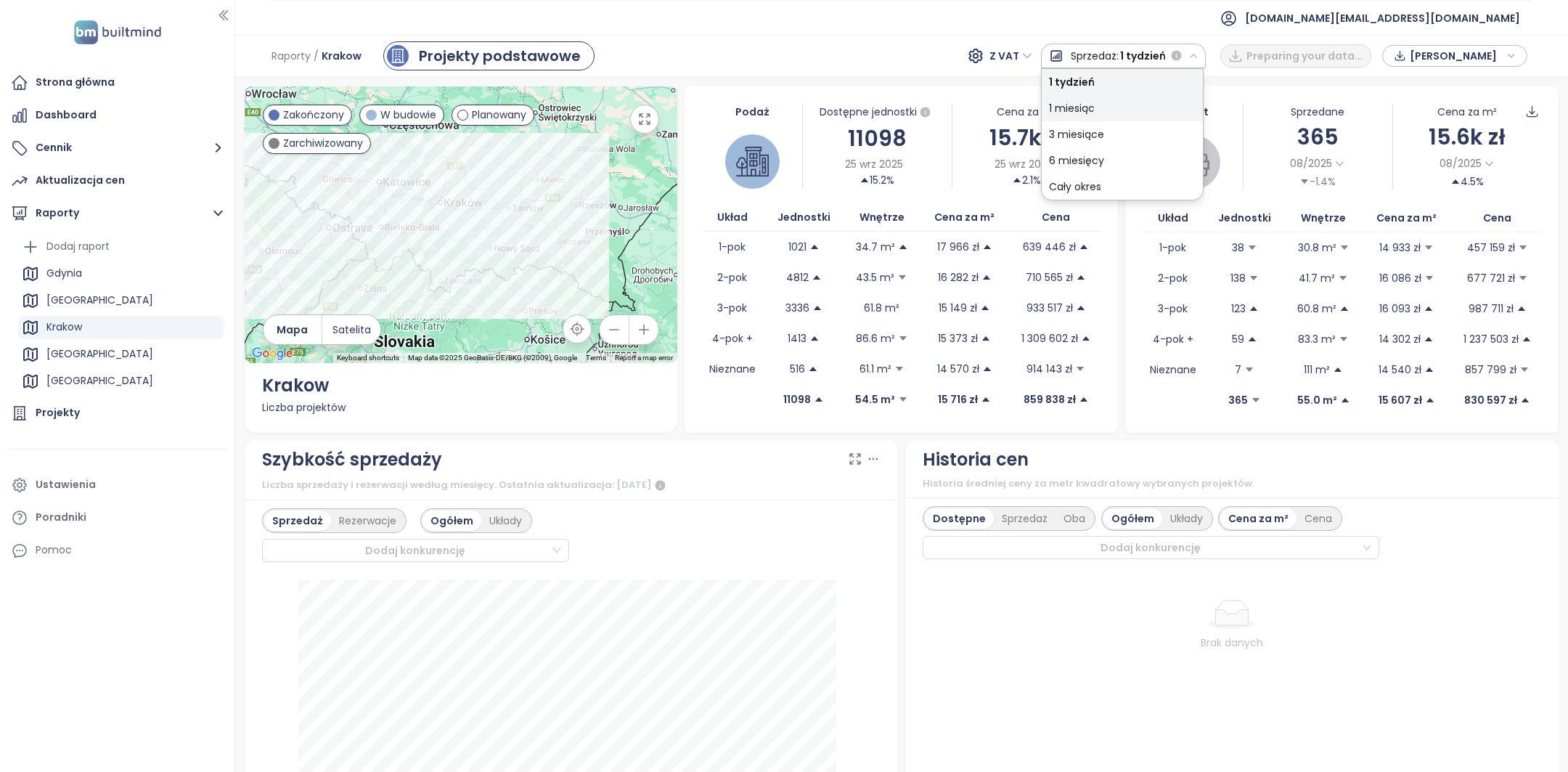
click at [1157, 107] on div "1 miesiąc" at bounding box center [1122, 108] width 161 height 26
click at [1165, 24] on ul "[DOMAIN_NAME][EMAIL_ADDRESS][DOMAIN_NAME]" at bounding box center [901, 17] width 1260 height 35
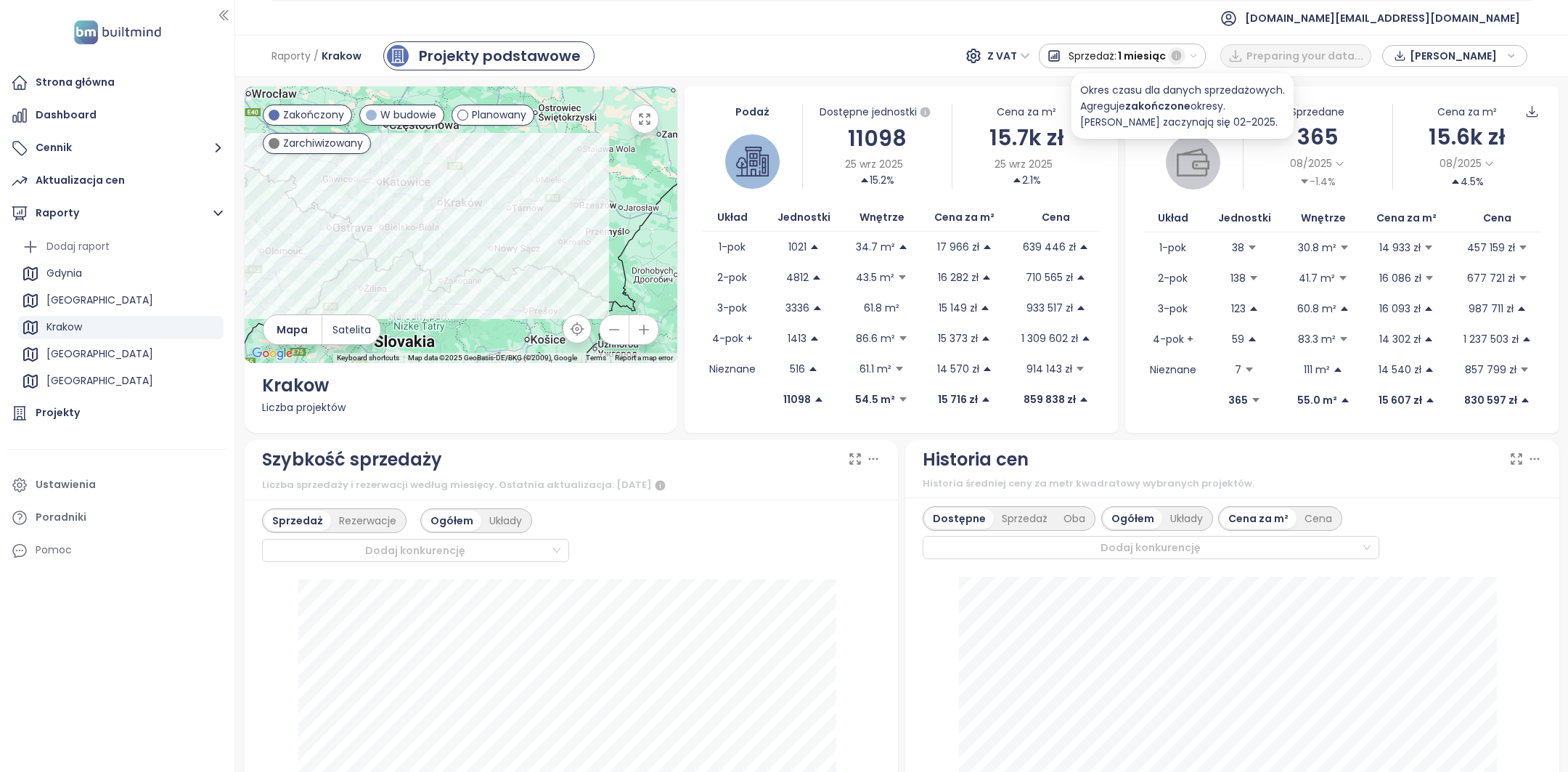
click at [1174, 53] on button "button" at bounding box center [1176, 56] width 17 height 17
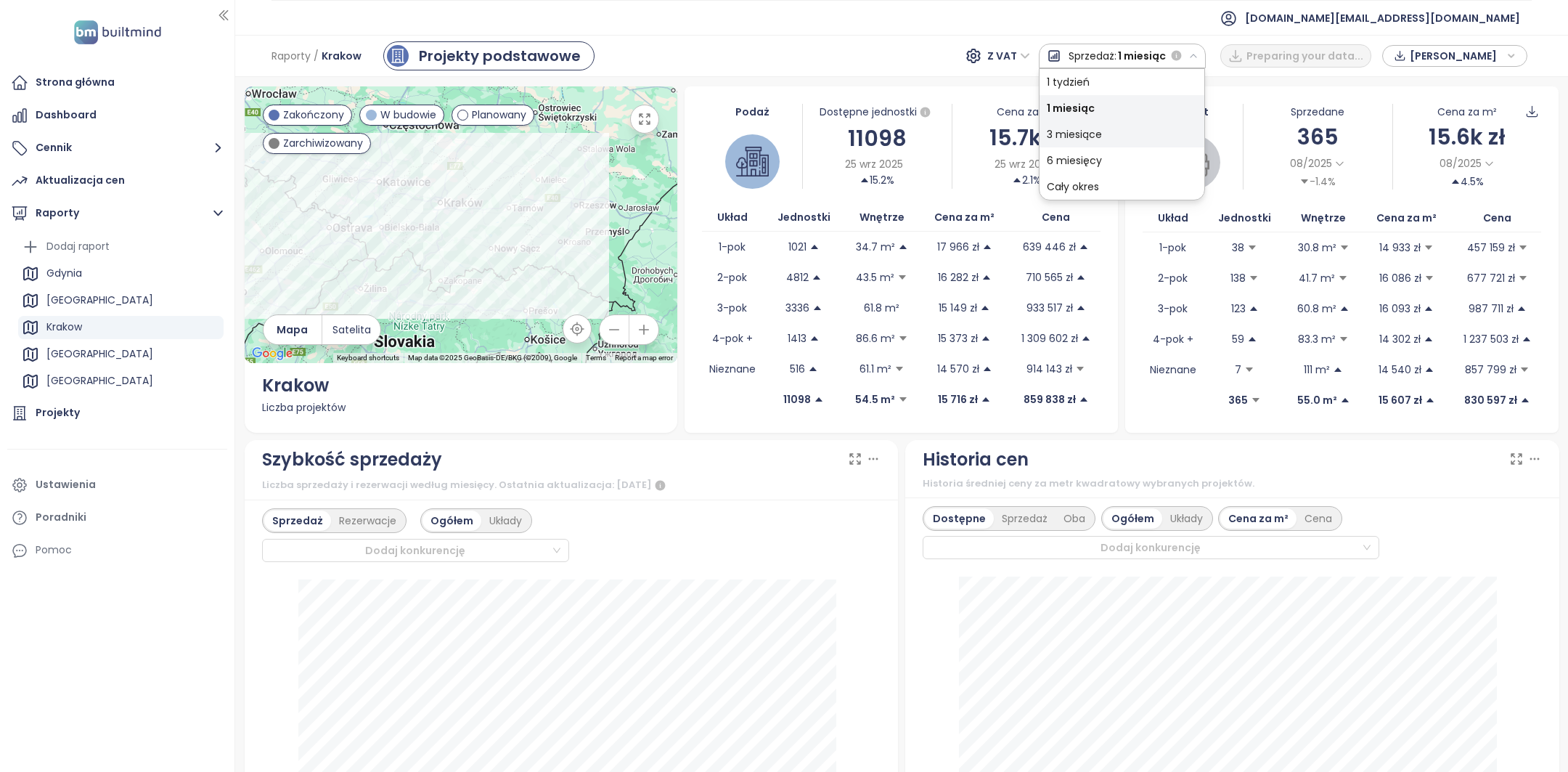
click at [1070, 126] on div "3 miesiące" at bounding box center [1121, 134] width 165 height 26
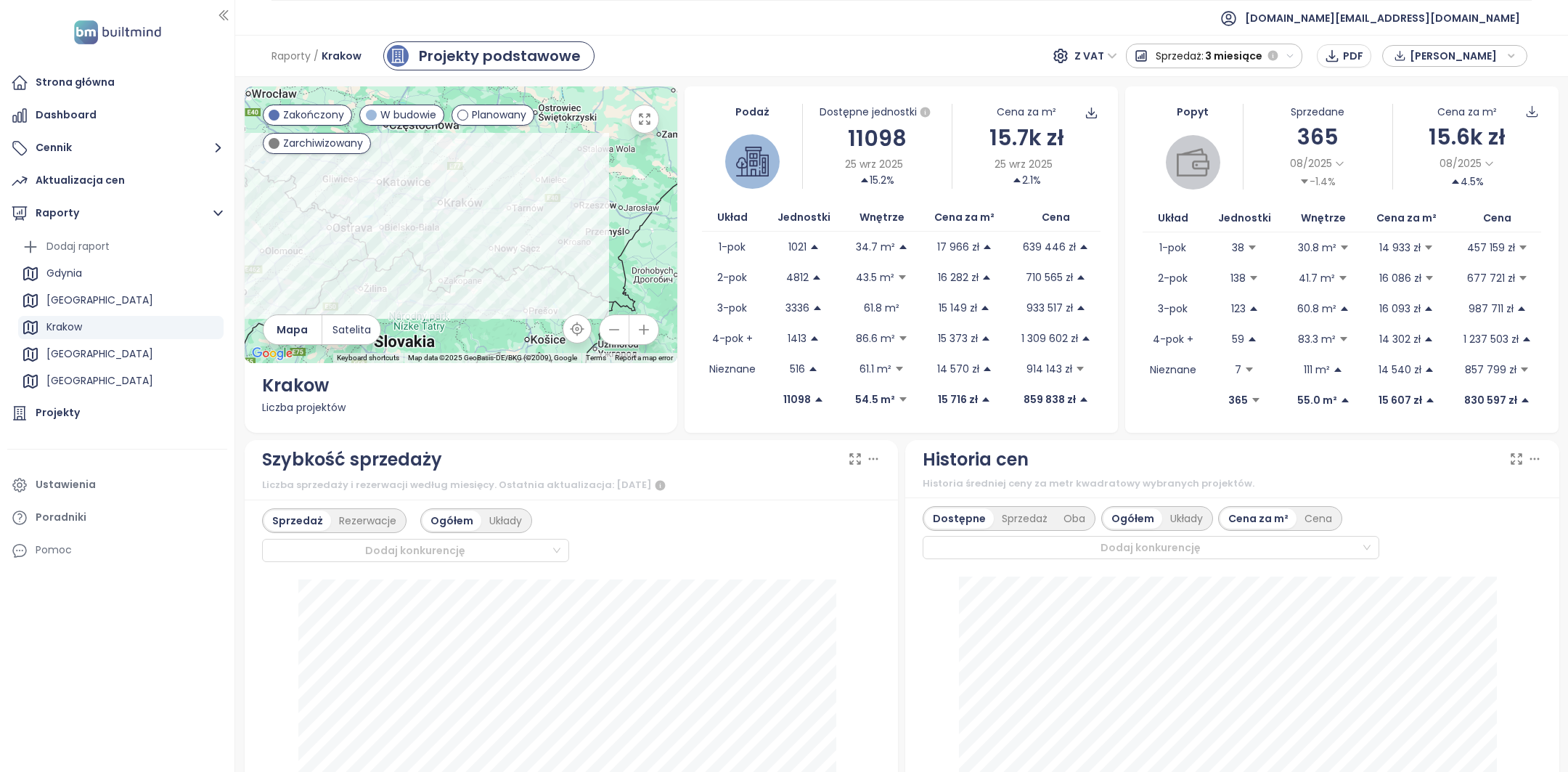
click at [1254, 63] on span "3 miesiące" at bounding box center [1233, 56] width 57 height 26
click at [1193, 169] on div "6 miesięcy" at bounding box center [1214, 160] width 174 height 26
click at [1238, 62] on span "6 miesięcy" at bounding box center [1234, 56] width 56 height 26
click at [1228, 84] on div "1 tydzień" at bounding box center [1215, 81] width 174 height 26
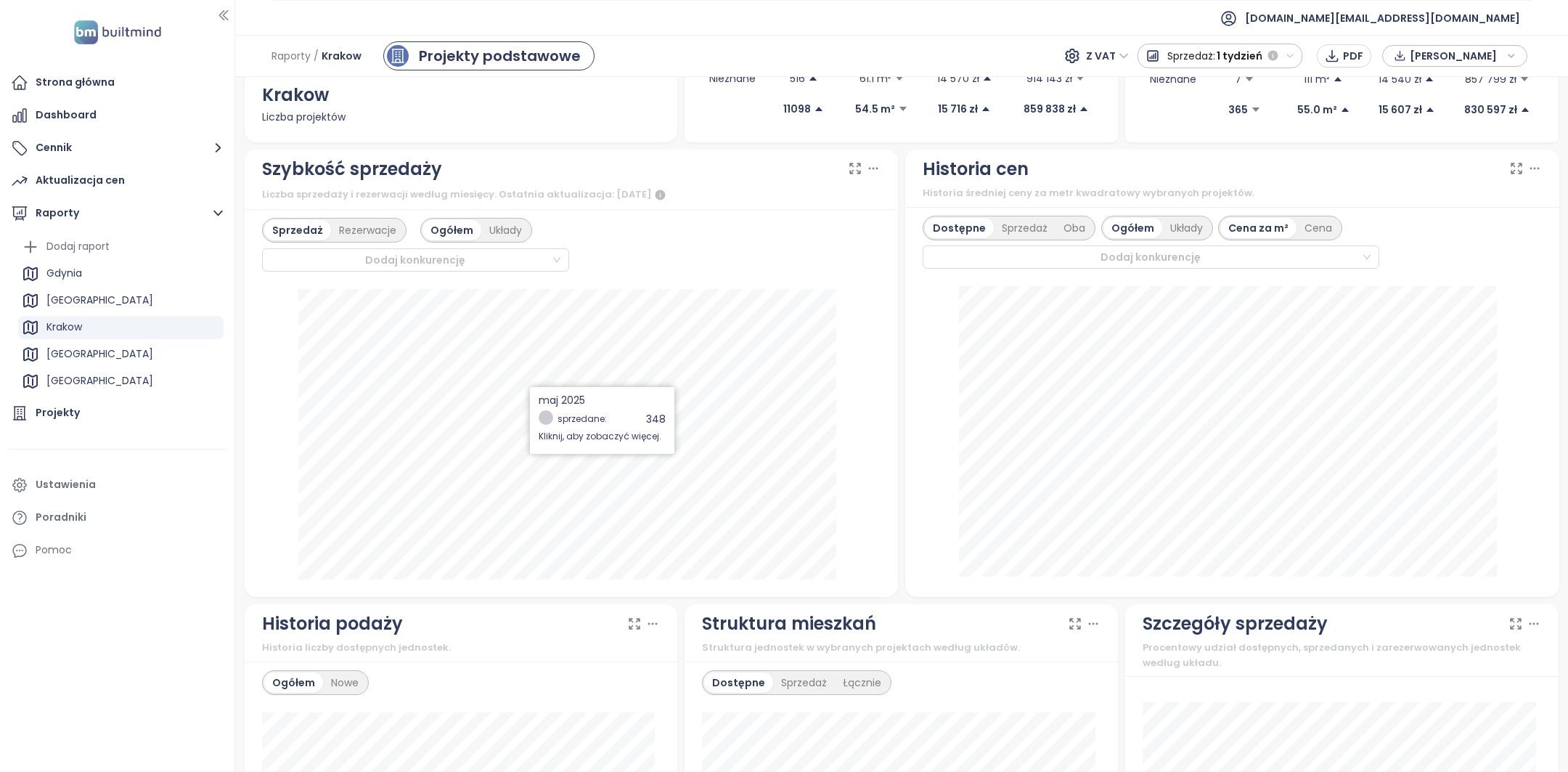
scroll to position [774, 0]
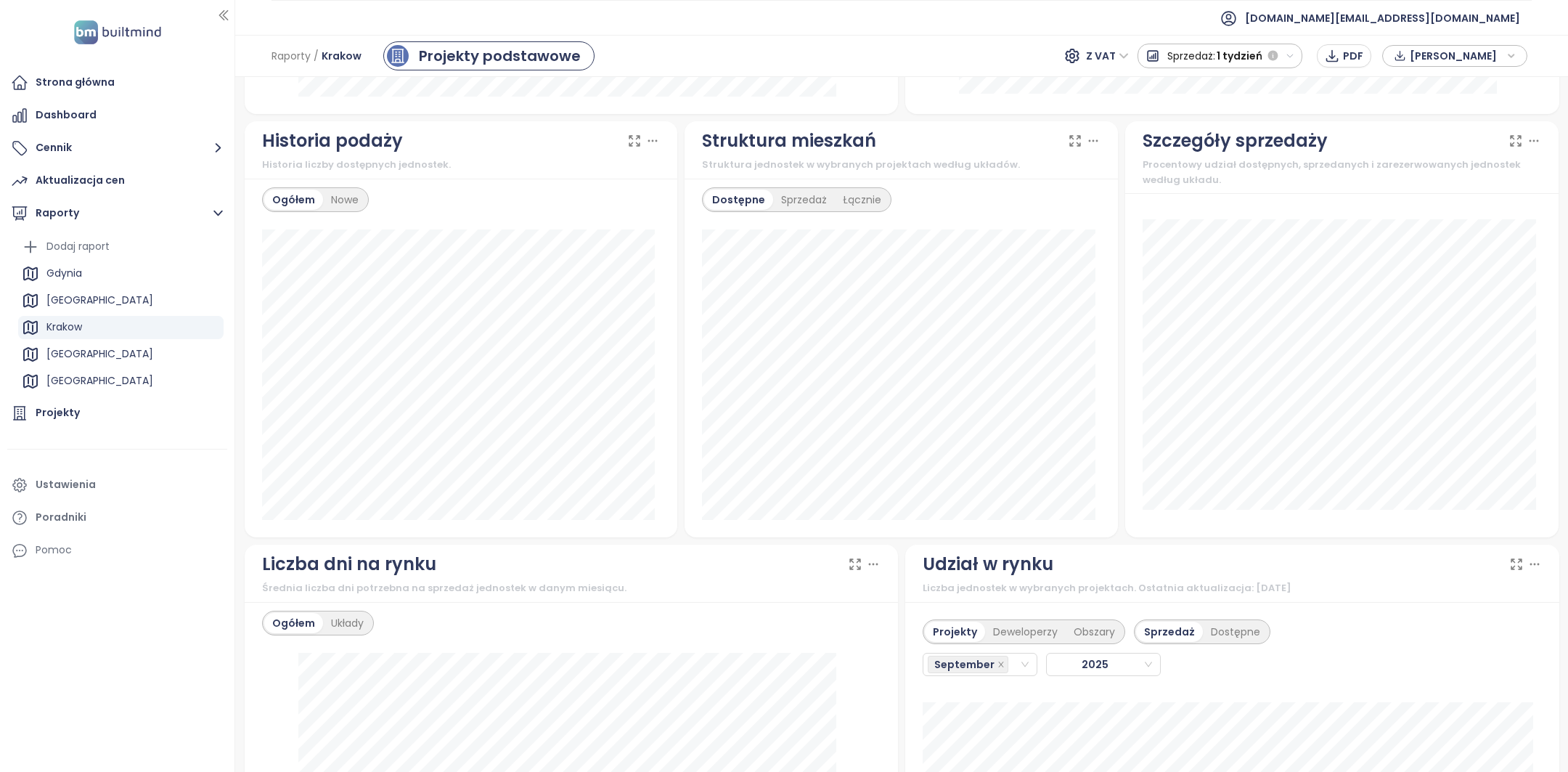
click at [120, 331] on div "Krakow" at bounding box center [120, 328] width 206 height 23
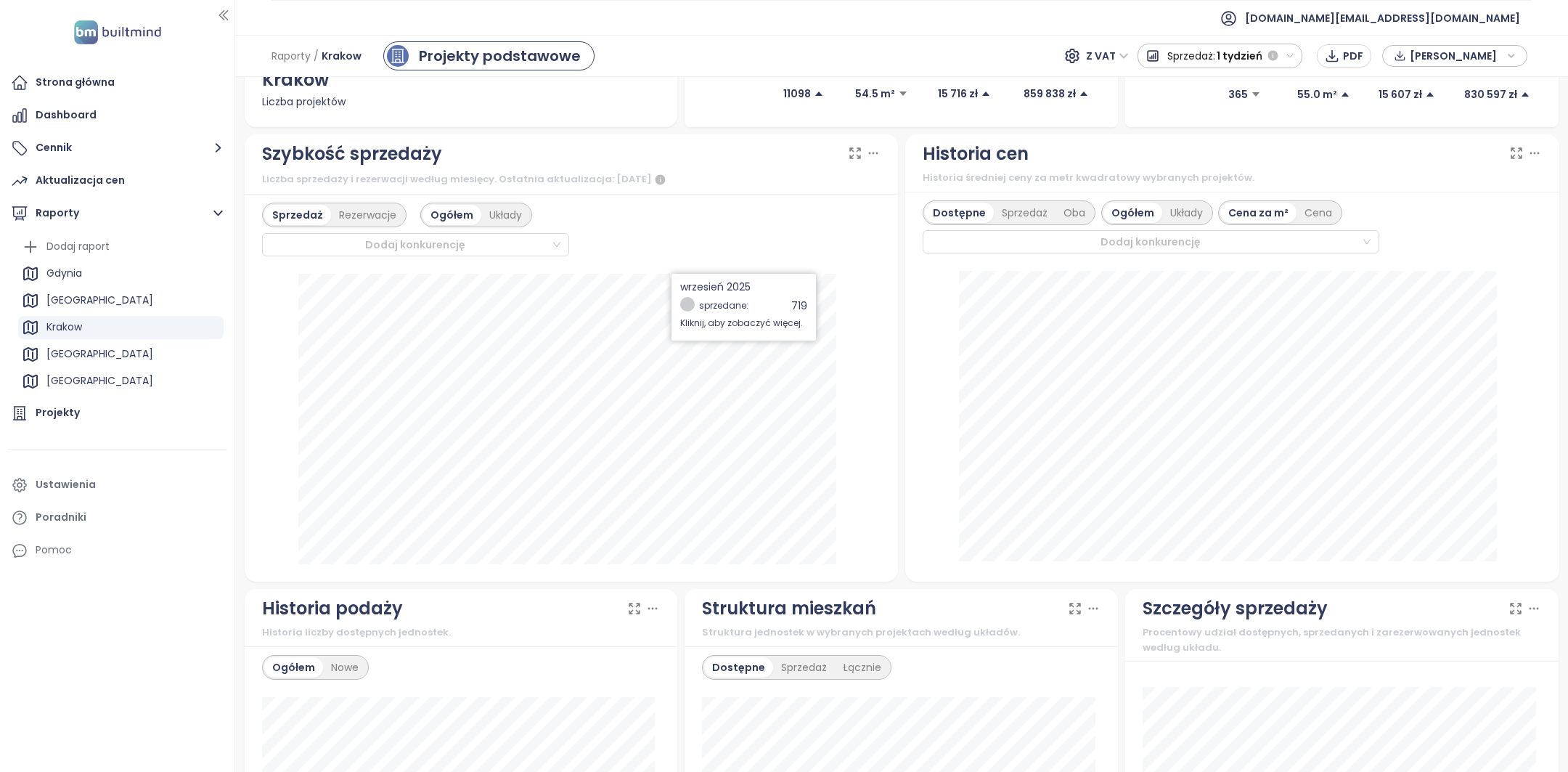
scroll to position [344, 0]
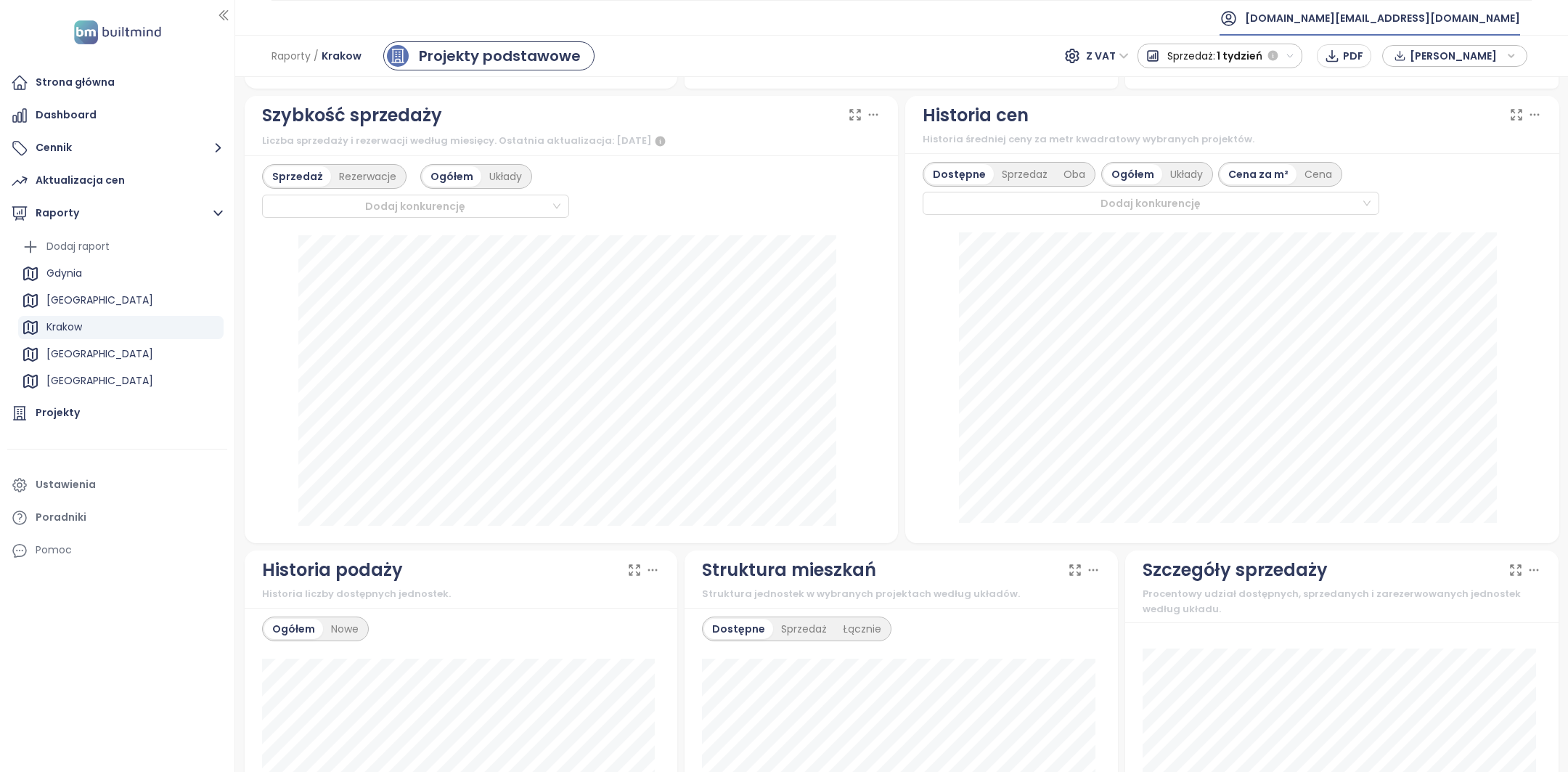
click at [1483, 18] on span "builtmind.pl@builtmind.com" at bounding box center [1383, 18] width 275 height 35
click at [1439, 55] on li "Wyloguj się" at bounding box center [1433, 58] width 169 height 29
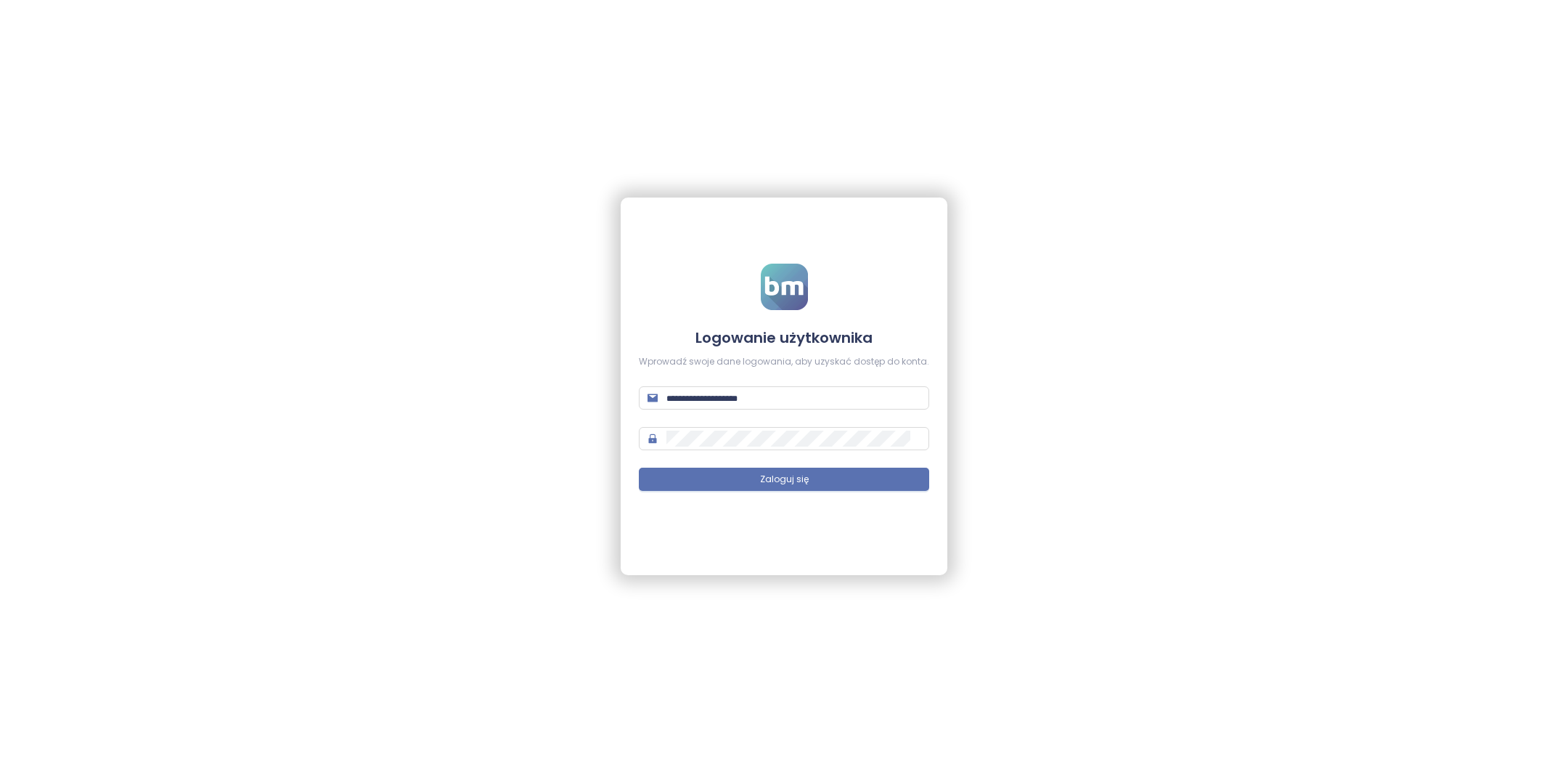
type input "**********"
click at [810, 481] on button "Zaloguj się" at bounding box center [784, 479] width 290 height 23
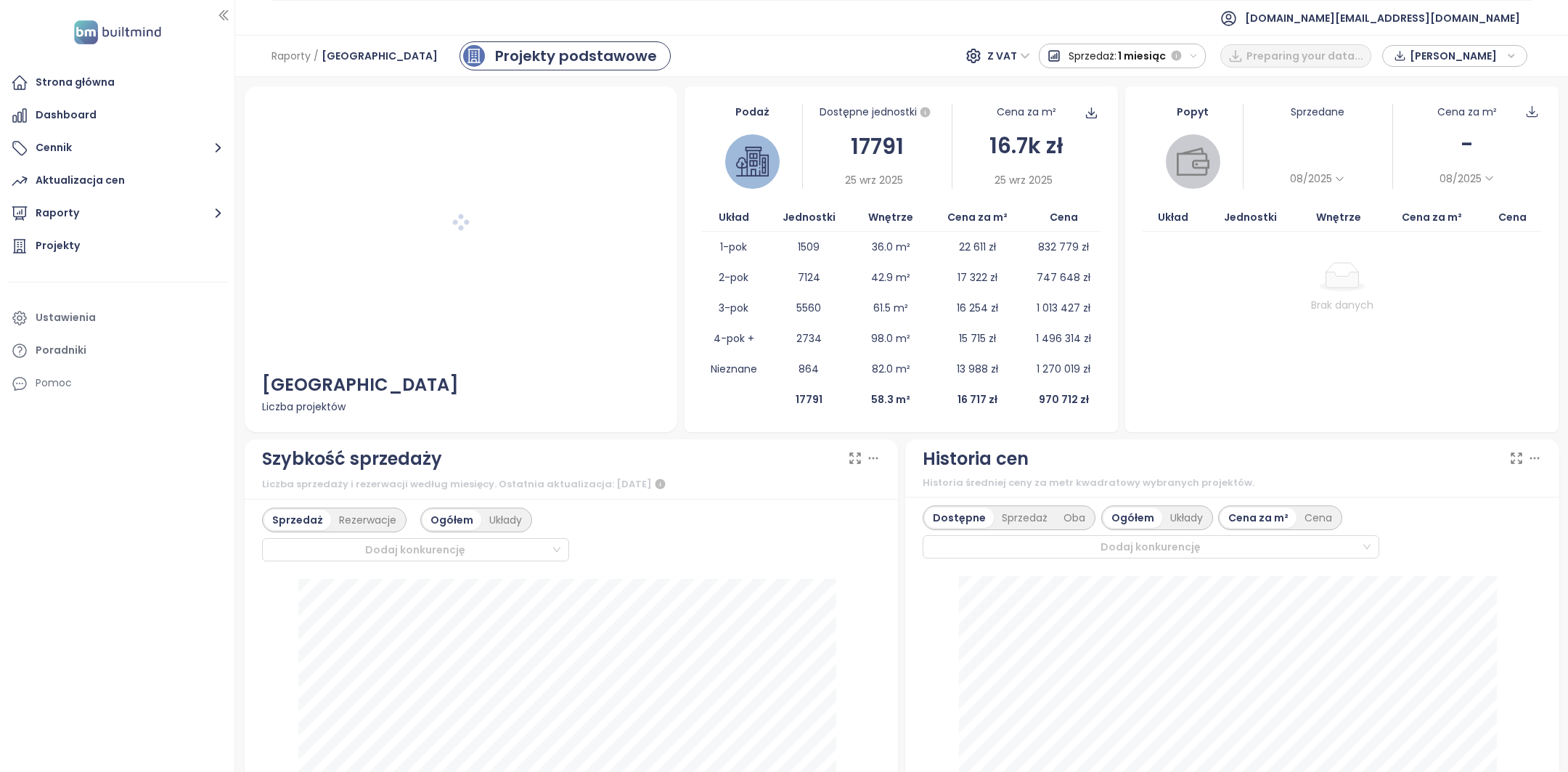
click at [1154, 52] on span "1 miesiąc" at bounding box center [1141, 56] width 48 height 26
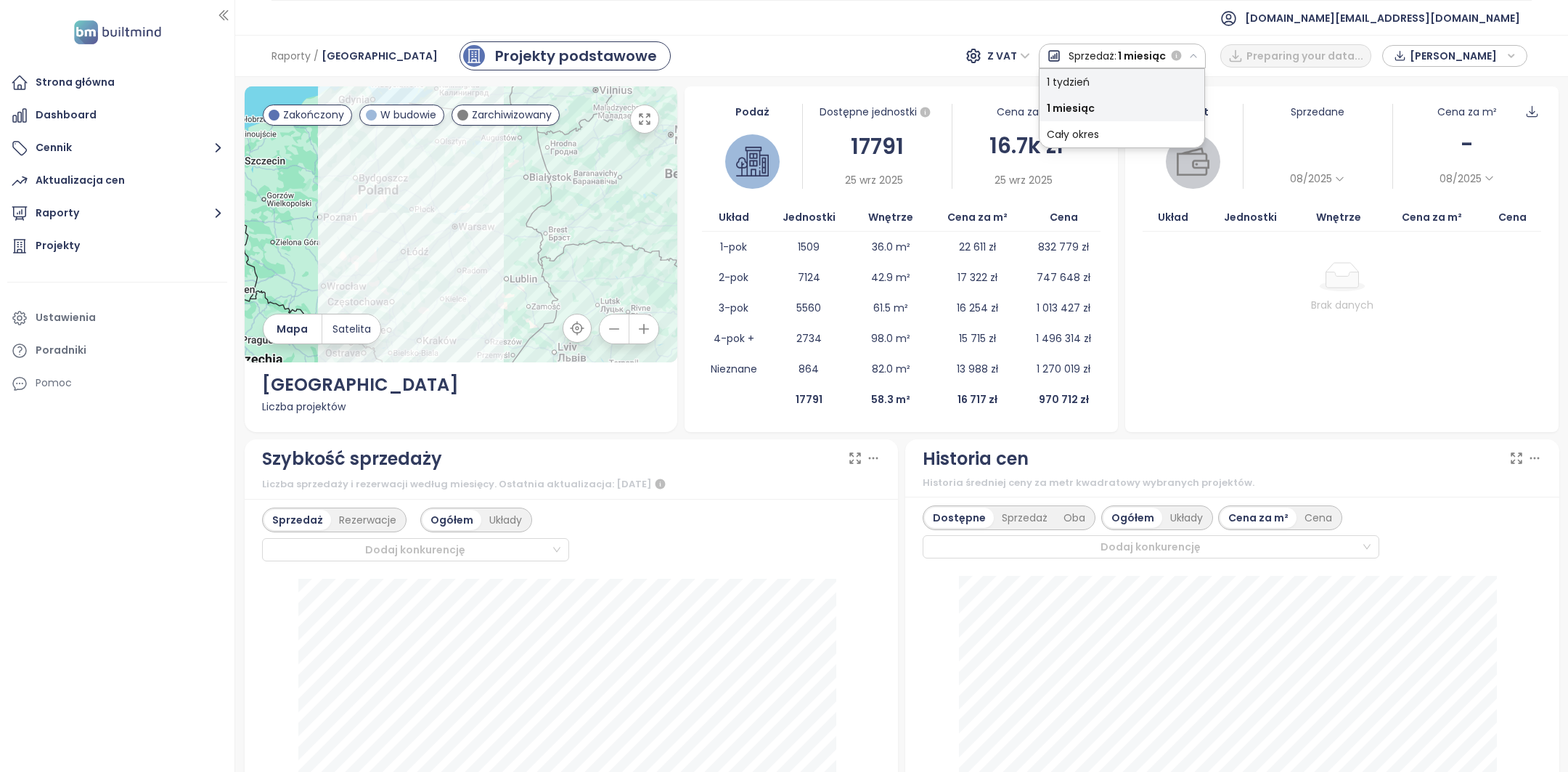
click at [1146, 84] on div "1 tydzień" at bounding box center [1121, 81] width 165 height 26
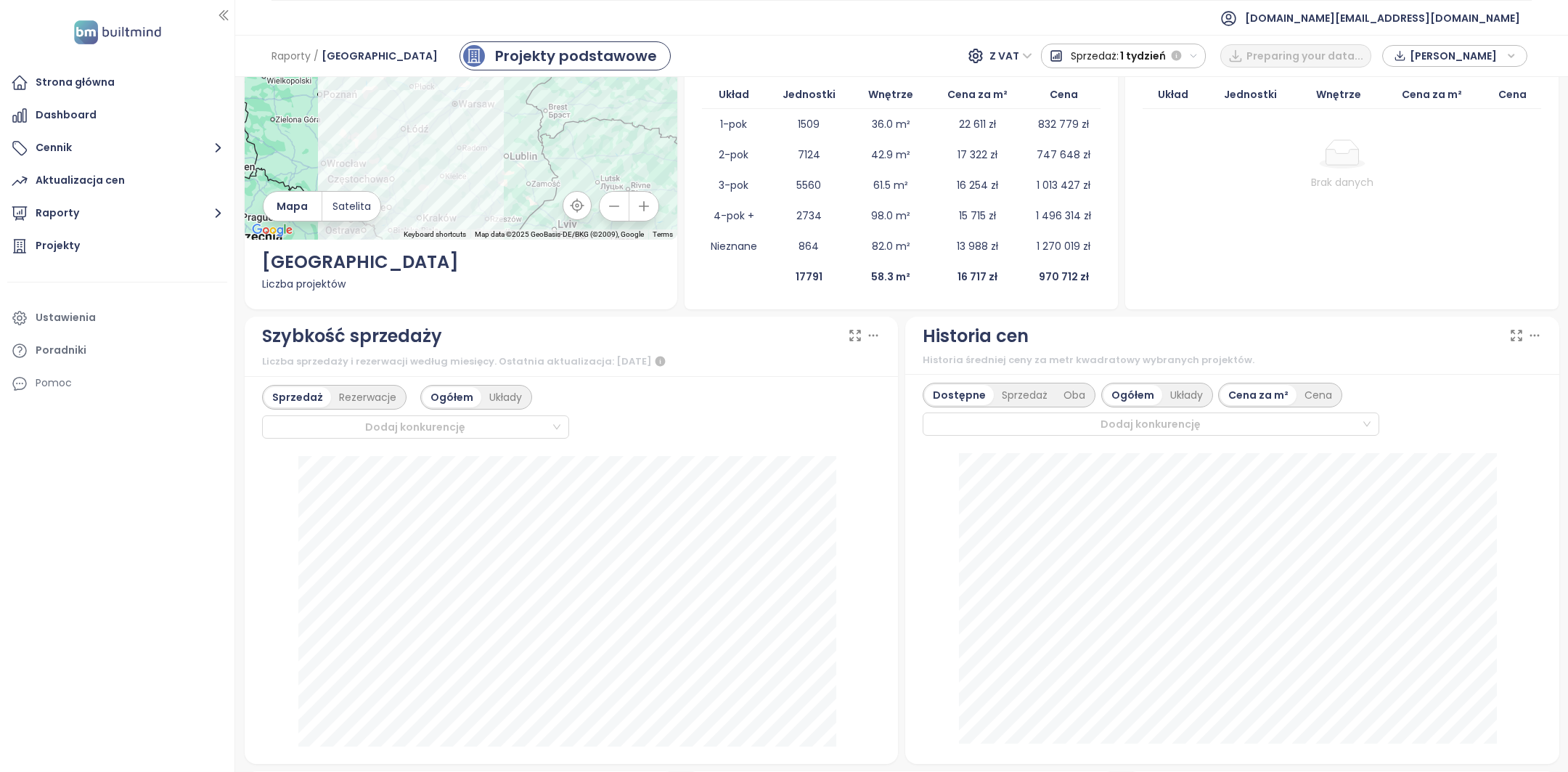
scroll to position [521, 0]
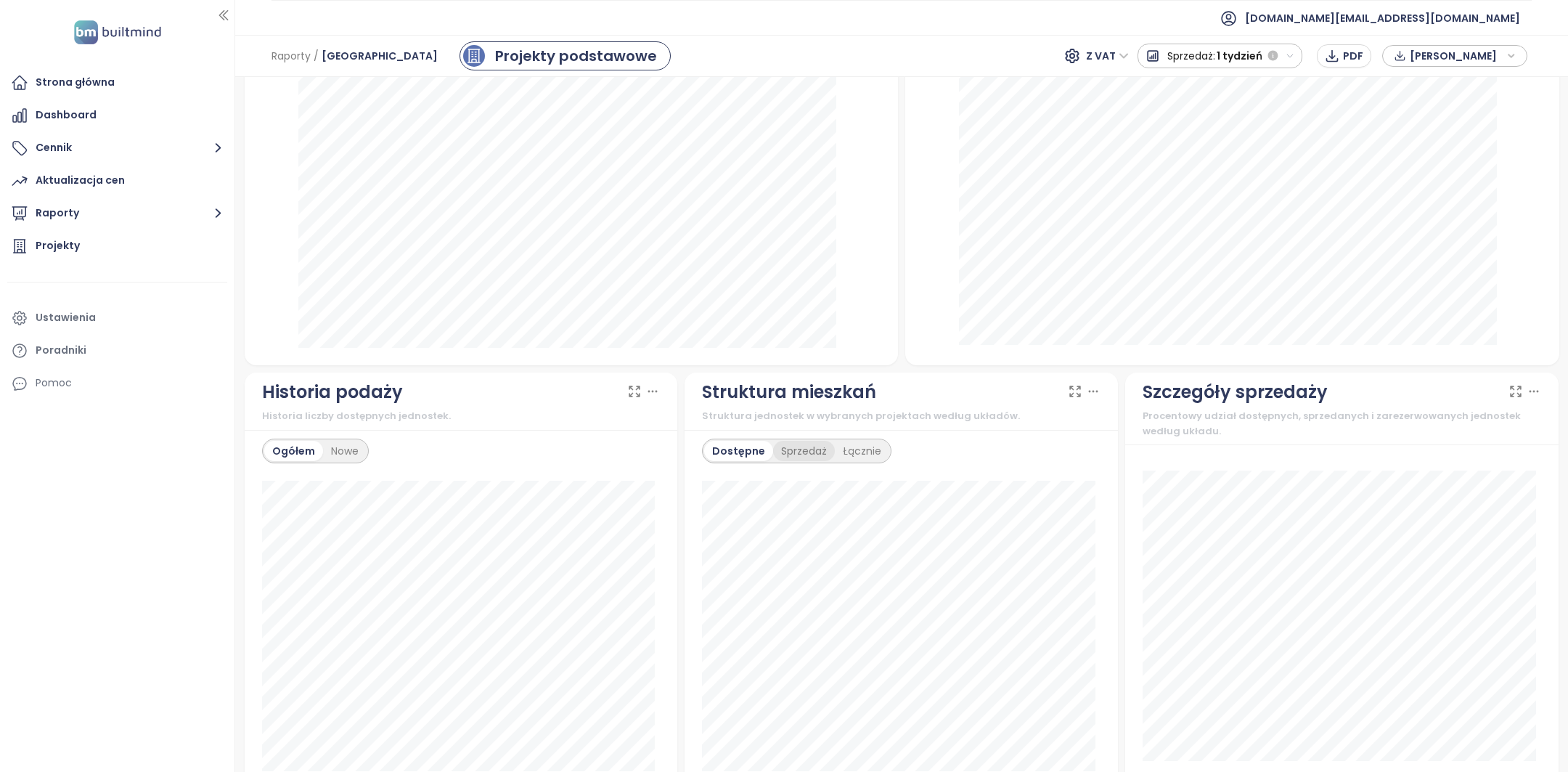
click at [806, 454] on div "Sprzedaż" at bounding box center [804, 451] width 62 height 20
click at [741, 451] on div "Dostępne" at bounding box center [737, 451] width 66 height 20
click at [347, 449] on div "Nowe" at bounding box center [345, 451] width 44 height 20
click at [289, 445] on div "Ogółem" at bounding box center [292, 451] width 57 height 20
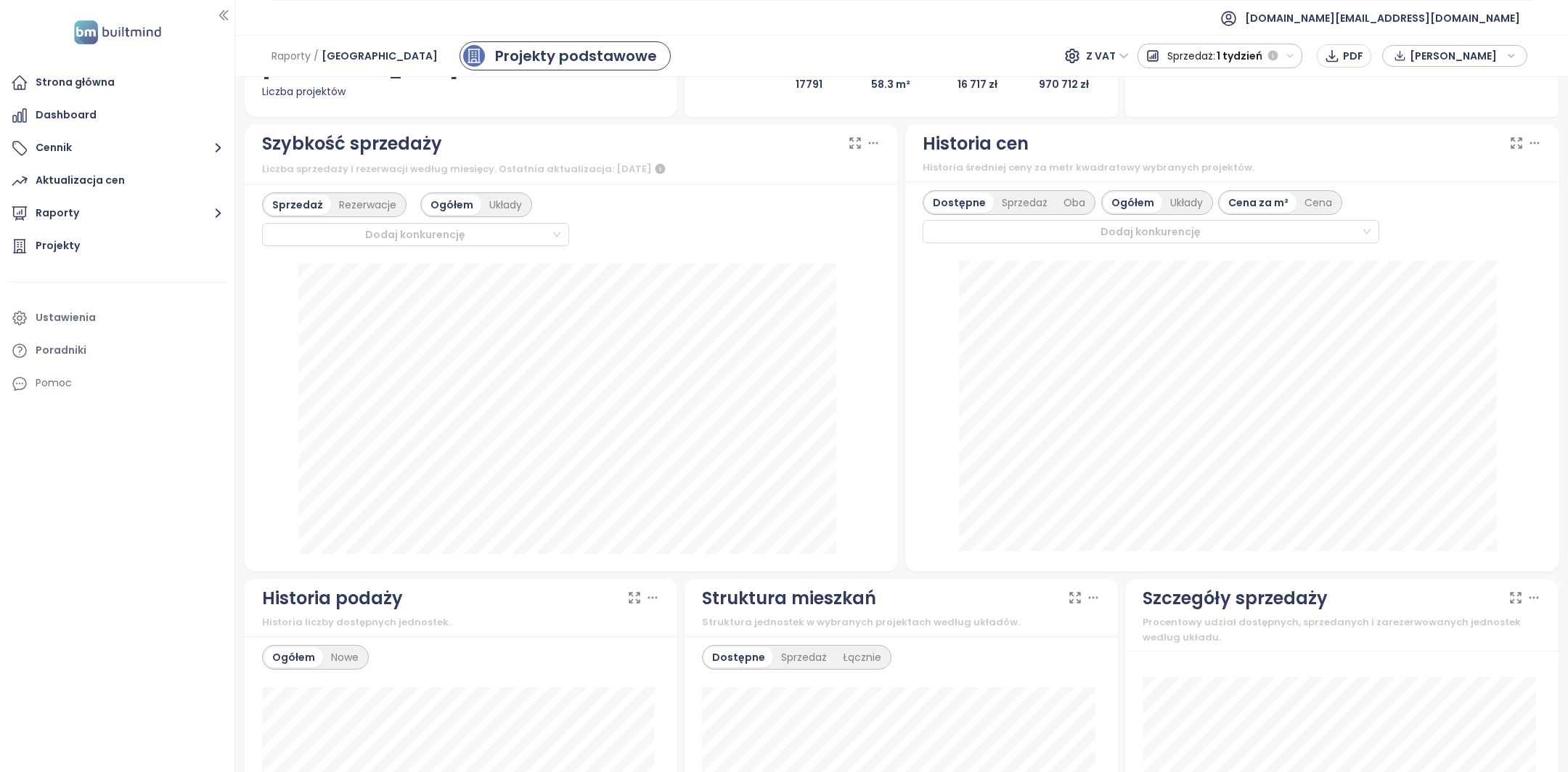
scroll to position [0, 0]
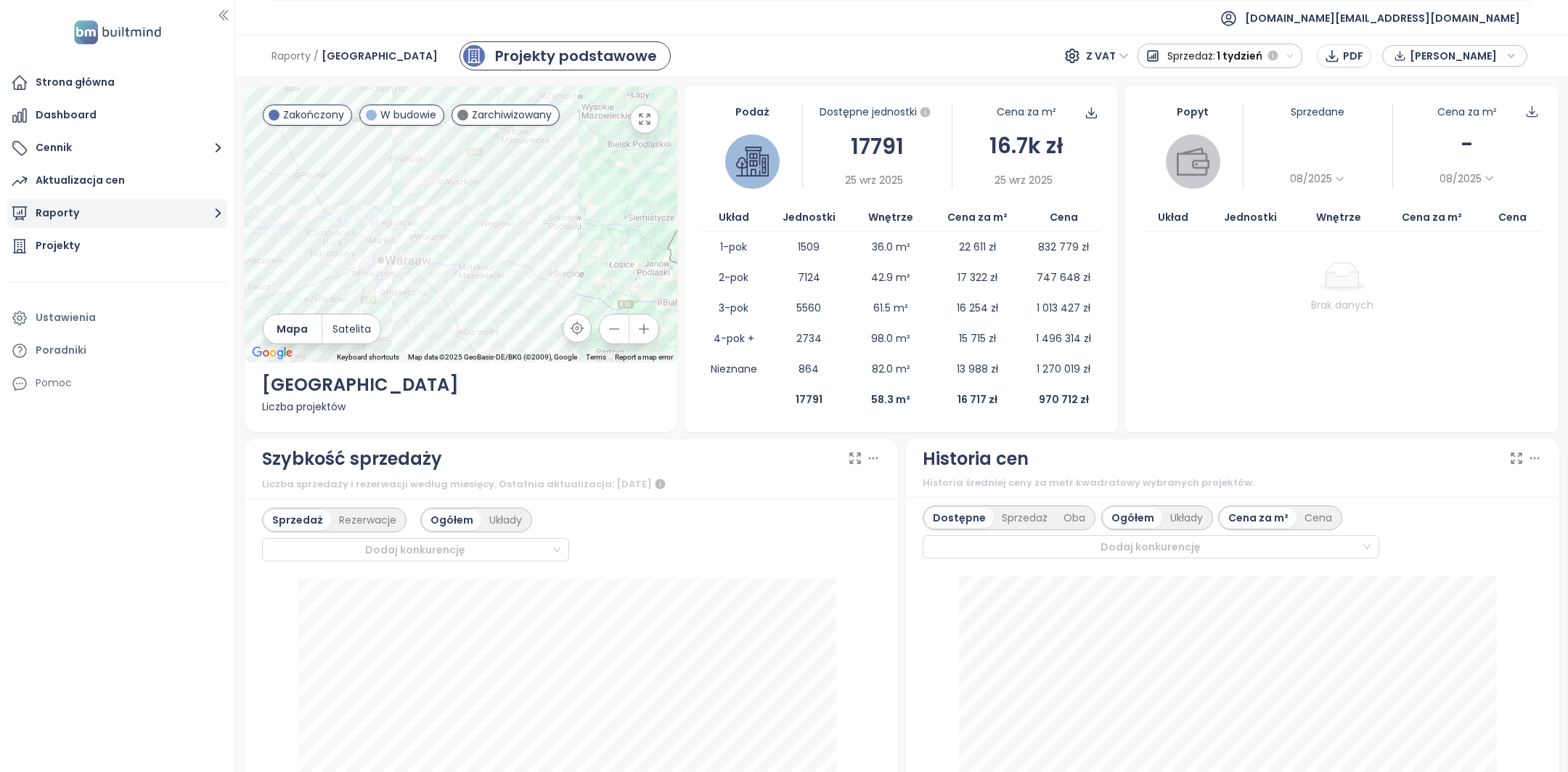
click at [85, 210] on button "Raporty" at bounding box center [117, 213] width 220 height 29
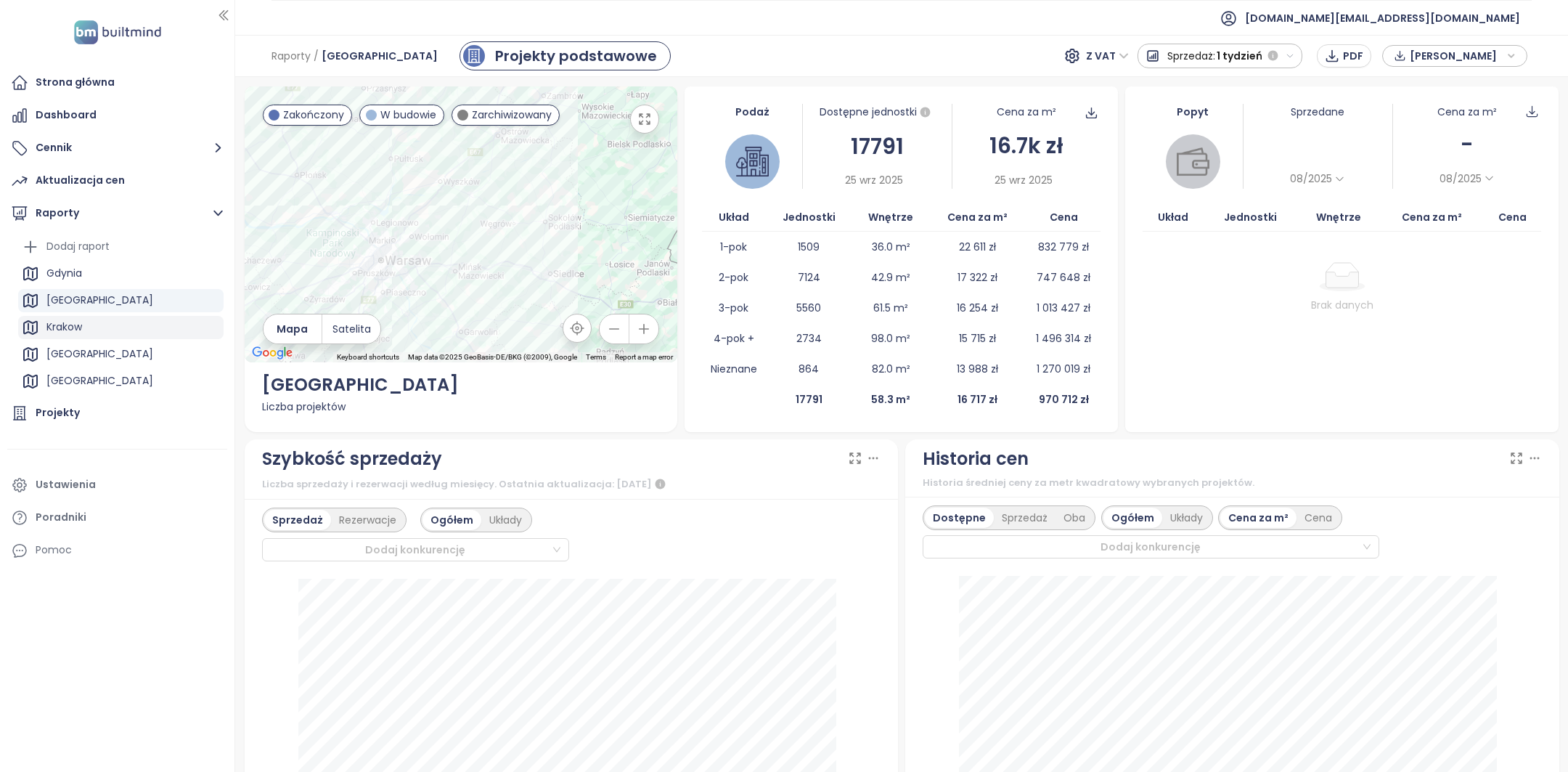
click at [95, 333] on div "Krakow" at bounding box center [120, 328] width 206 height 23
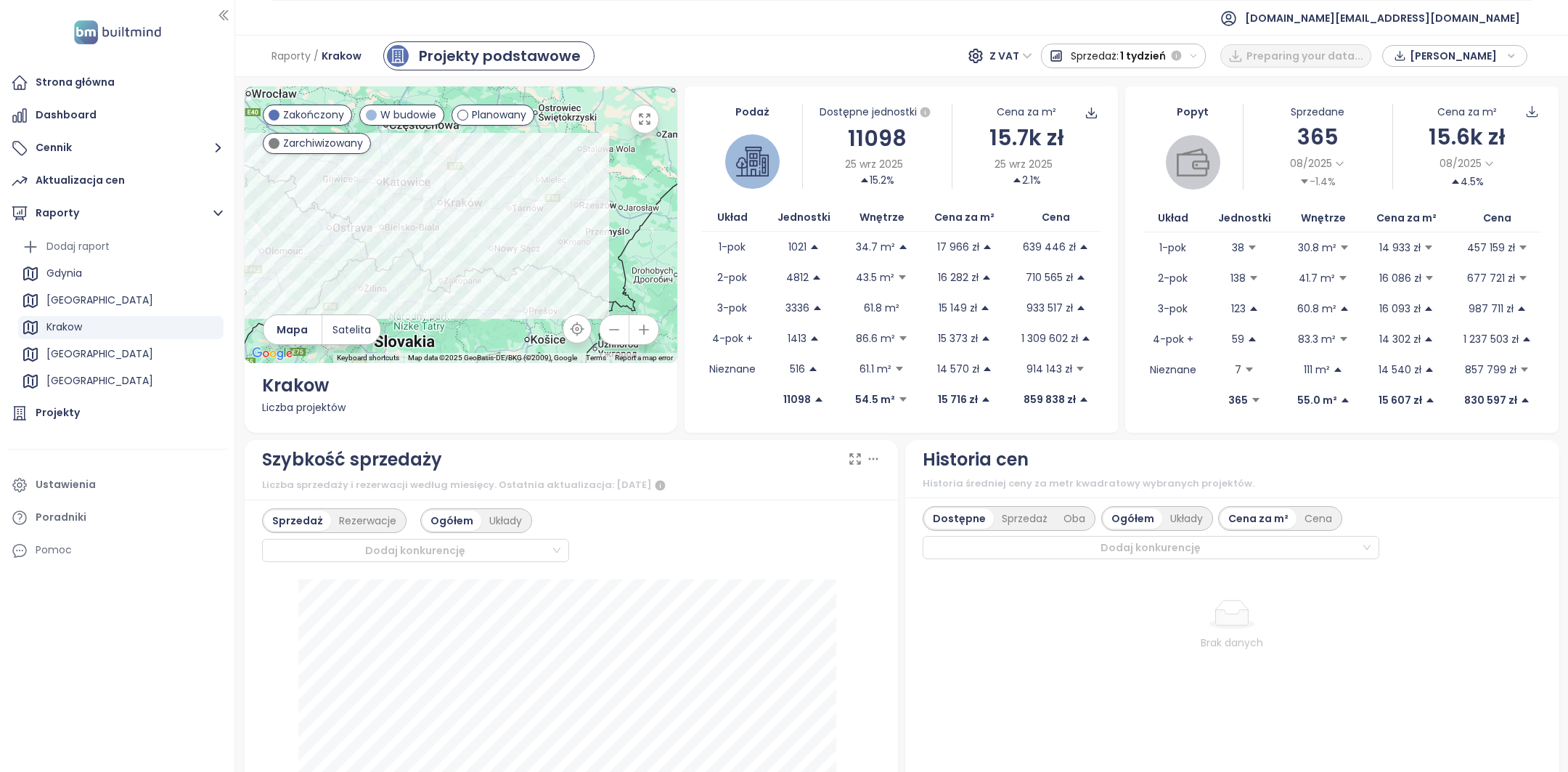
click at [1166, 66] on span "1 tydzień" at bounding box center [1143, 56] width 45 height 26
click at [1149, 100] on div "1 miesiąc" at bounding box center [1122, 108] width 161 height 26
click at [1154, 63] on span "1 miesiąc" at bounding box center [1141, 56] width 48 height 26
click at [1151, 121] on div "3 miesiące" at bounding box center [1121, 134] width 165 height 26
click at [1152, 62] on span "3 miesiące" at bounding box center [1136, 56] width 57 height 26
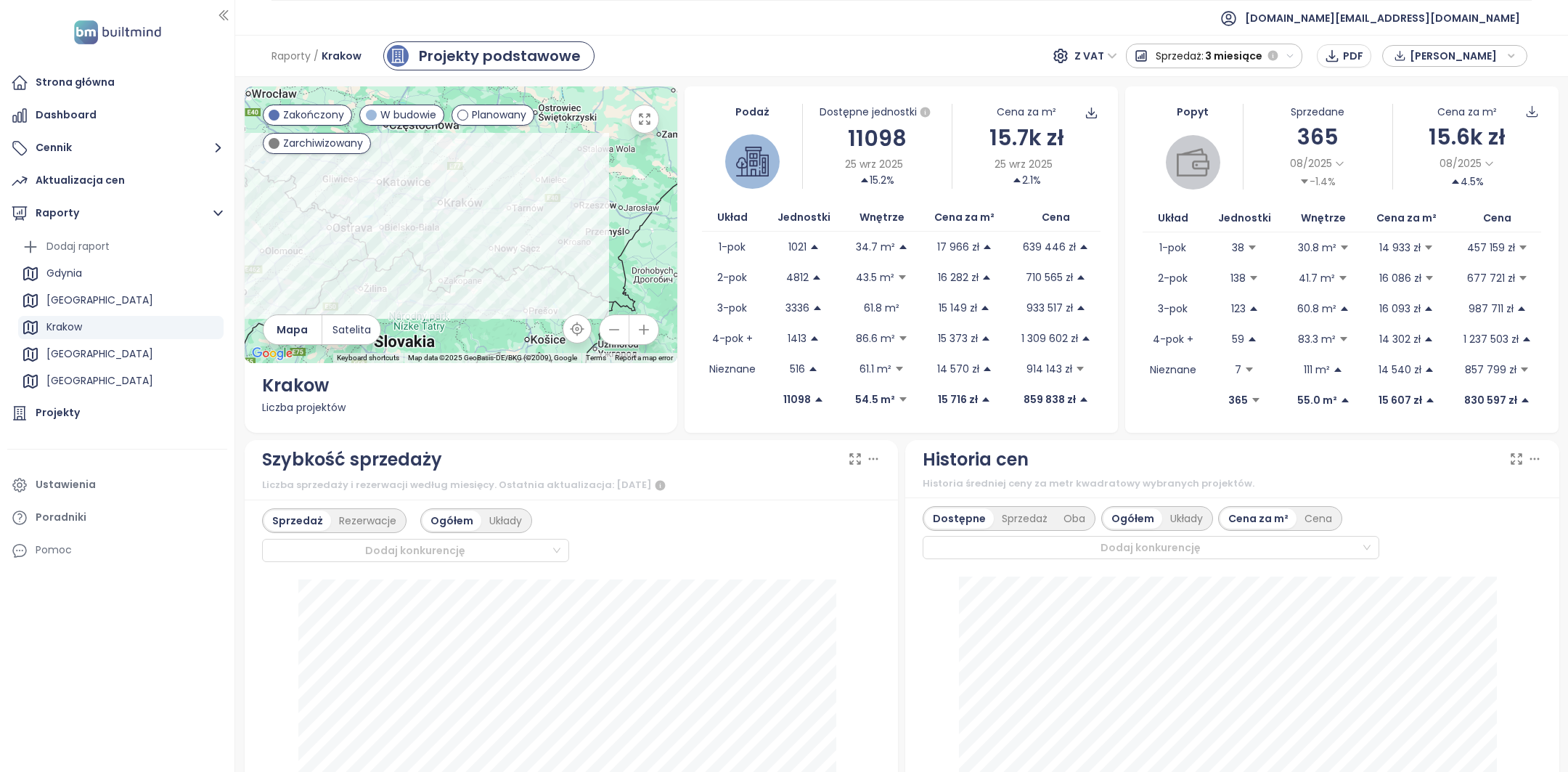
click at [1355, 117] on div "Sprzedane" at bounding box center [1318, 112] width 149 height 16
click at [1334, 161] on icon at bounding box center [1340, 163] width 11 height 11
click at [1368, 172] on div "08/2025 1 miesiąc 3 miesiące 6 miesięcy -1.4%" at bounding box center [1318, 171] width 149 height 35
click at [1237, 51] on span "3 miesiące" at bounding box center [1233, 56] width 57 height 26
click at [1355, 129] on div "365" at bounding box center [1318, 137] width 149 height 34
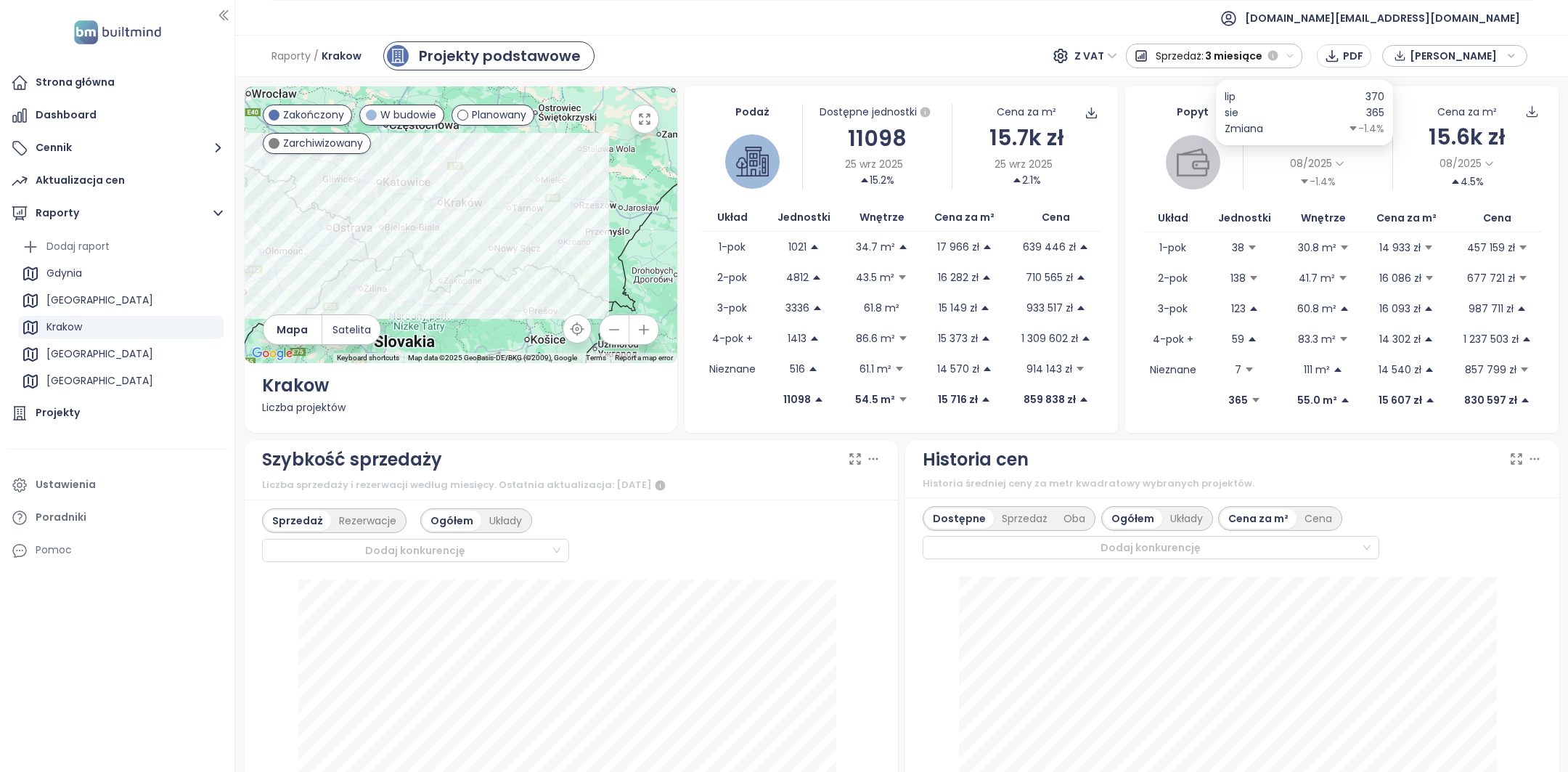
click at [1317, 158] on span "08/2025" at bounding box center [1311, 163] width 42 height 16
click at [1319, 217] on div "6 miesięcy" at bounding box center [1322, 223] width 70 height 20
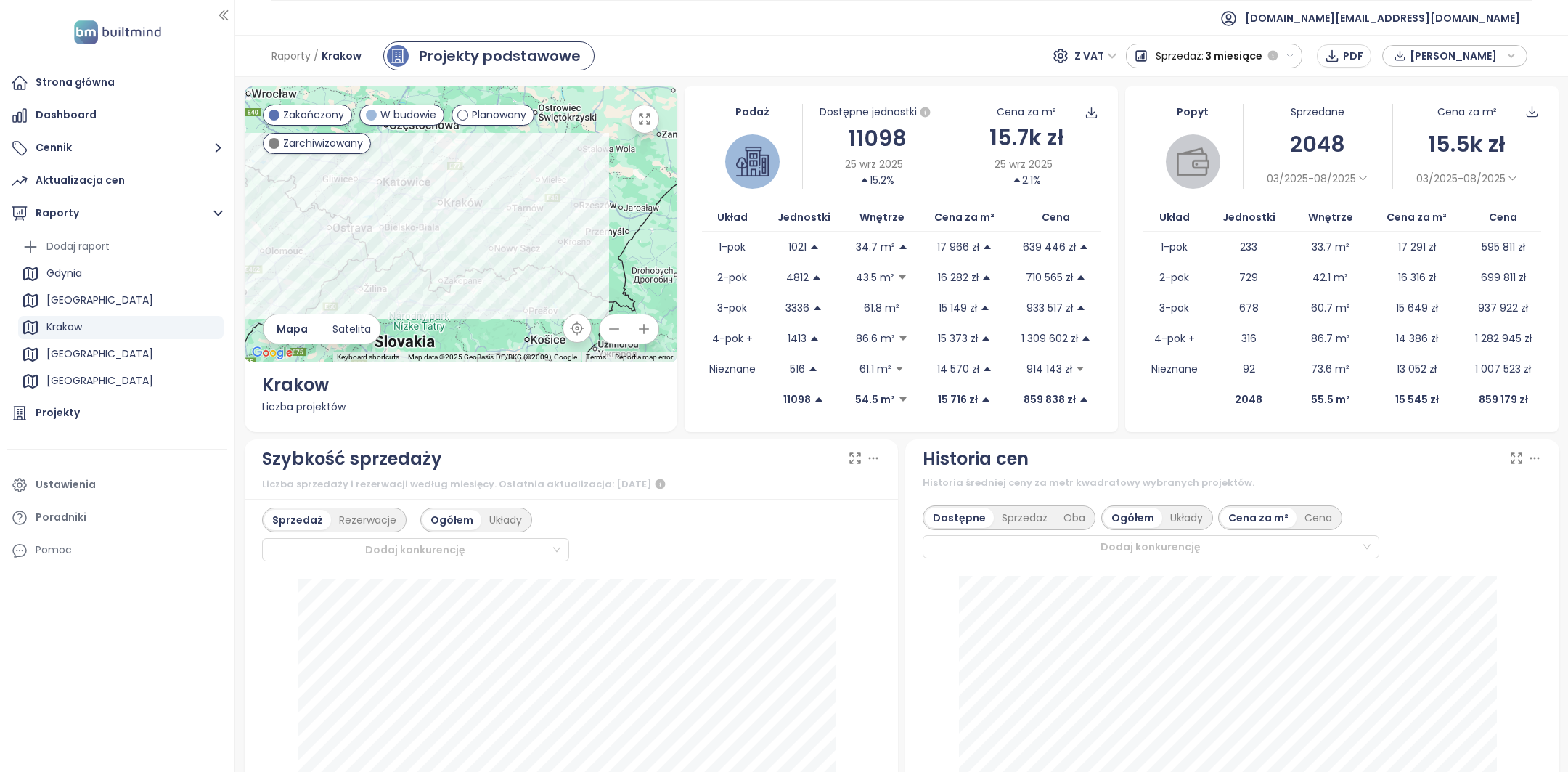
click at [1358, 177] on icon at bounding box center [1363, 178] width 11 height 11
click at [1300, 217] on div "3 miesiące" at bounding box center [1299, 217] width 70 height 20
click at [96, 299] on div "Warszawa" at bounding box center [99, 300] width 106 height 18
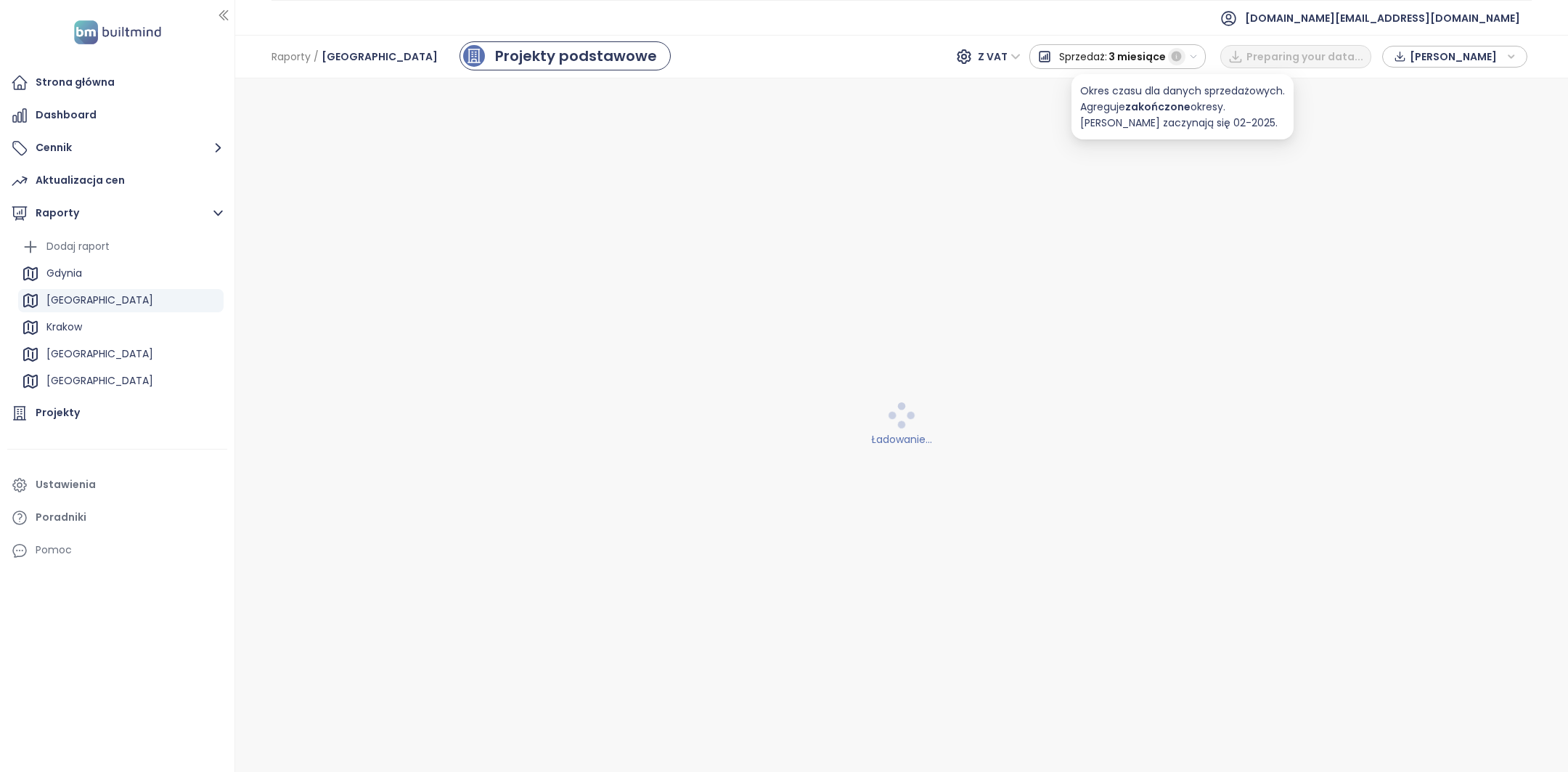
click at [1179, 56] on icon "button" at bounding box center [1175, 56] width 10 height 10
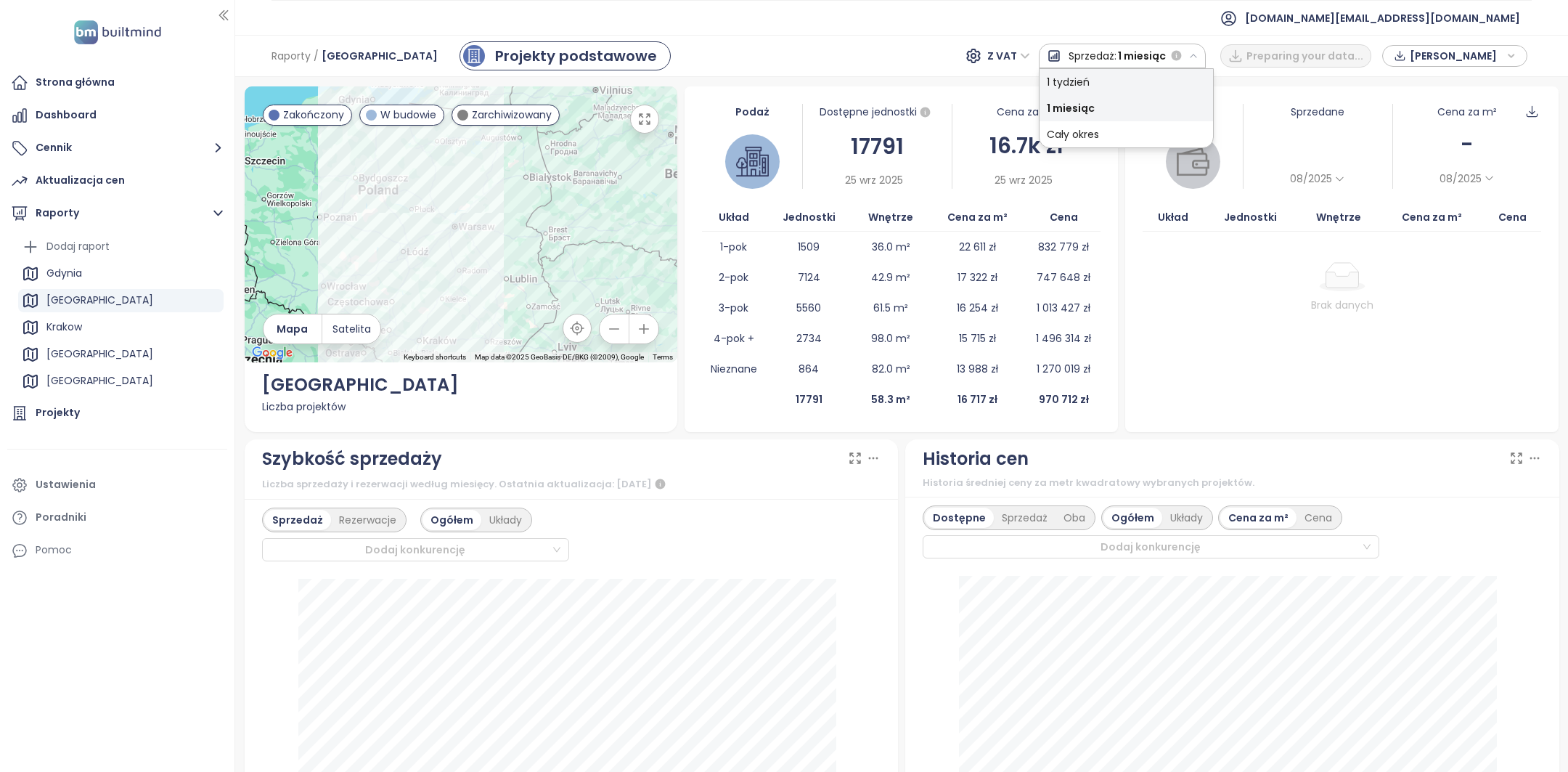
click at [1053, 86] on div "1 tydzień" at bounding box center [1126, 81] width 174 height 26
click at [1334, 177] on icon at bounding box center [1340, 179] width 11 height 11
click at [1320, 196] on div "1 miesiąc" at bounding box center [1319, 199] width 63 height 20
click at [1325, 186] on span "08/2025" at bounding box center [1318, 178] width 63 height 20
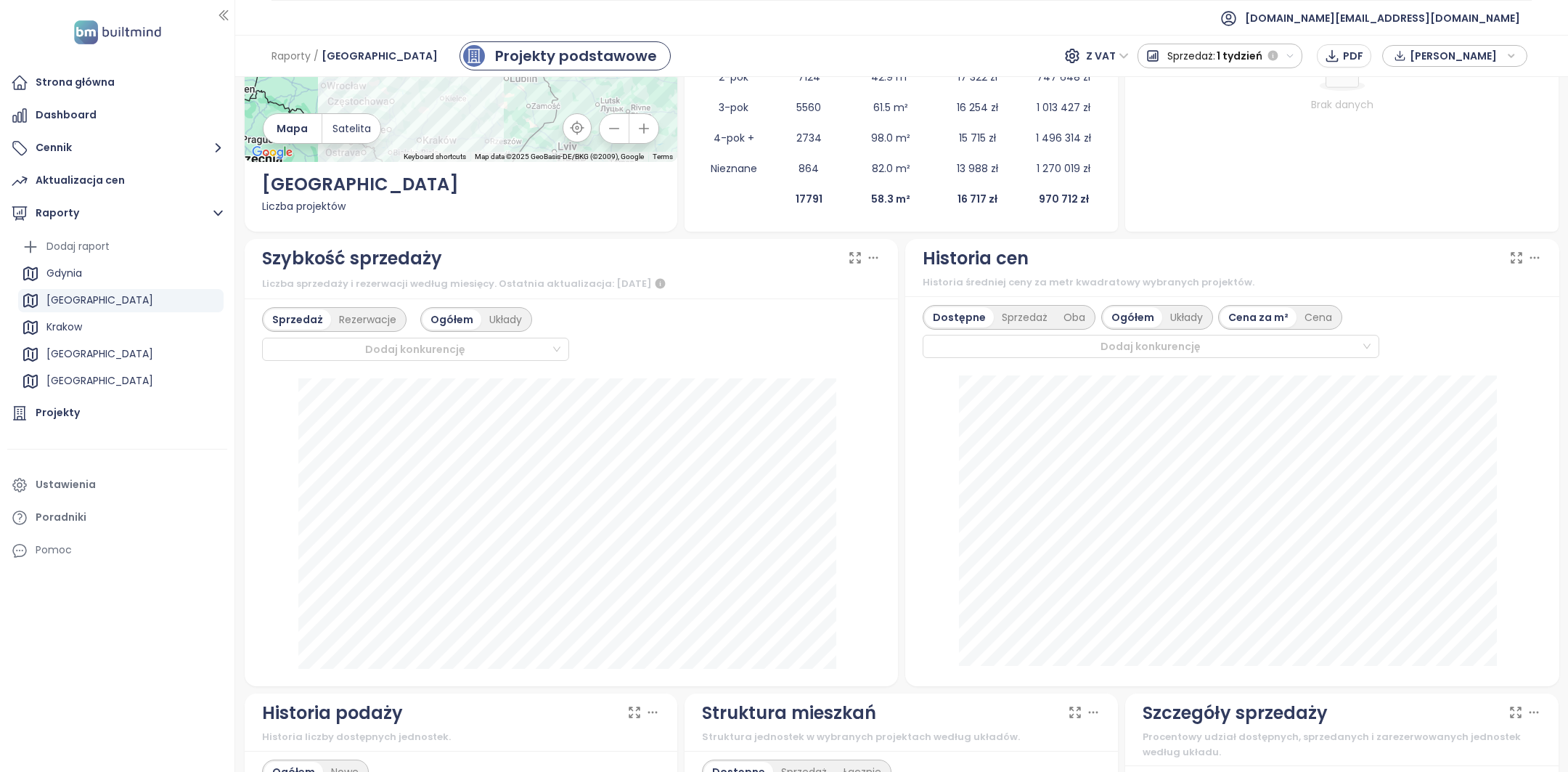
scroll to position [338, 0]
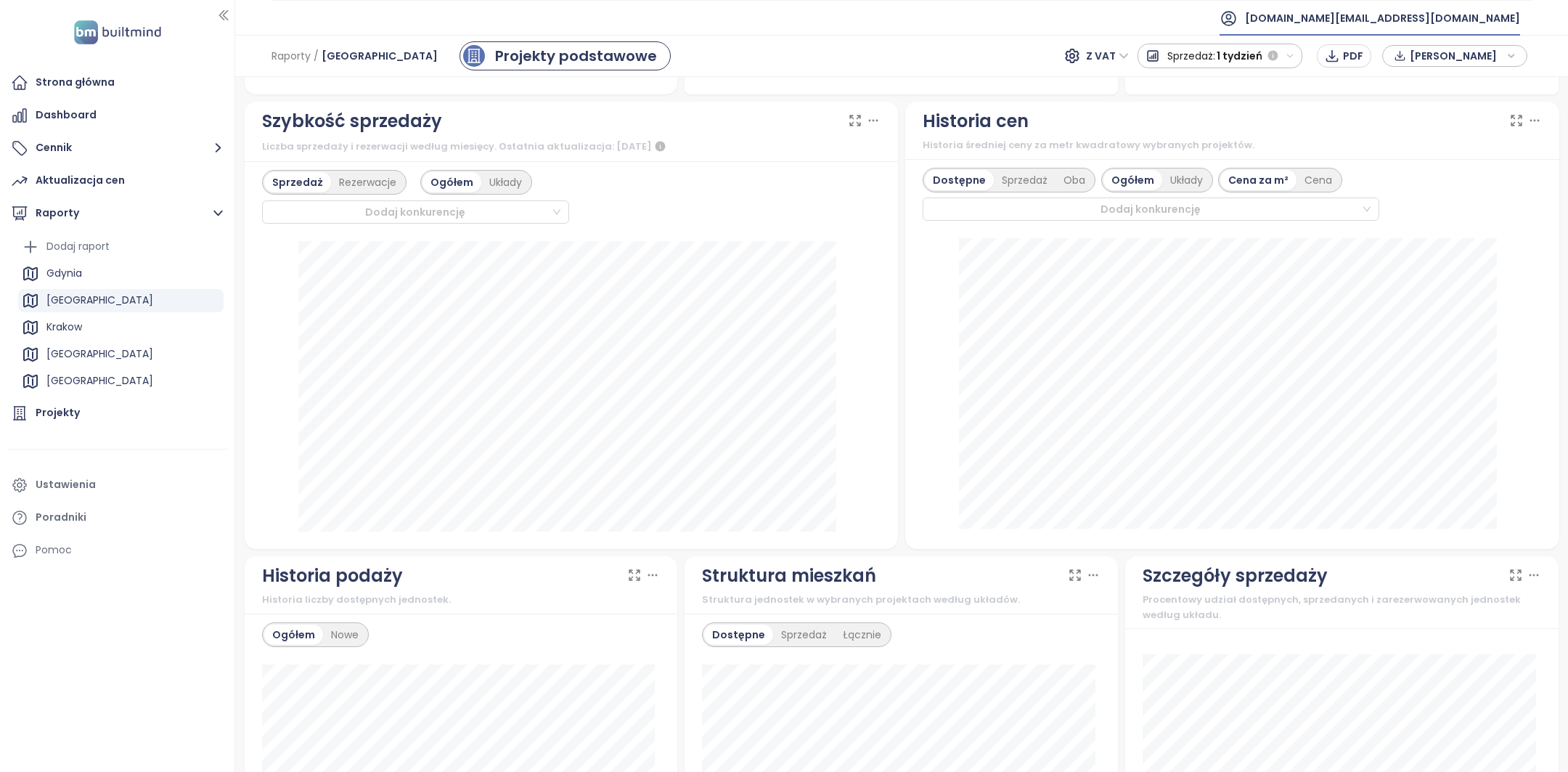
click at [1465, 21] on span "builtmind.pl@builtmind.com" at bounding box center [1383, 18] width 275 height 35
click at [1432, 65] on li "Wyloguj się" at bounding box center [1433, 58] width 169 height 29
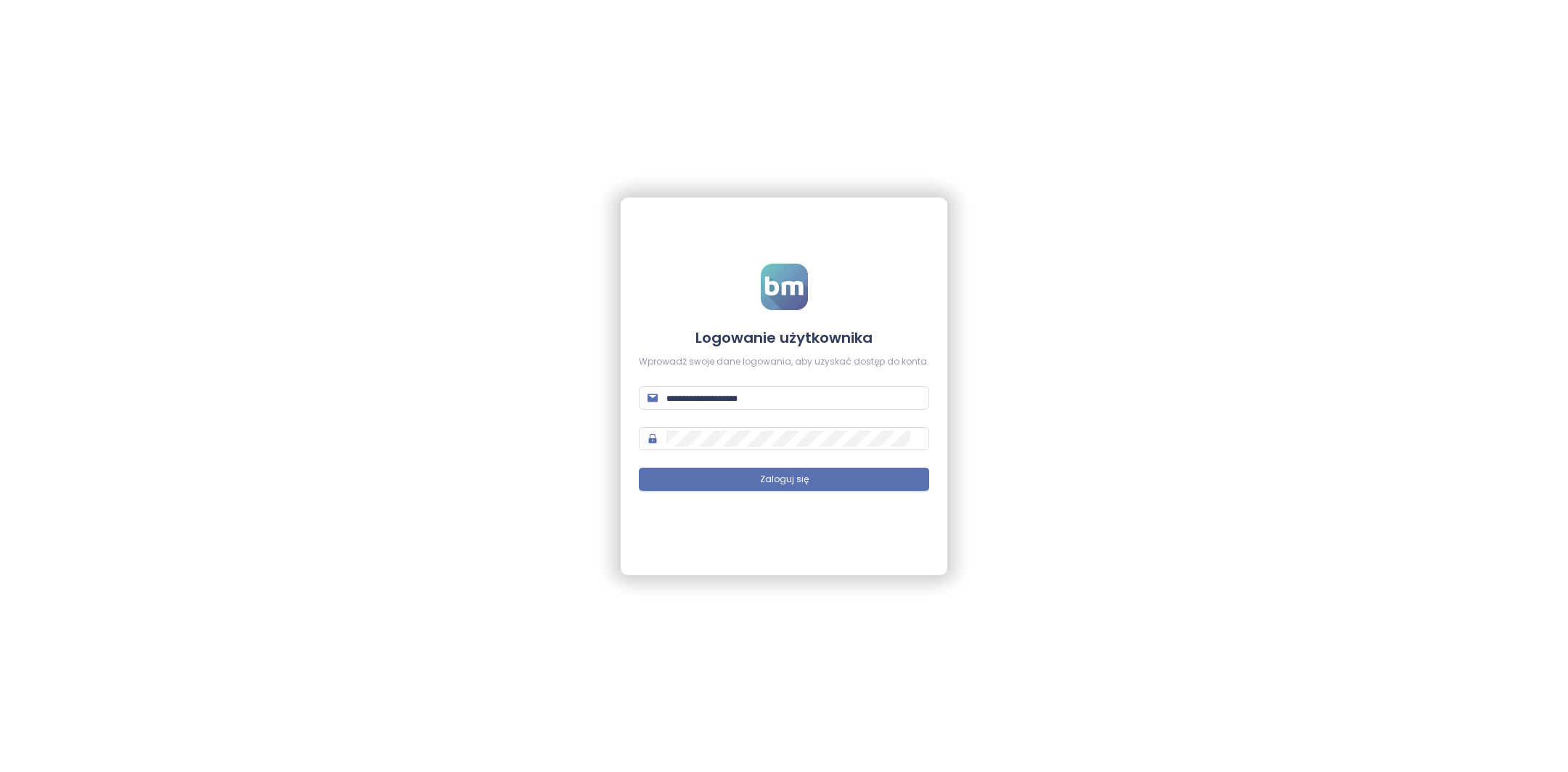
type input "**********"
click at [773, 393] on input "**********" at bounding box center [793, 397] width 254 height 16
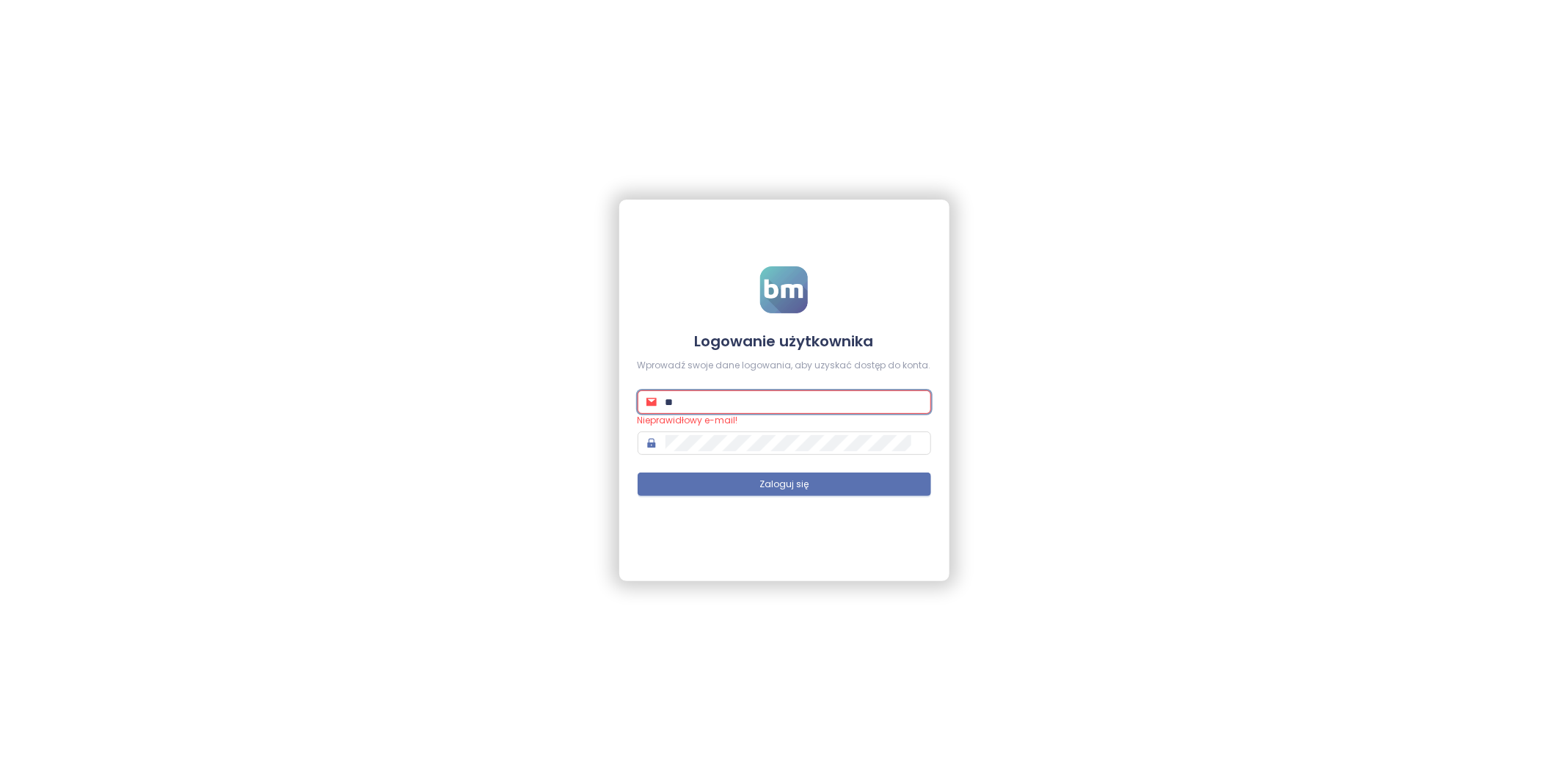
type input "**********"
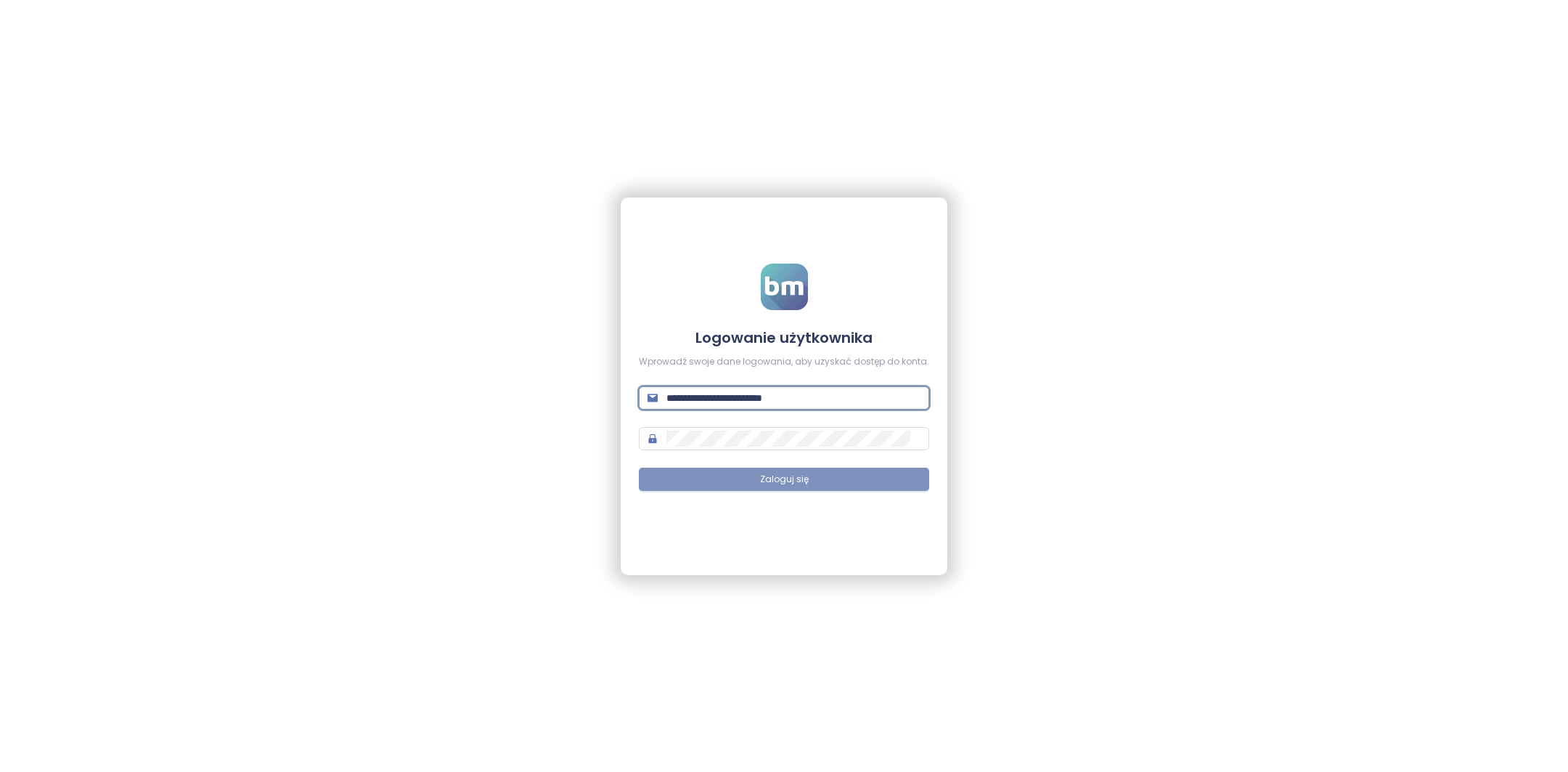
click at [829, 483] on button "Zaloguj się" at bounding box center [784, 479] width 290 height 23
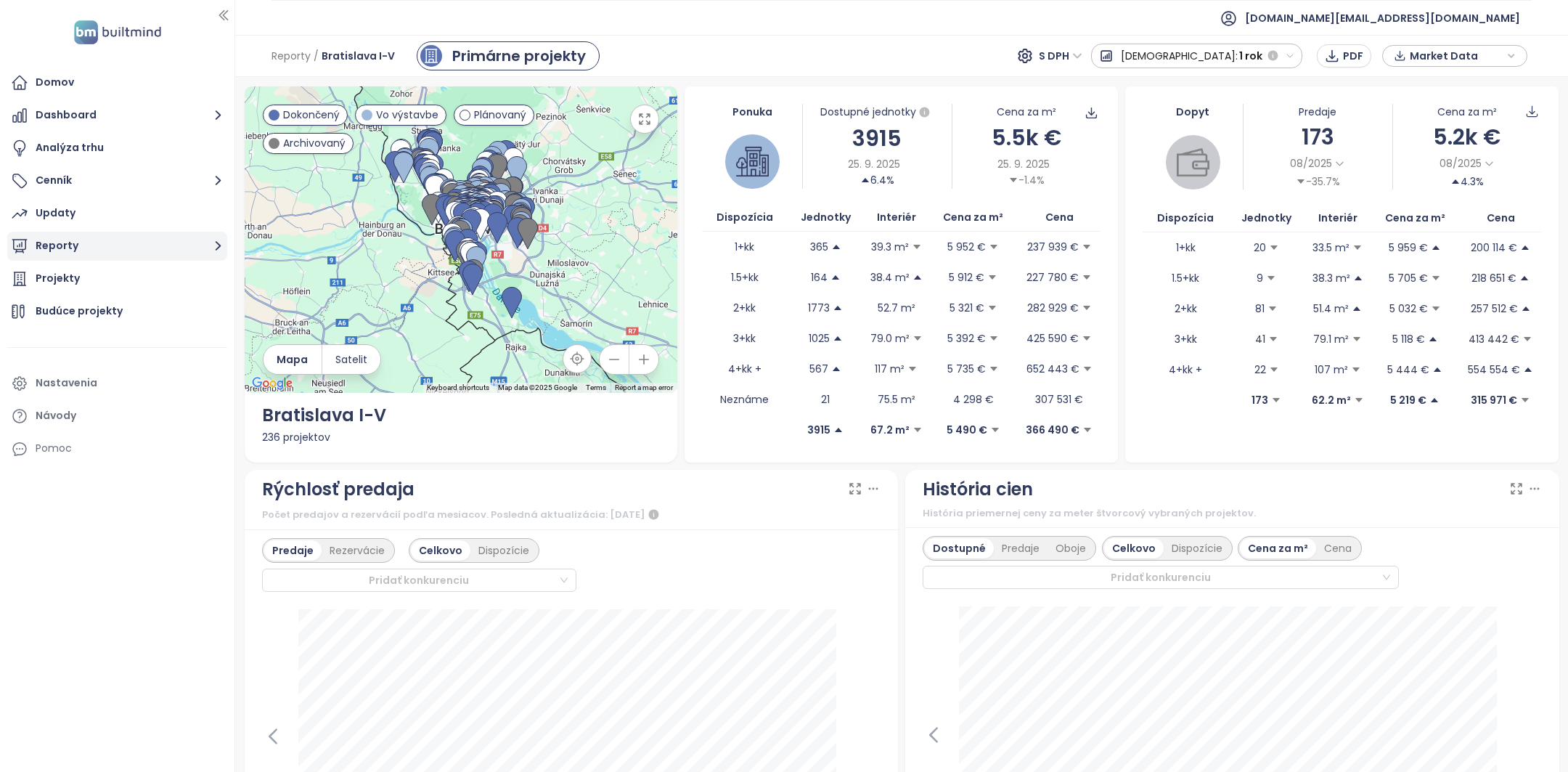
click at [112, 252] on button "Reporty" at bounding box center [117, 246] width 220 height 29
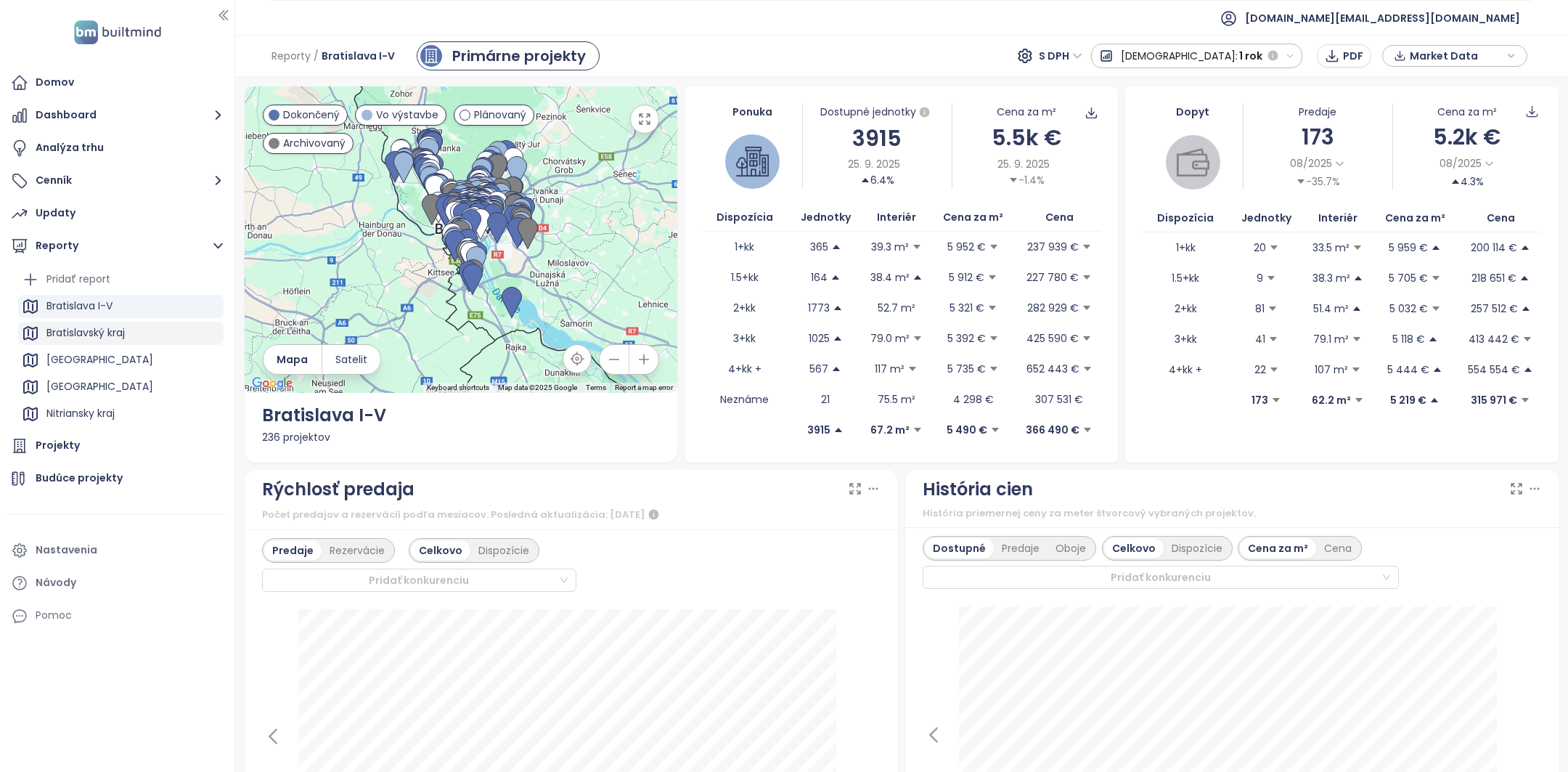
click at [106, 335] on div "Bratislavský kraj" at bounding box center [85, 332] width 78 height 18
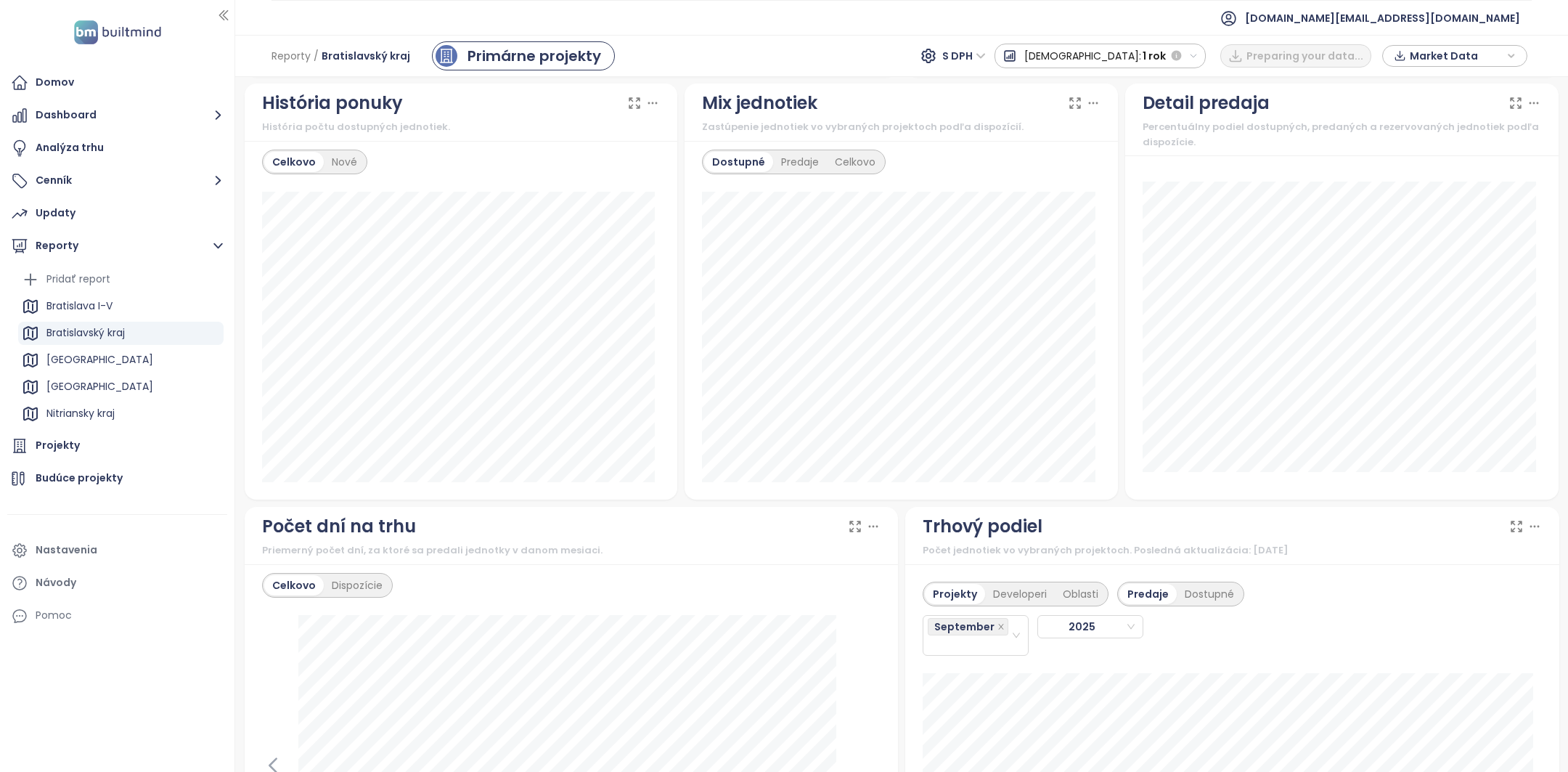
scroll to position [1198, 0]
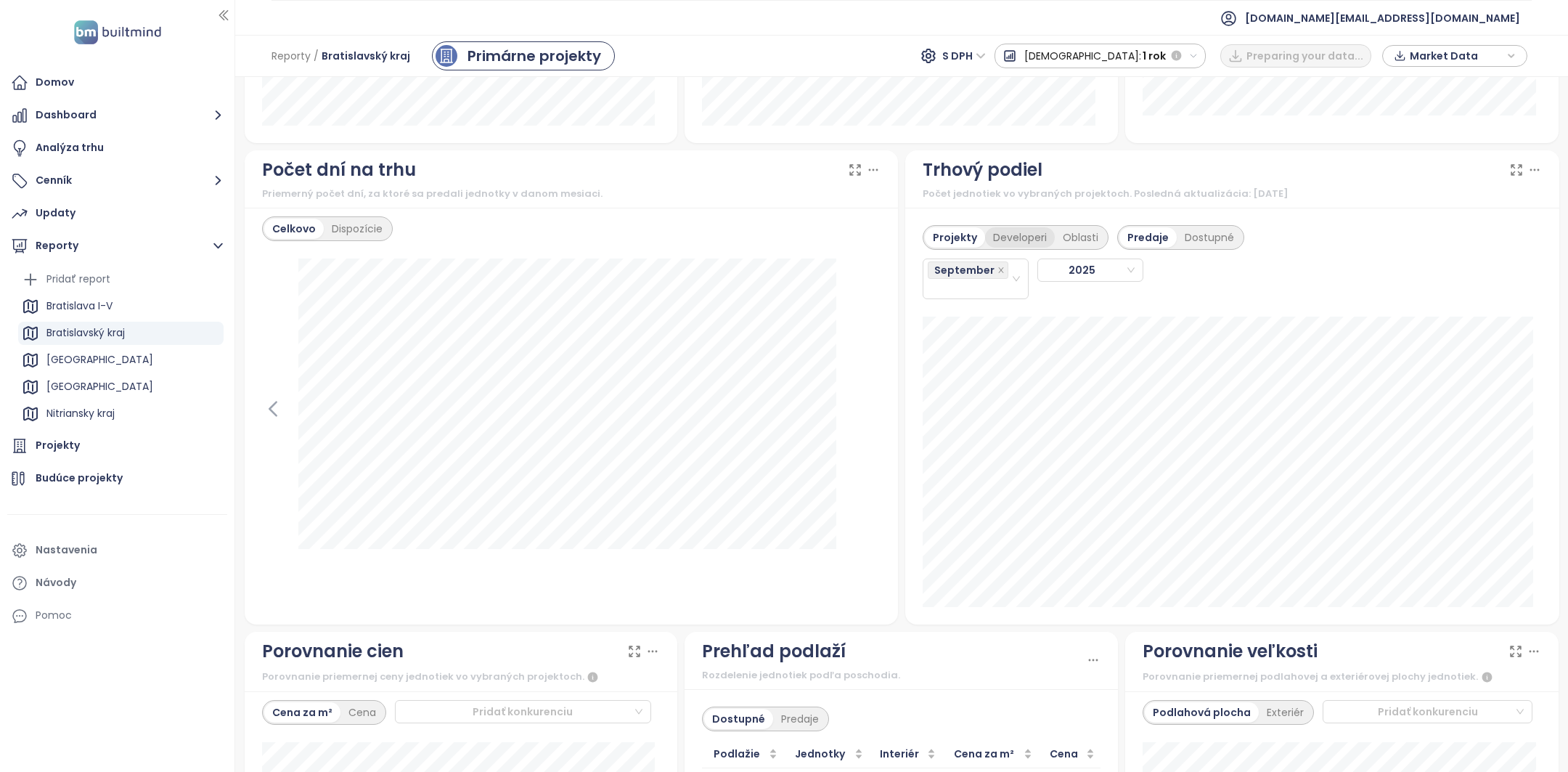
click at [1004, 239] on div "Developeri" at bounding box center [1020, 238] width 70 height 20
click at [991, 282] on div "September" at bounding box center [969, 278] width 83 height 38
click at [945, 467] on div "August" at bounding box center [966, 477] width 98 height 23
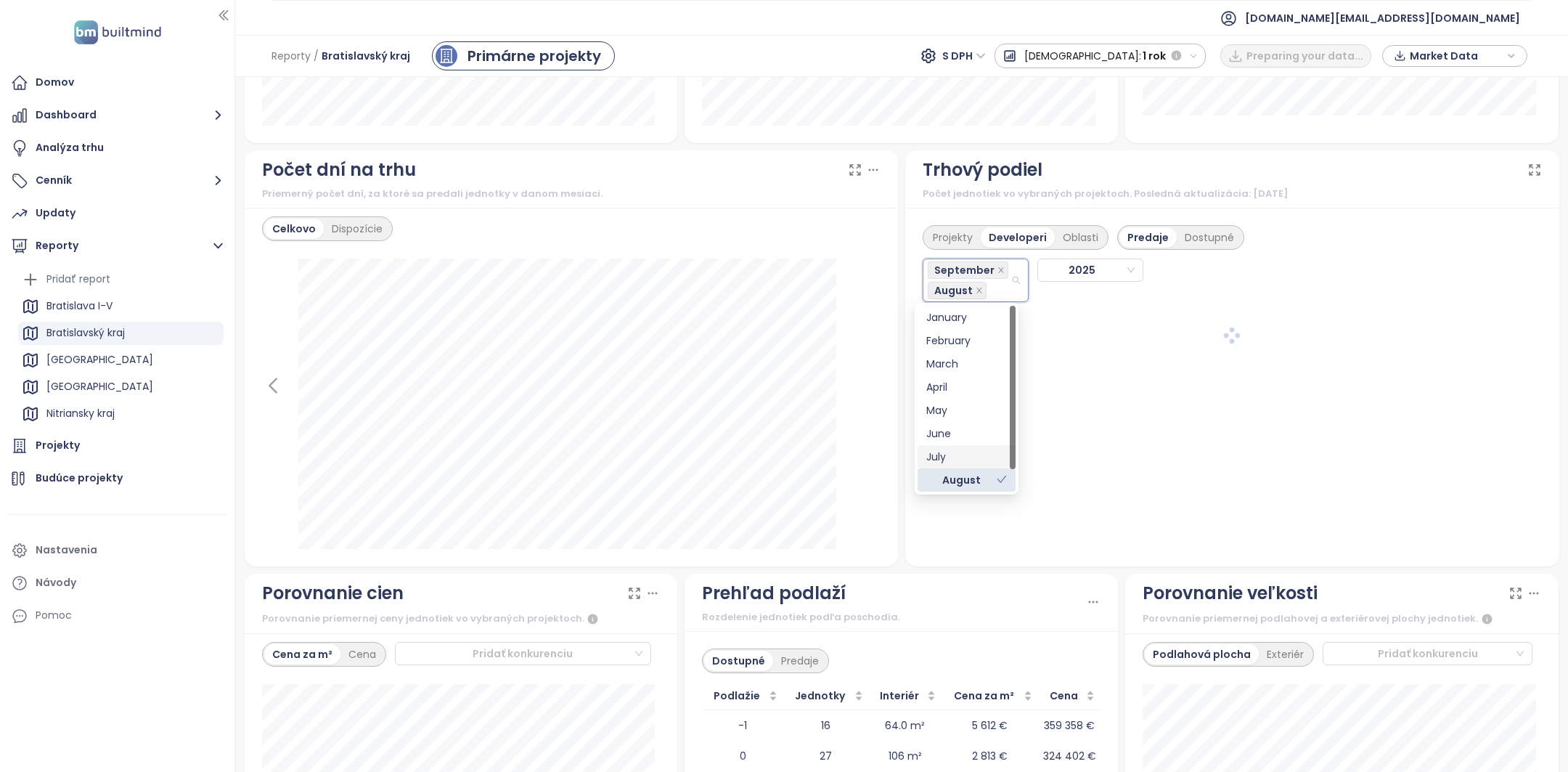
click at [945, 460] on div "July" at bounding box center [966, 457] width 81 height 16
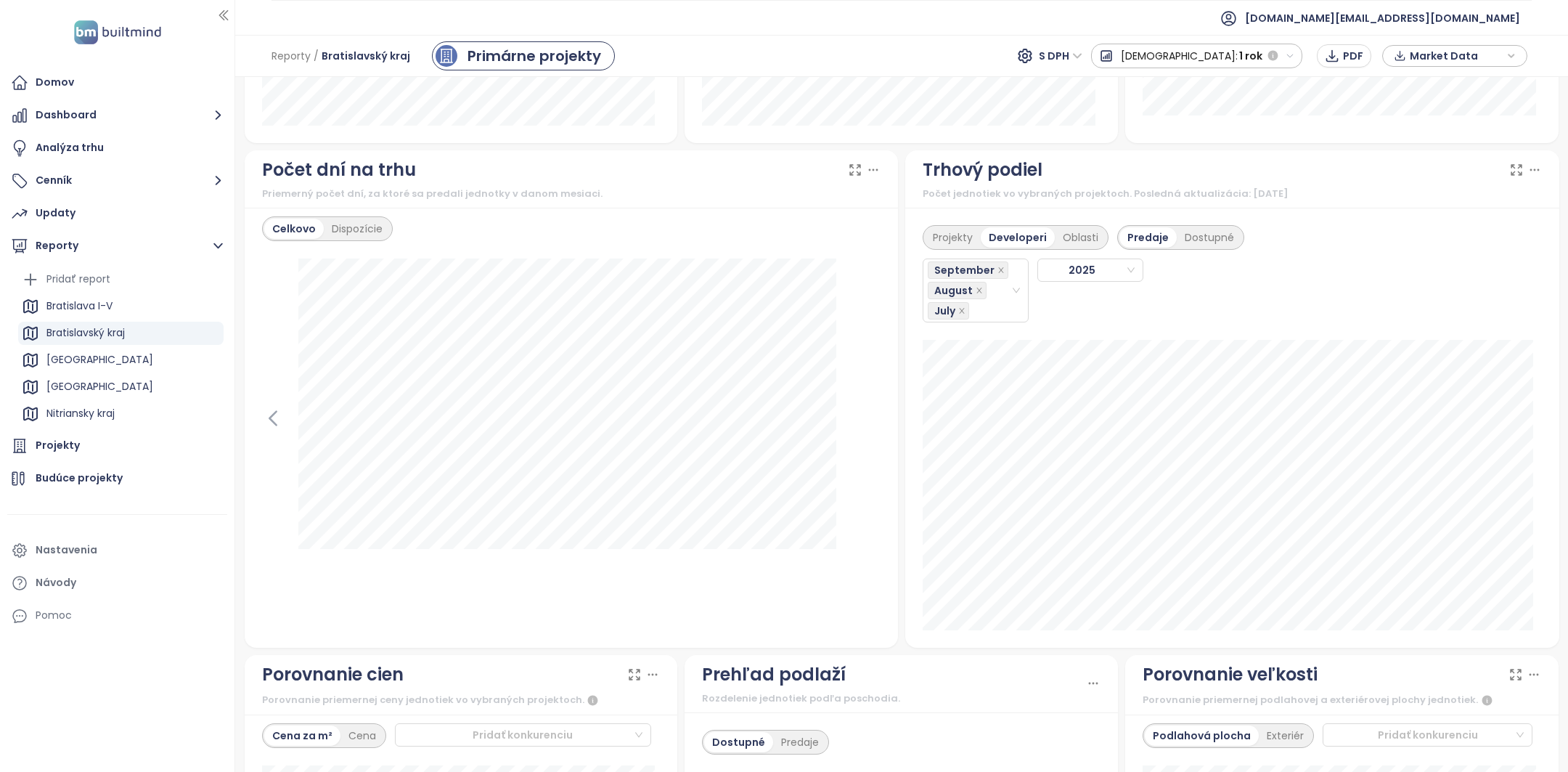
click at [1509, 174] on icon at bounding box center [1516, 170] width 15 height 15
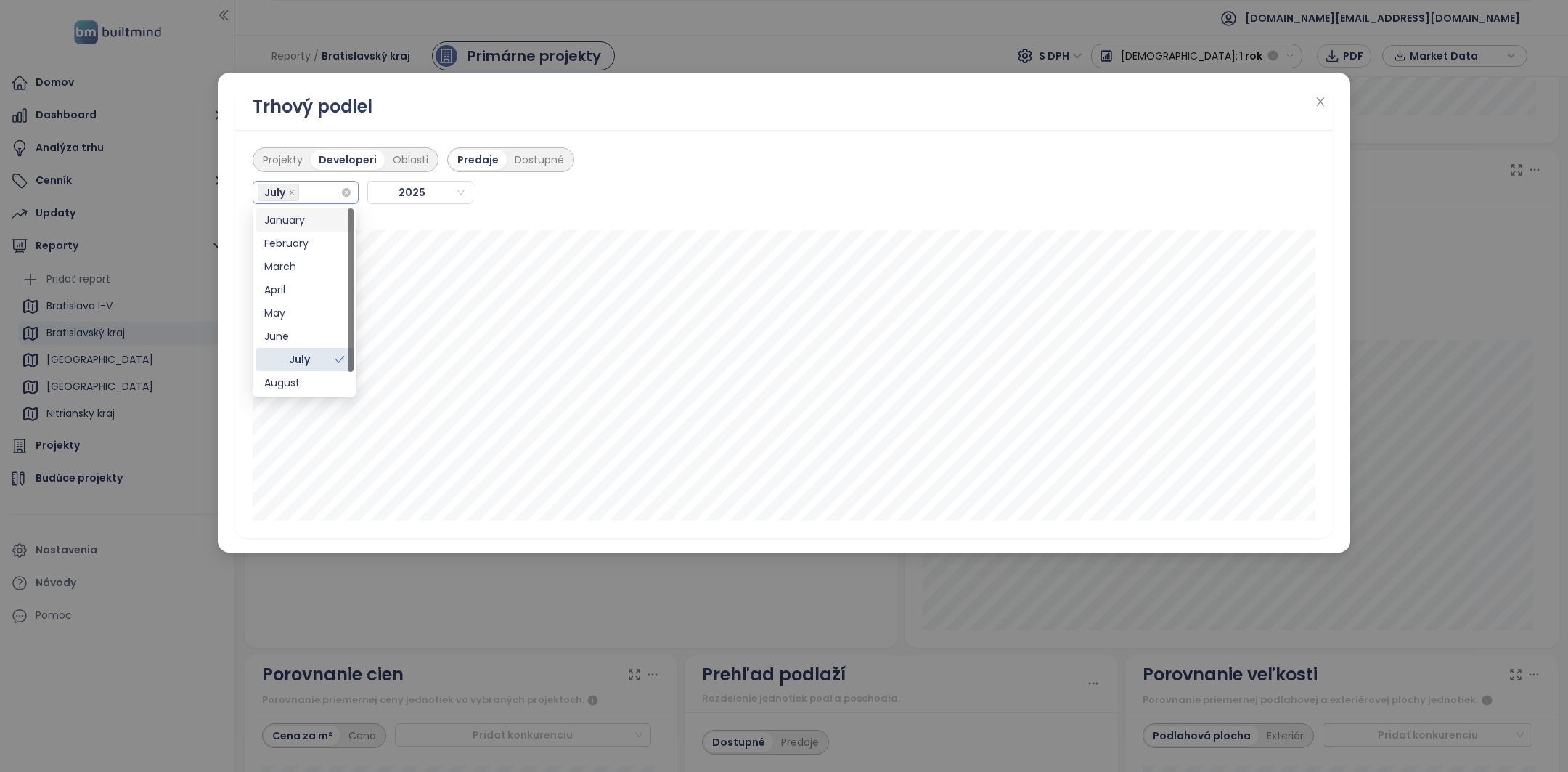
click at [324, 187] on div "July" at bounding box center [300, 192] width 83 height 20
click at [296, 379] on div "August" at bounding box center [304, 382] width 81 height 16
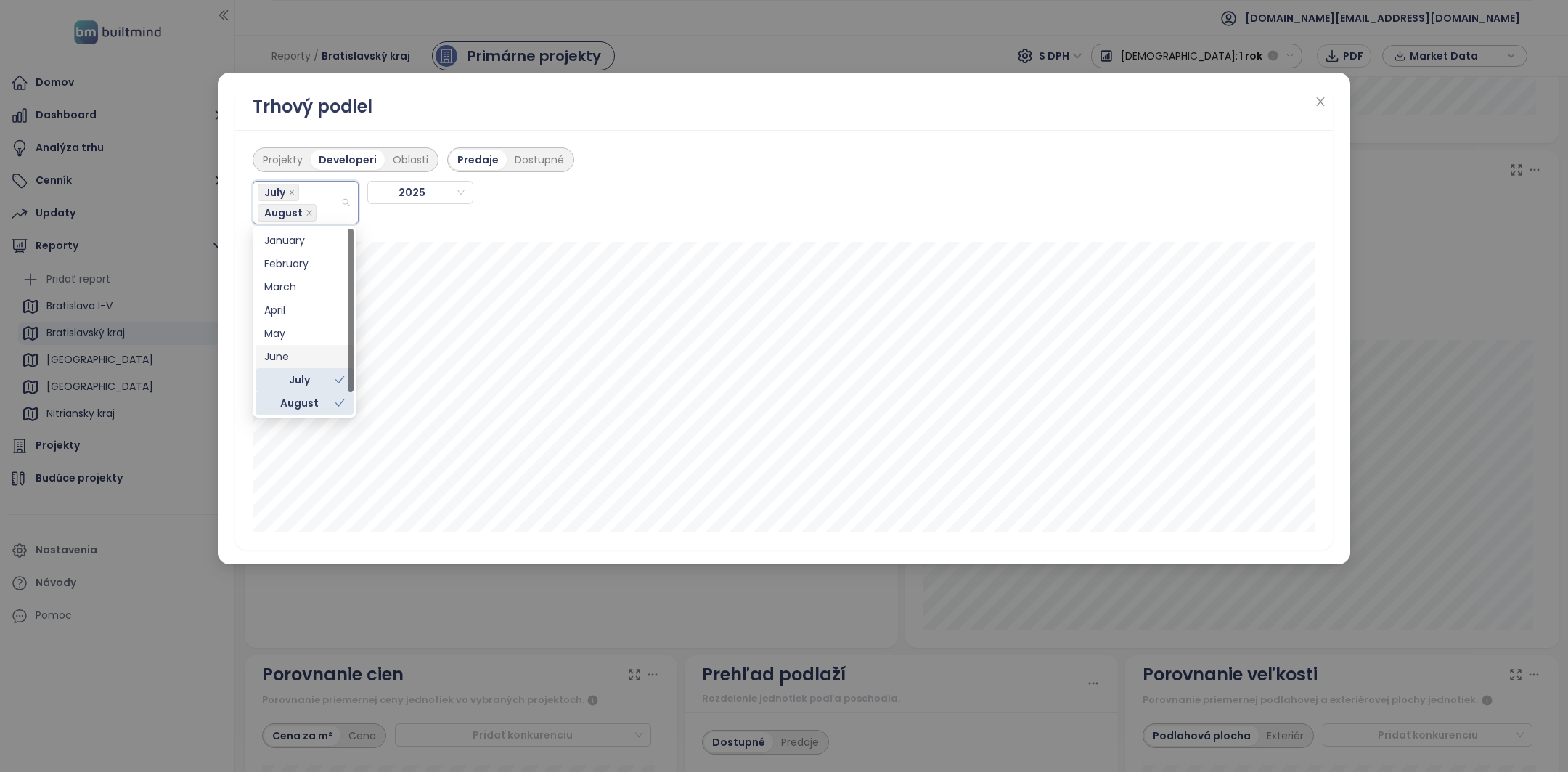
click at [292, 356] on div "June" at bounding box center [304, 357] width 81 height 16
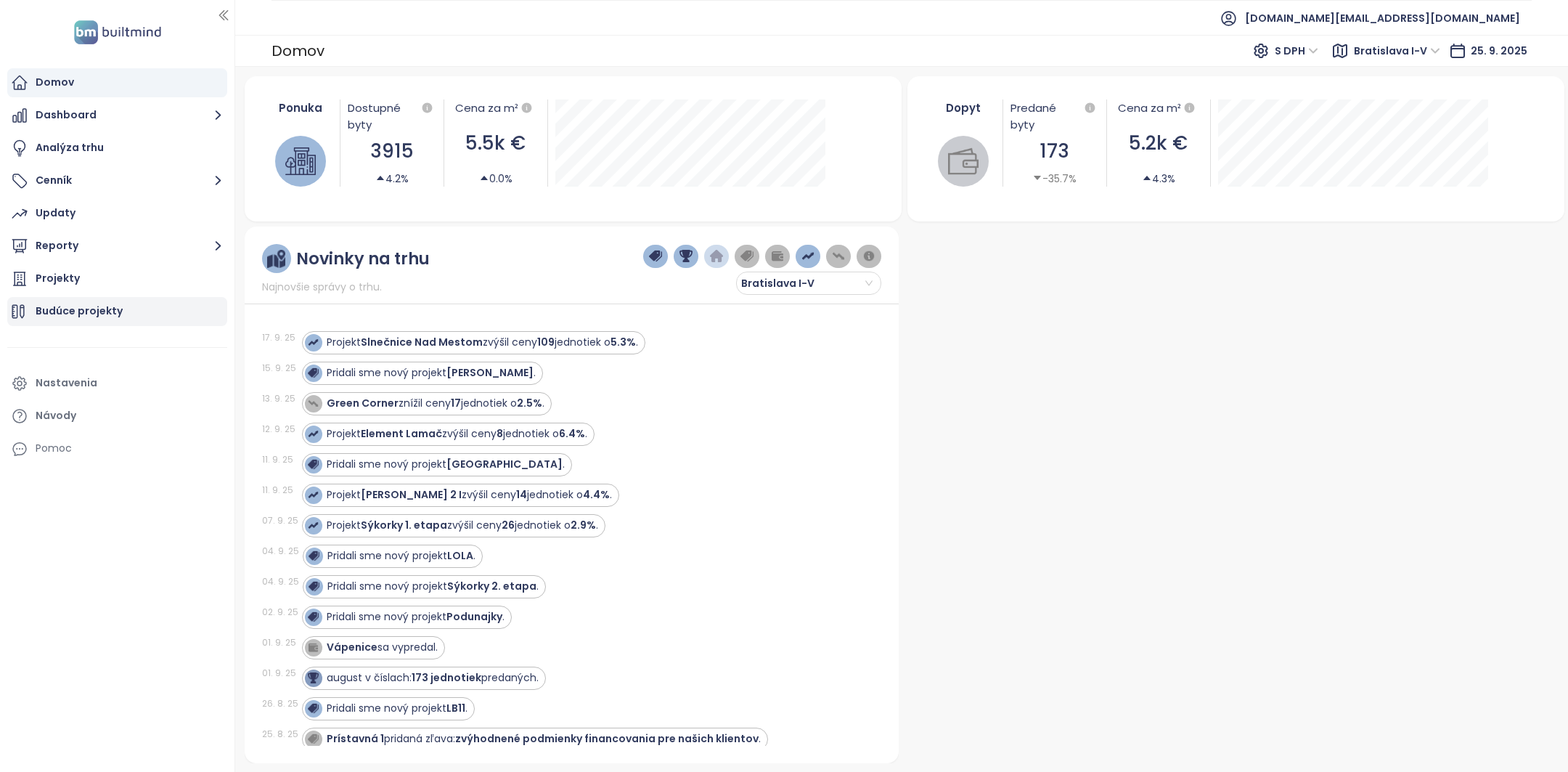
click at [90, 310] on div "Budúce projekty" at bounding box center [78, 311] width 87 height 18
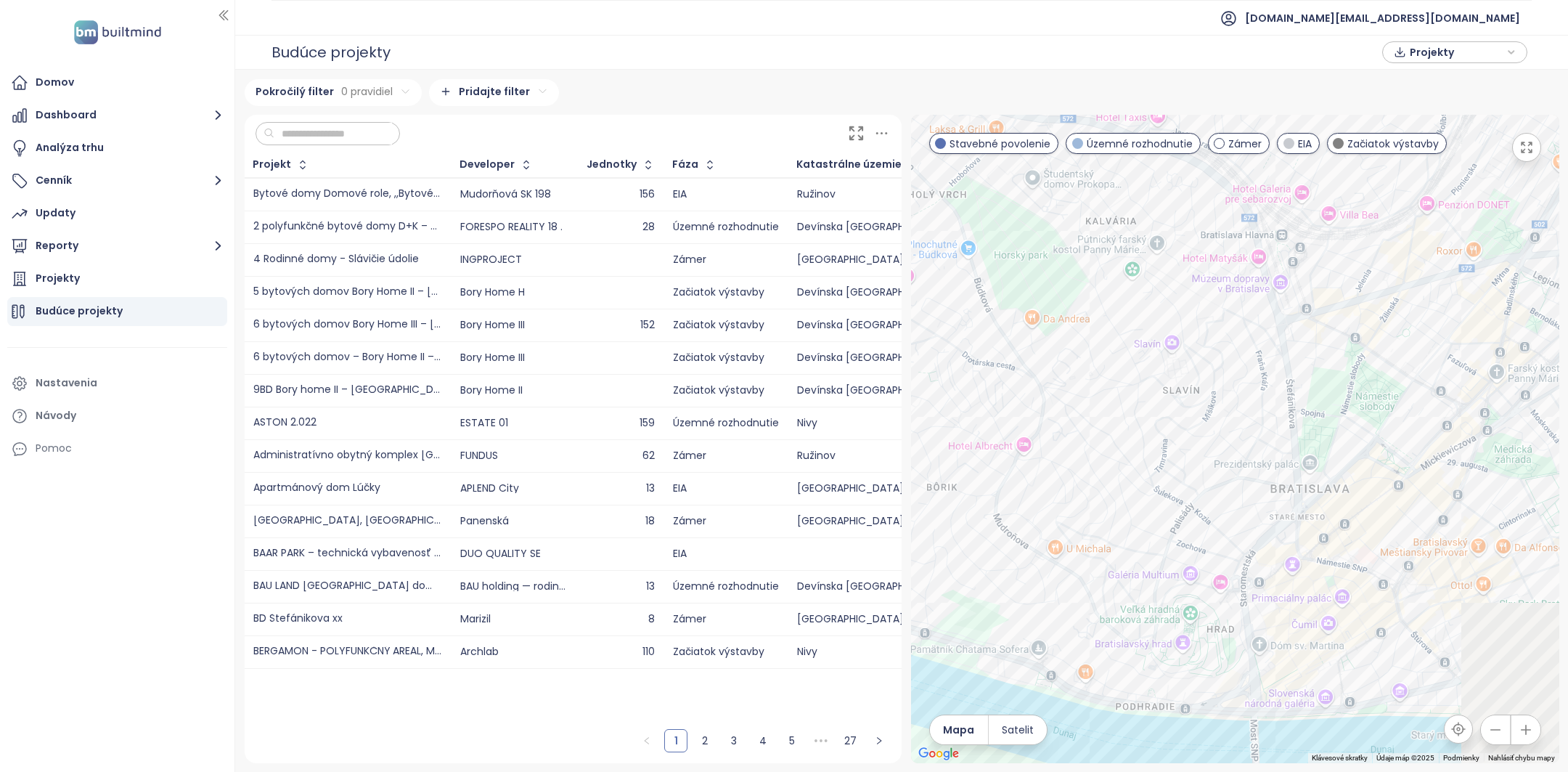
drag, startPoint x: 1294, startPoint y: 680, endPoint x: 1070, endPoint y: 680, distance: 224.0
click at [1070, 680] on div at bounding box center [1235, 439] width 648 height 648
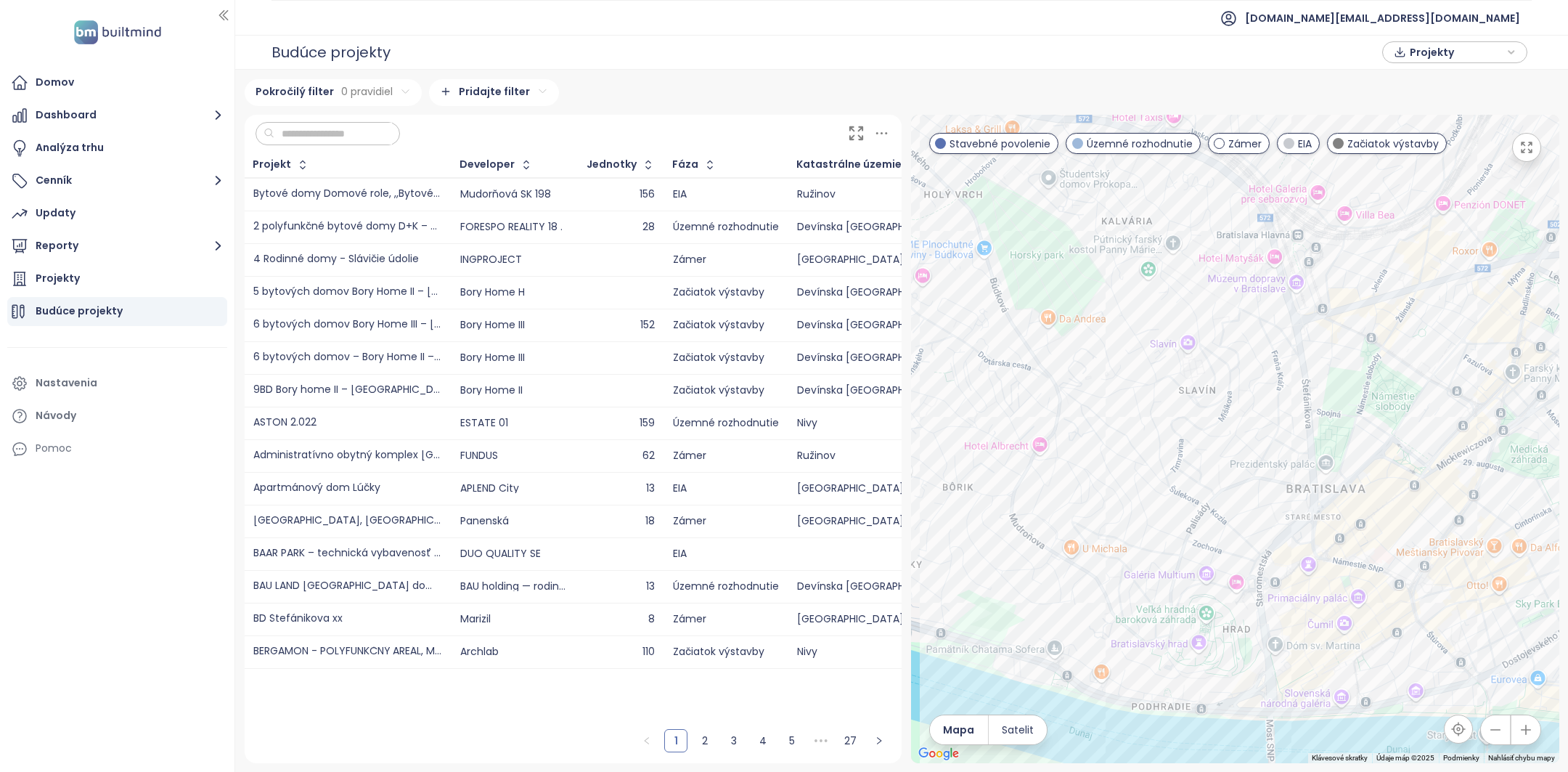
click at [343, 130] on input "text" at bounding box center [333, 134] width 117 height 22
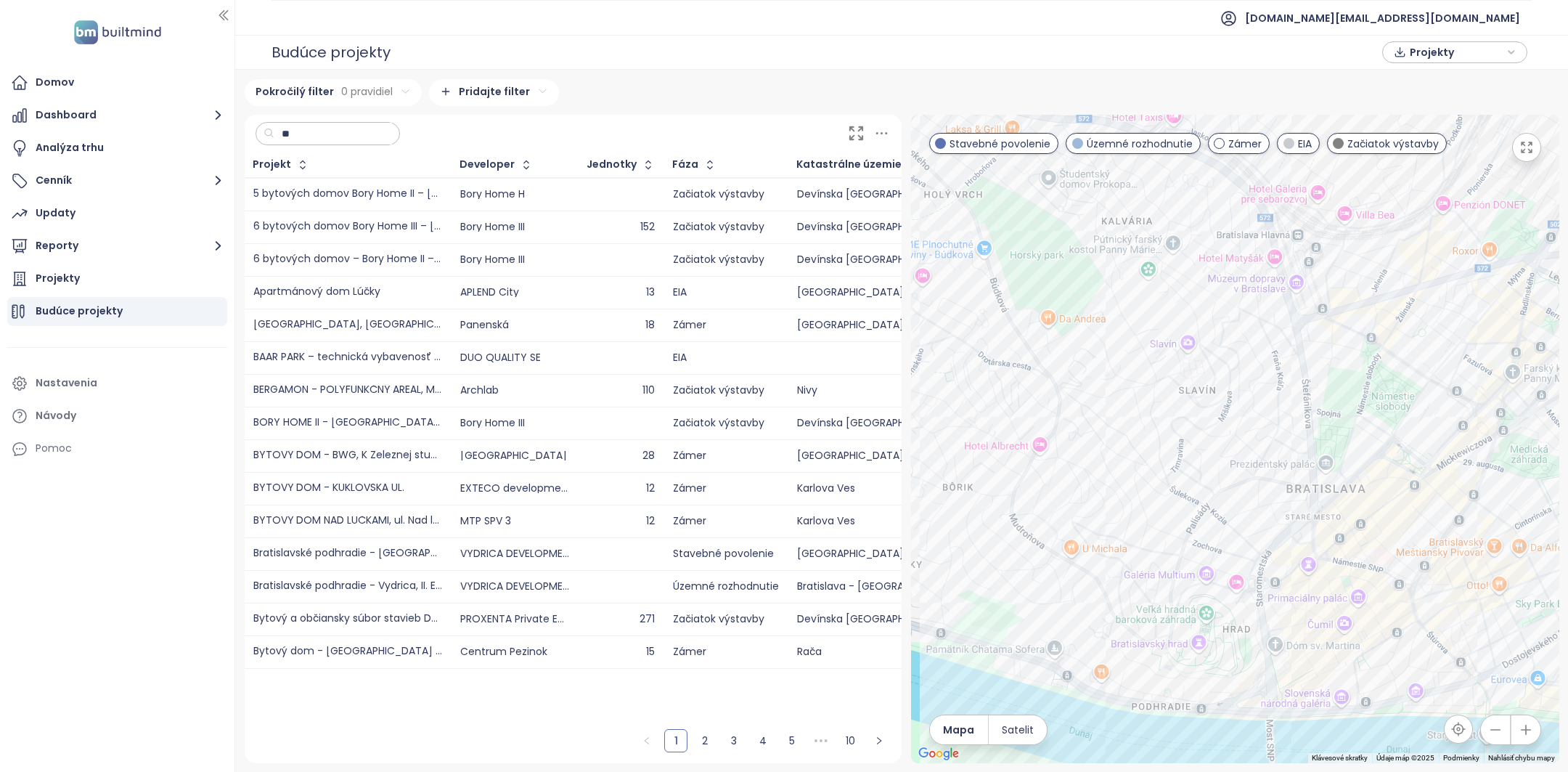
type input "*"
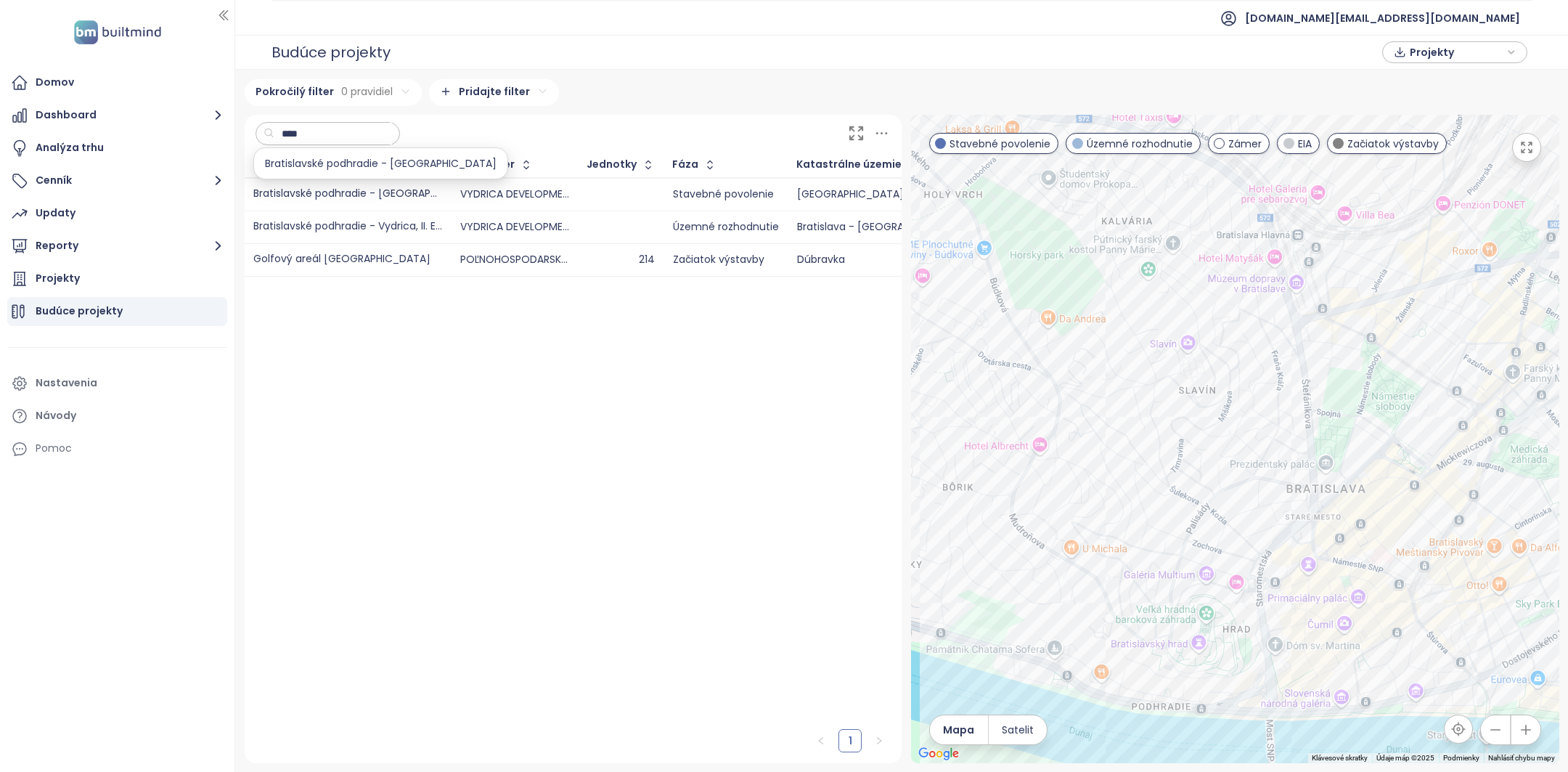
type input "****"
click at [437, 194] on div "Bratislavské podhradie - [GEOGRAPHIC_DATA]" at bounding box center [347, 194] width 188 height 11
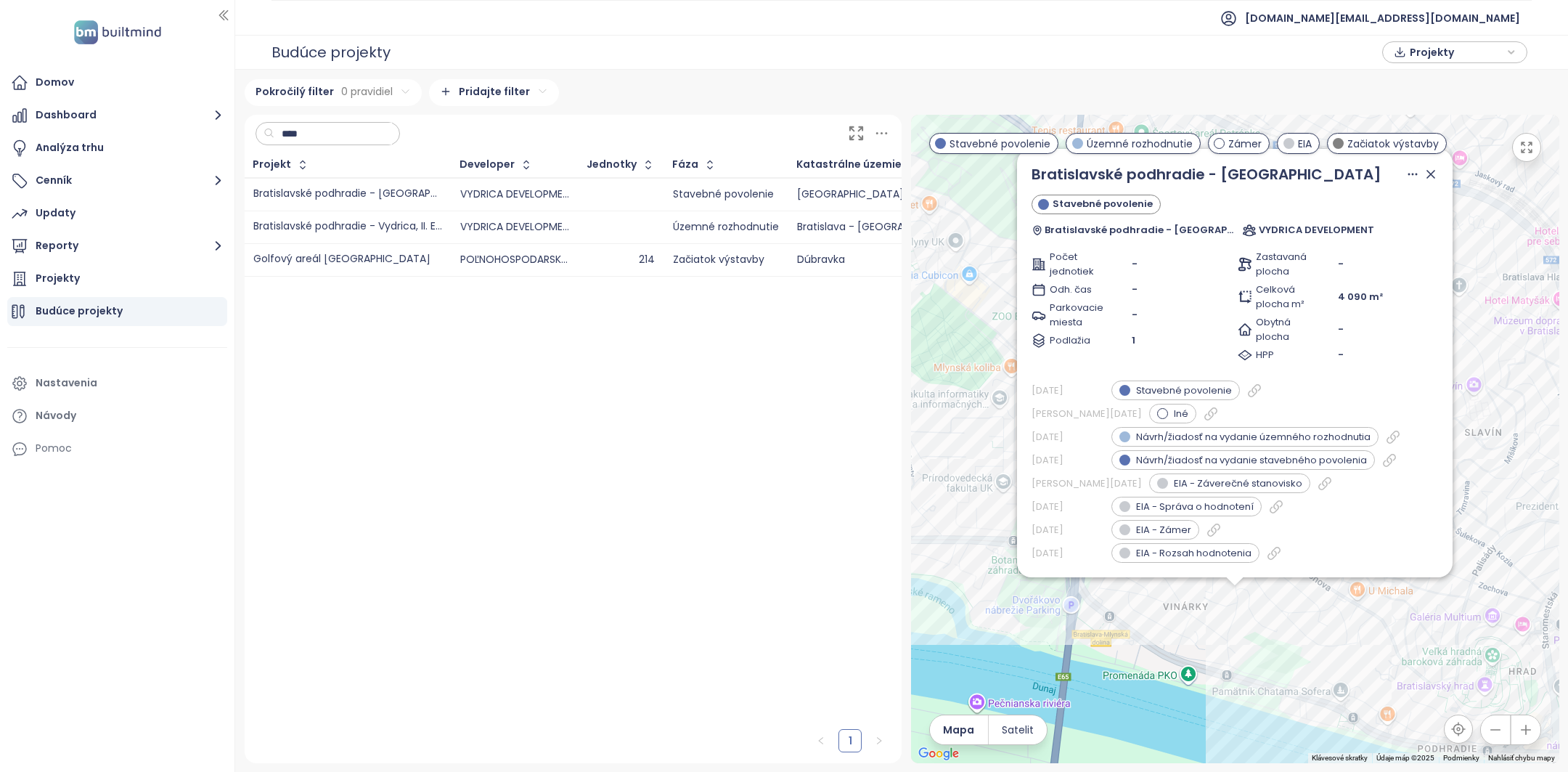
click at [456, 221] on td "VYDRICA DEVELOPMENT" at bounding box center [515, 227] width 127 height 33
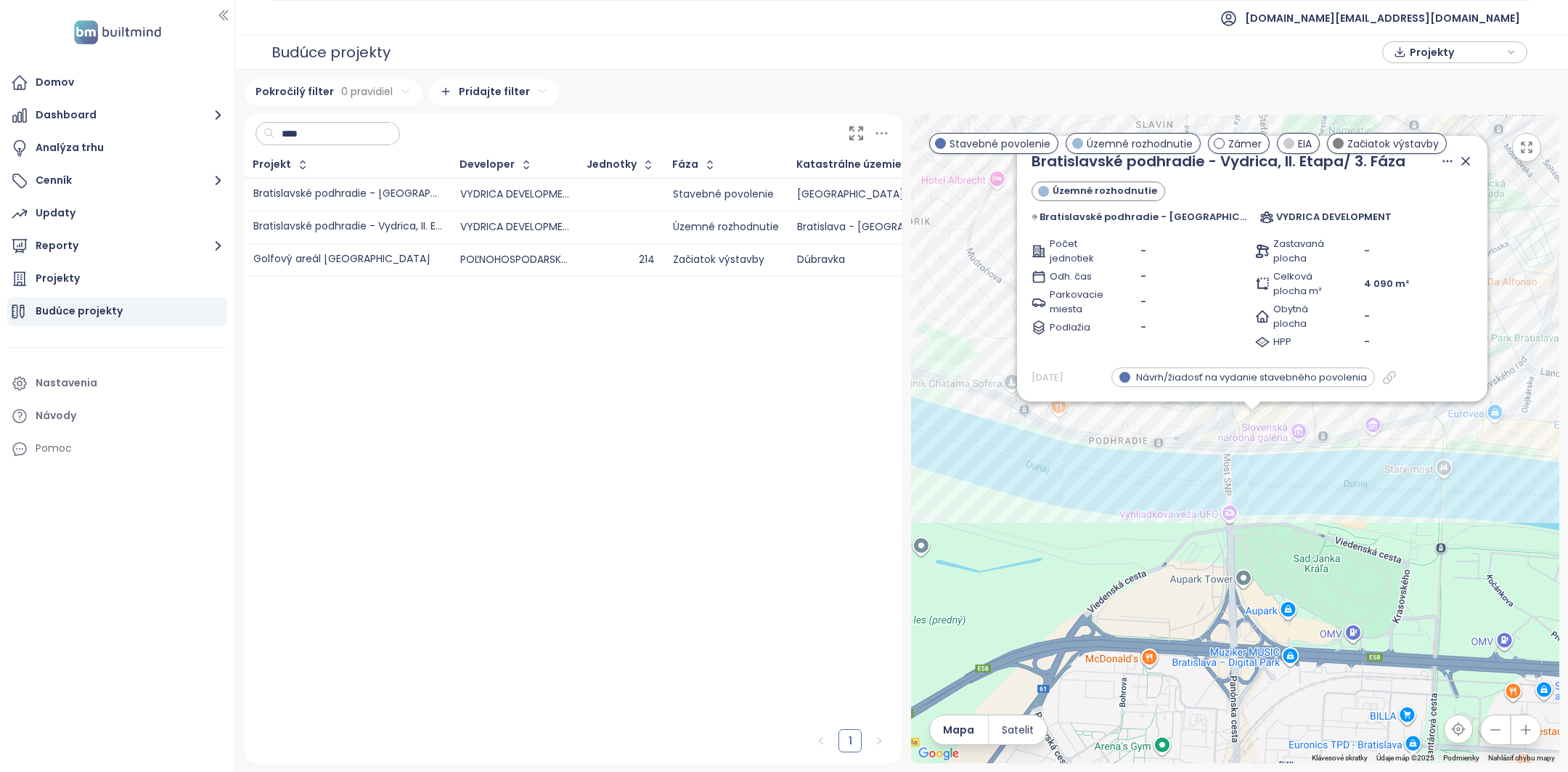
drag, startPoint x: 1124, startPoint y: 505, endPoint x: 1358, endPoint y: 591, distance: 249.3
click at [1358, 591] on div "Bratislavské podhradie - Vydrica, II. Etapa/ 3. Fáza Územné rozhodnutie Bratisl…" at bounding box center [1235, 439] width 648 height 648
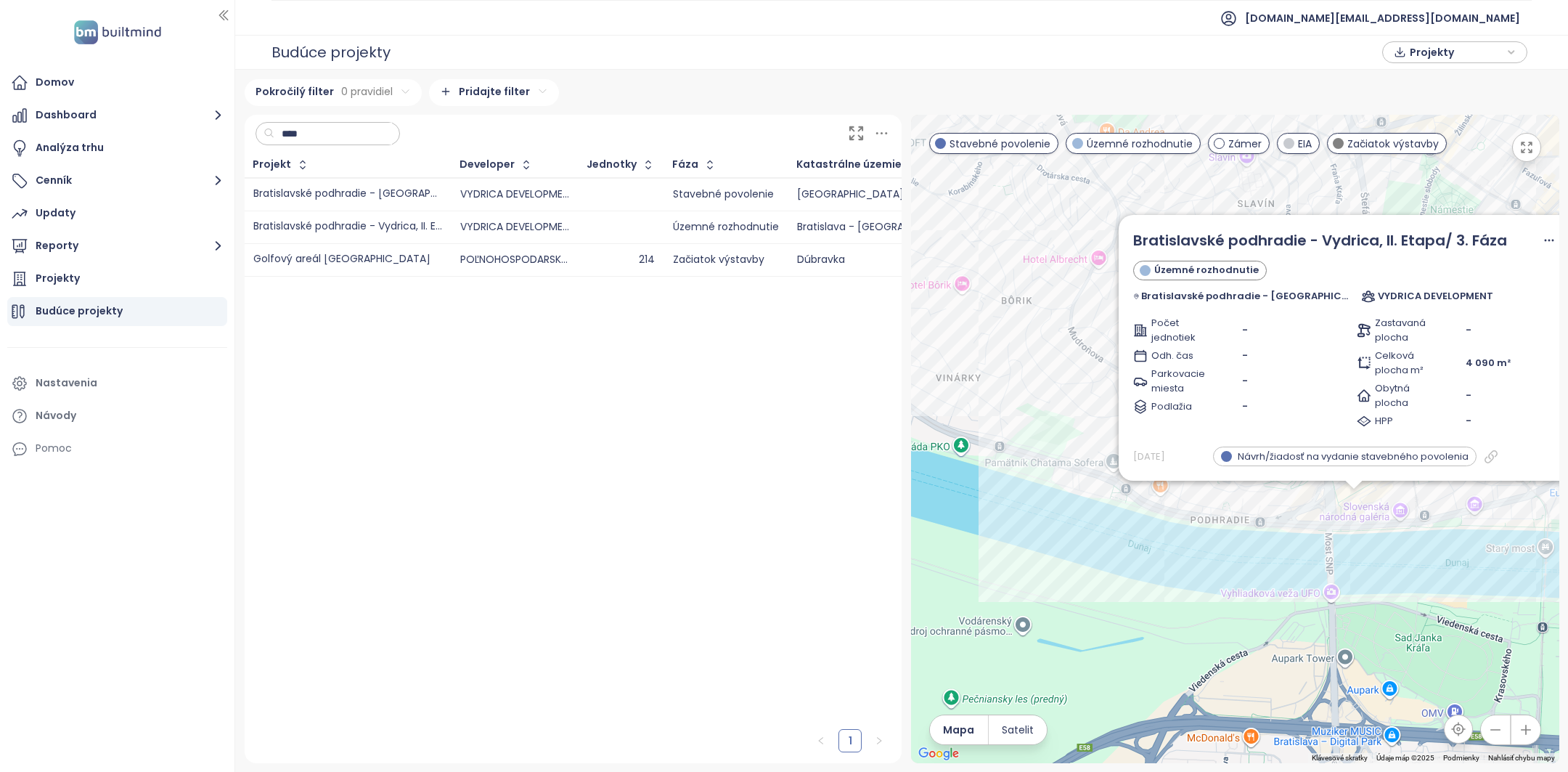
drag, startPoint x: 1211, startPoint y: 497, endPoint x: 1036, endPoint y: 450, distance: 181.2
click at [1036, 450] on div "Bratislavské podhradie - Vydrica, II. Etapa/ 3. Fáza Územné rozhodnutie Bratisl…" at bounding box center [1235, 439] width 648 height 648
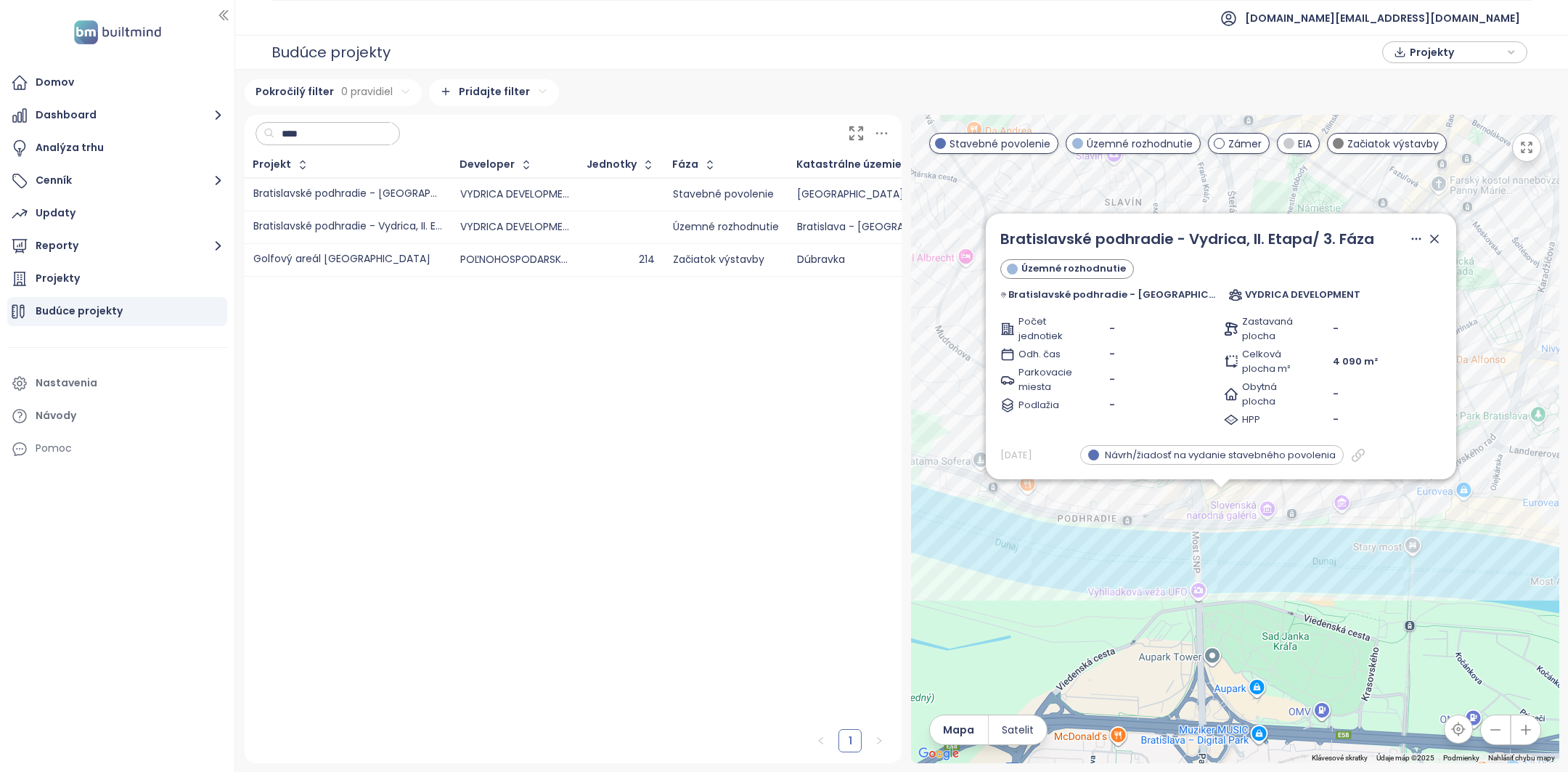
drag, startPoint x: 1287, startPoint y: 589, endPoint x: 1112, endPoint y: 589, distance: 175.0
click at [1113, 589] on div "Bratislavské podhradie - Vydrica, II. Etapa/ 3. Fáza Územné rozhodnutie Bratisl…" at bounding box center [1235, 439] width 648 height 648
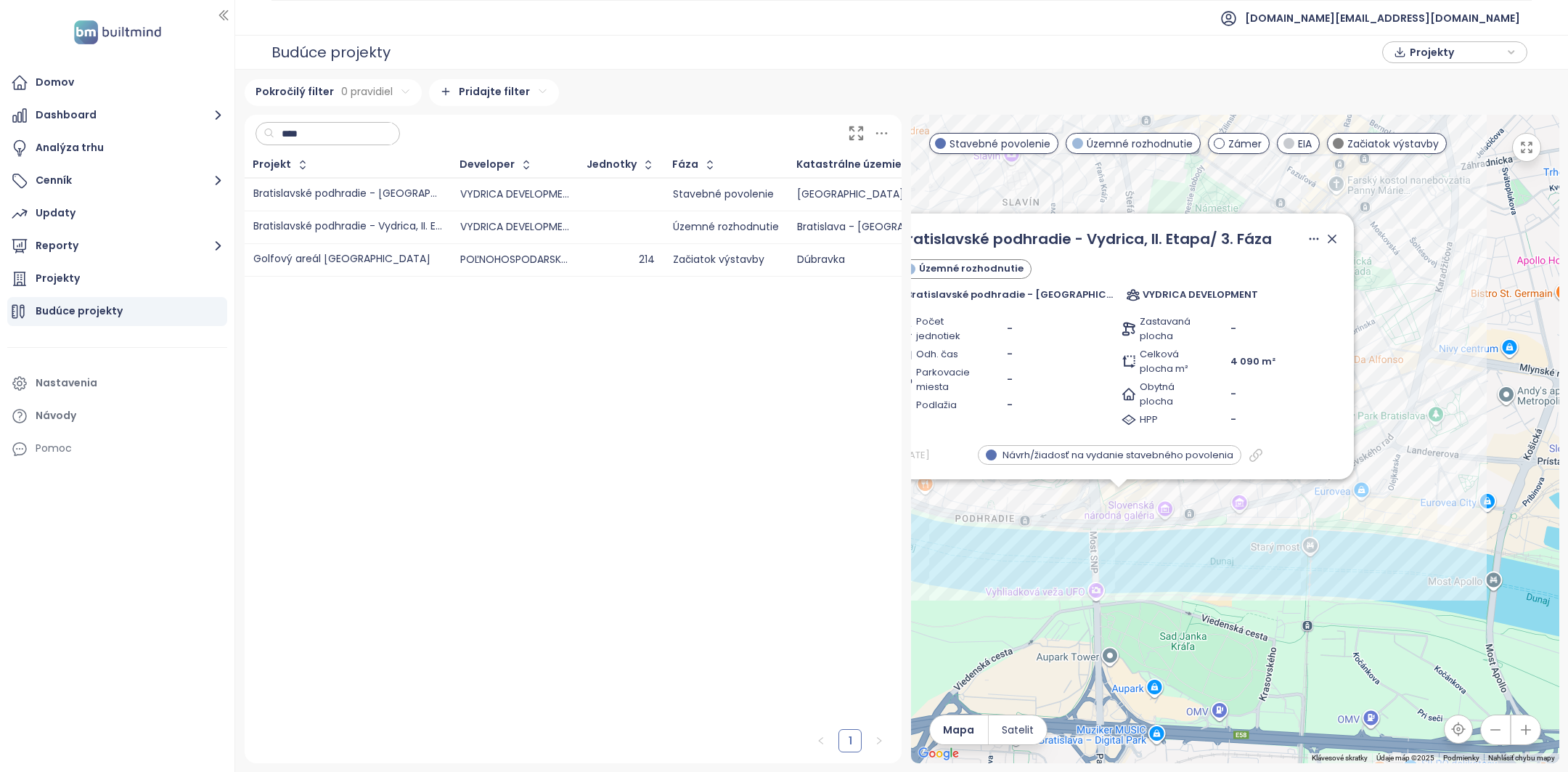
click at [1332, 246] on icon at bounding box center [1332, 239] width 15 height 15
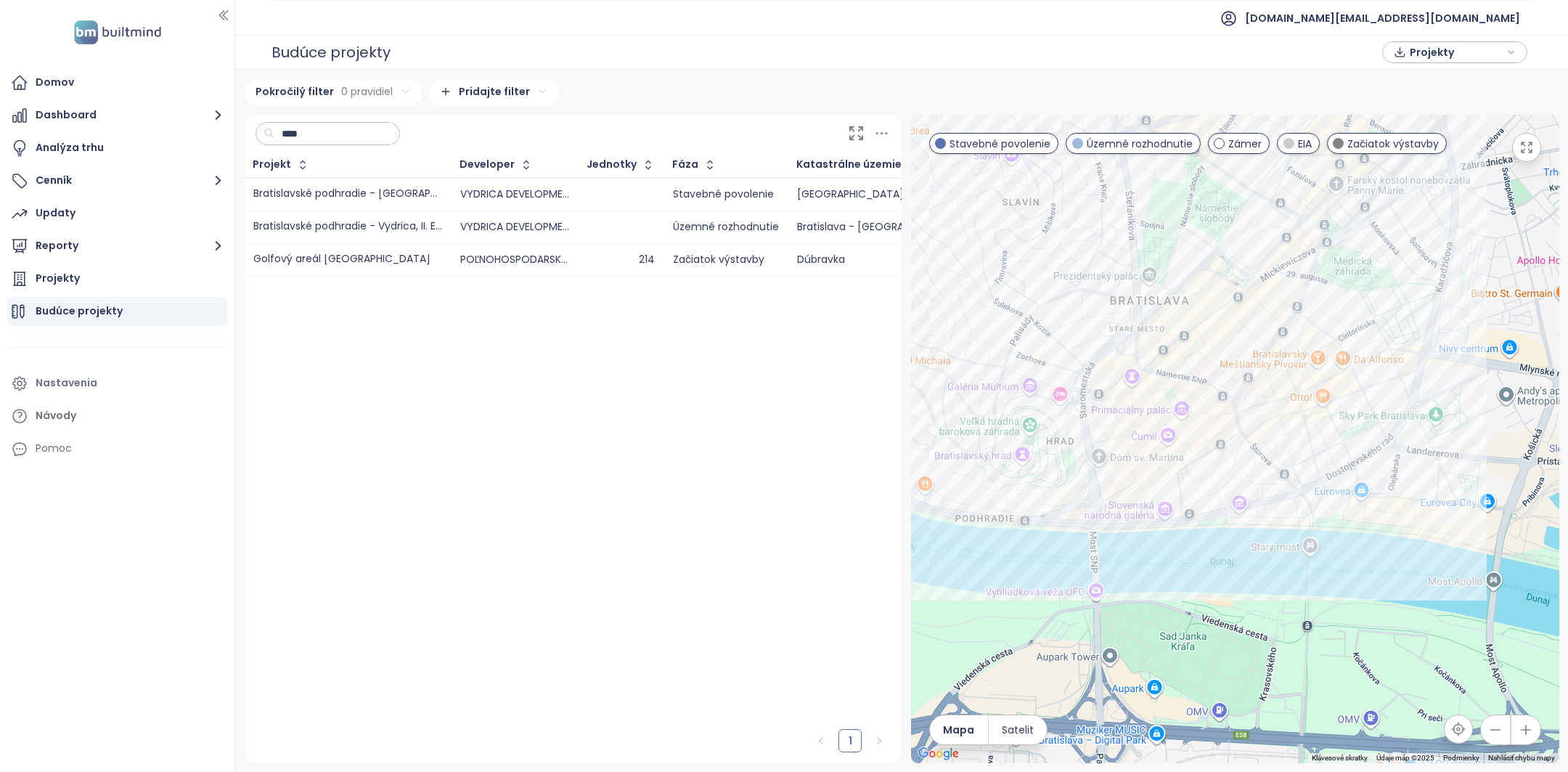
click at [369, 128] on input "****" at bounding box center [333, 134] width 117 height 22
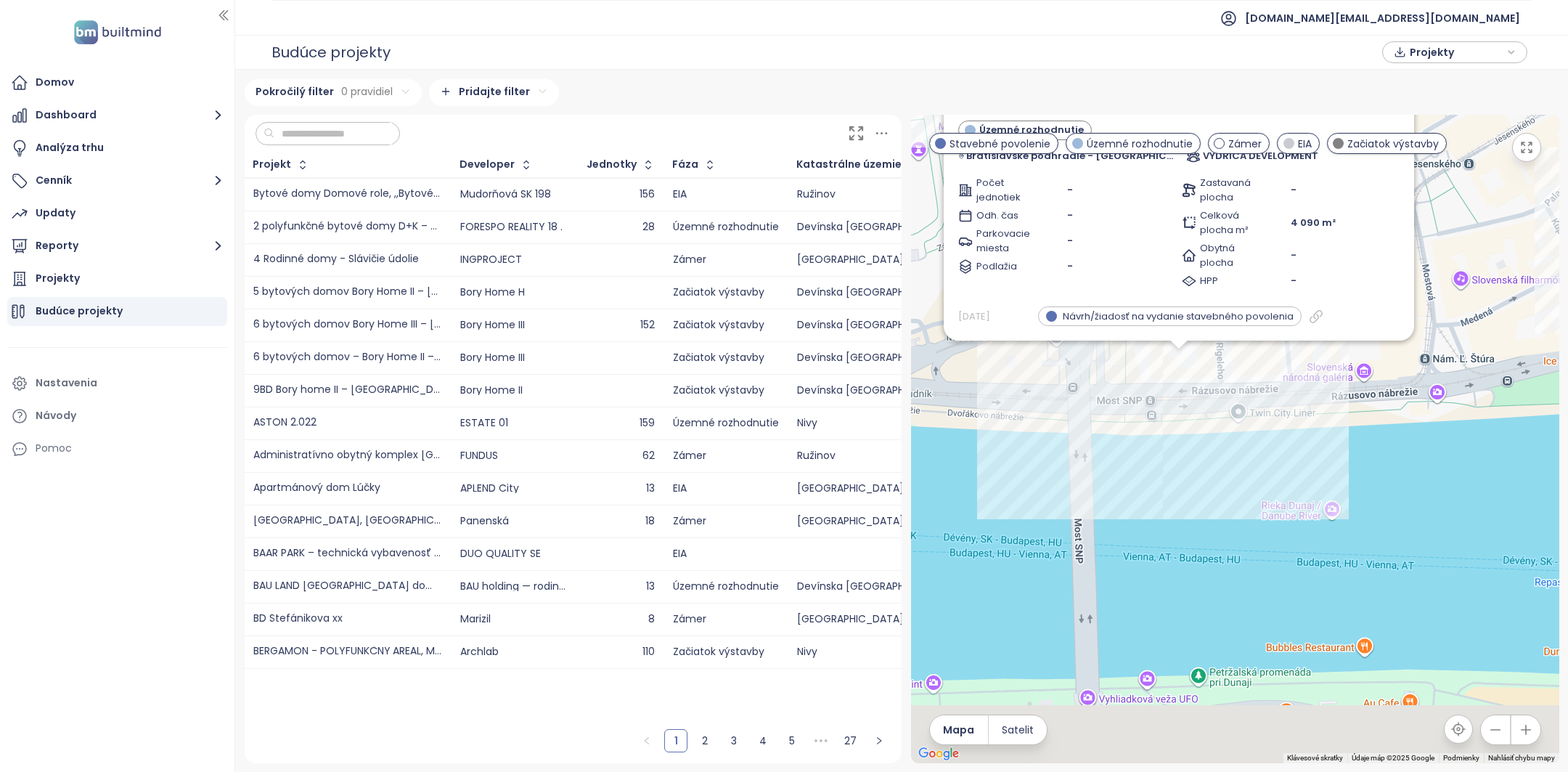
drag, startPoint x: 1232, startPoint y: 571, endPoint x: 1419, endPoint y: 340, distance: 297.2
click at [1418, 343] on div "Bratislavské podhradie - Vydrica, II. Etapa/ 3. Fáza Územné rozhodnutie Bratisl…" at bounding box center [1235, 439] width 648 height 648
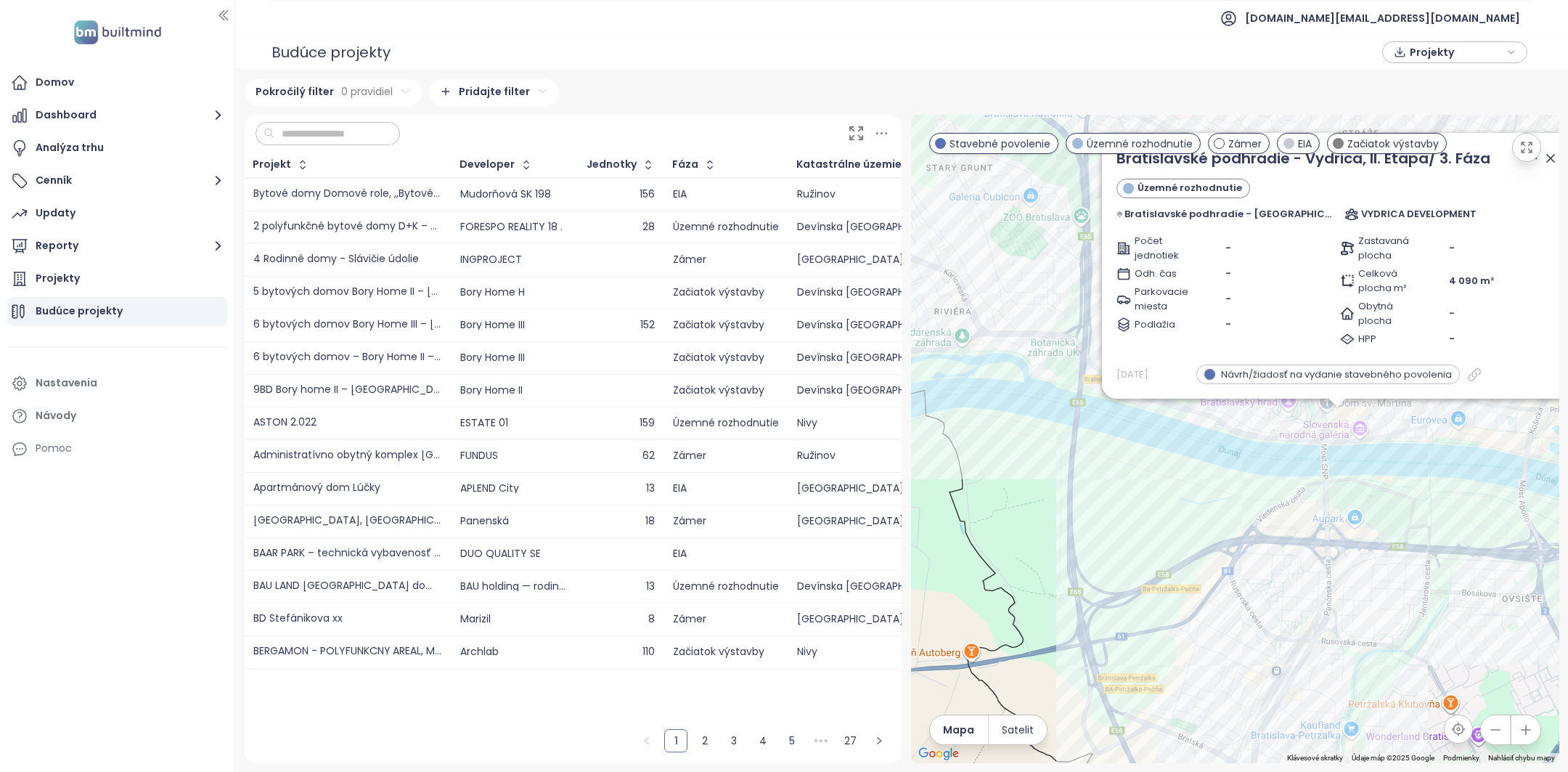
click at [1550, 156] on icon at bounding box center [1550, 158] width 15 height 15
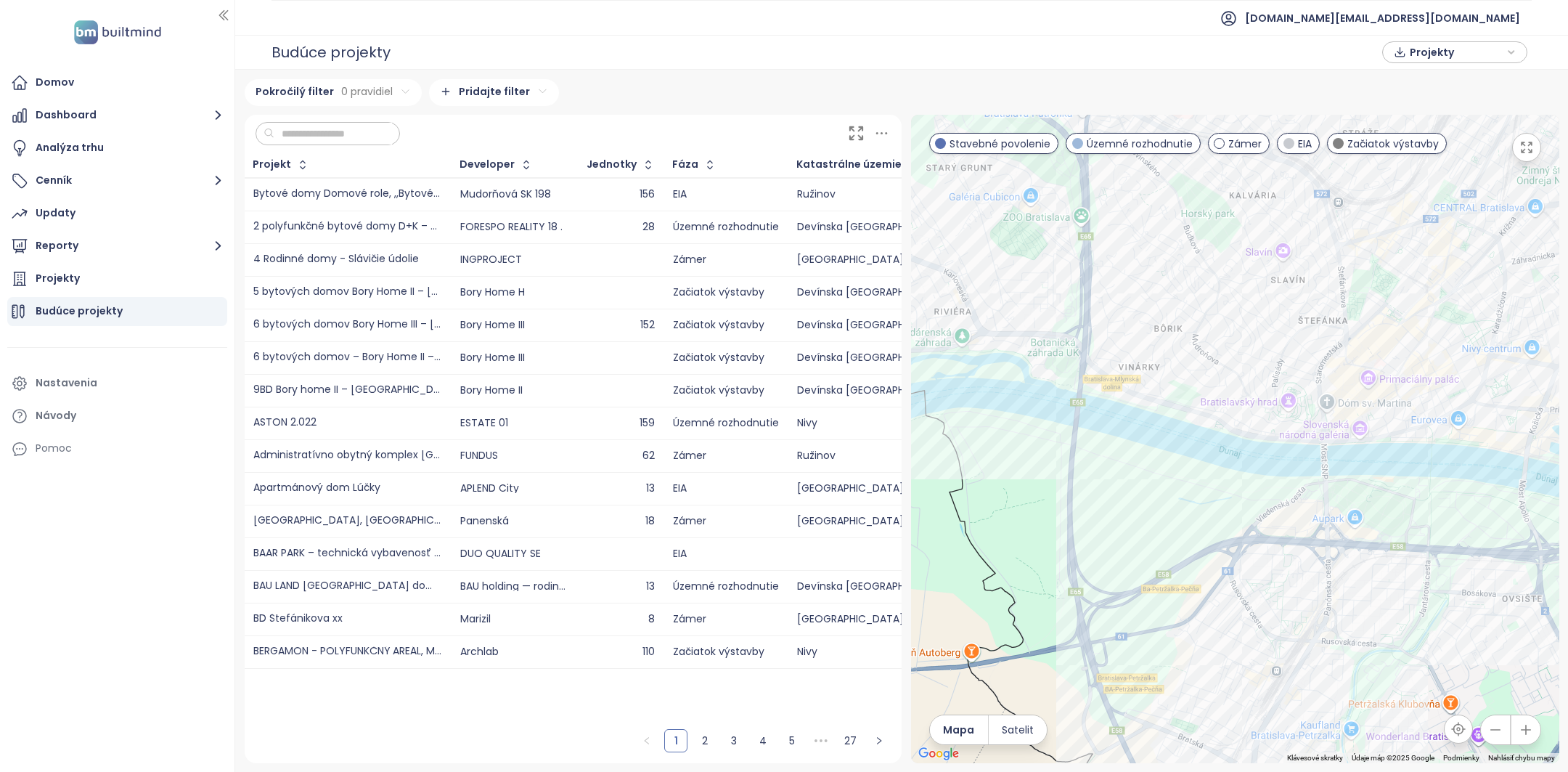
click at [304, 133] on input "text" at bounding box center [333, 134] width 117 height 22
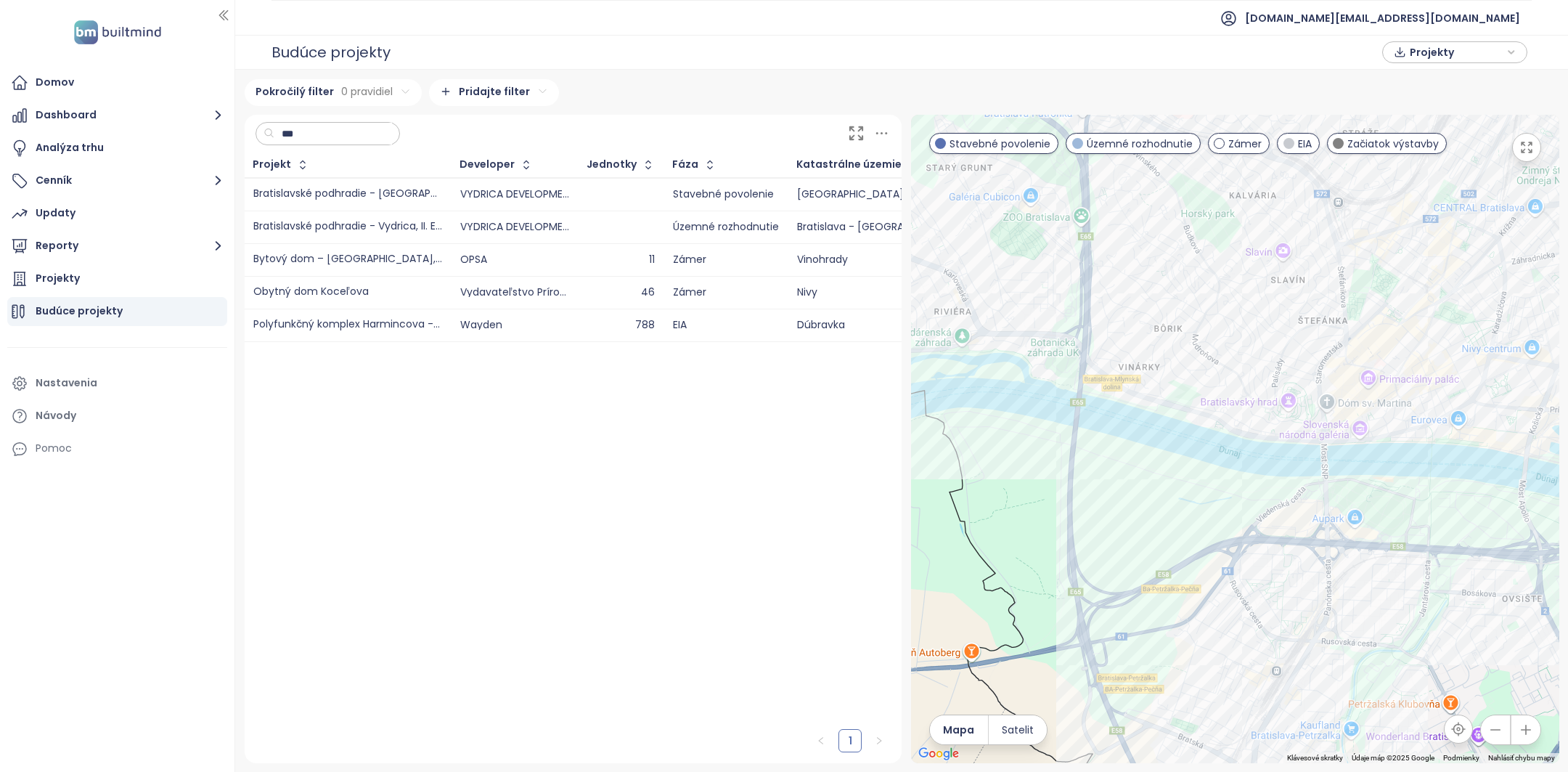
type input "***"
